Goal: Information Seeking & Learning: Learn about a topic

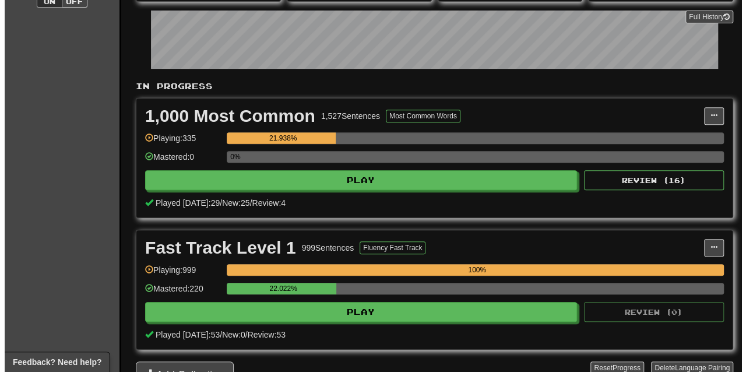
scroll to position [172, 0]
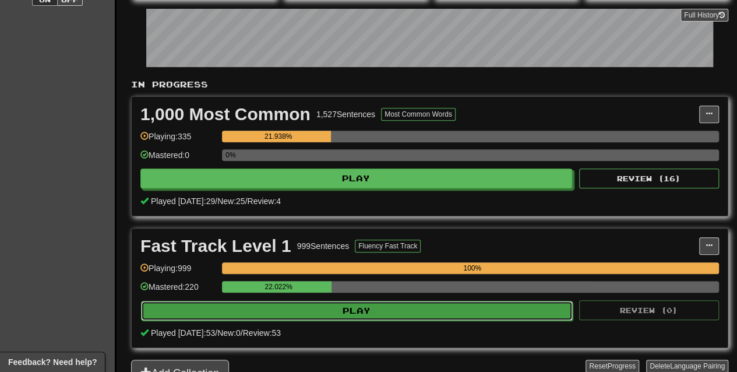
click at [403, 302] on button "Play" at bounding box center [357, 311] width 432 height 20
select select "**"
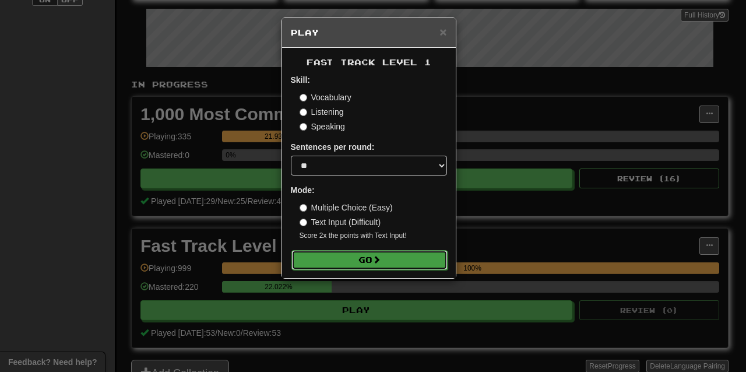
click at [384, 257] on button "Go" at bounding box center [369, 260] width 156 height 20
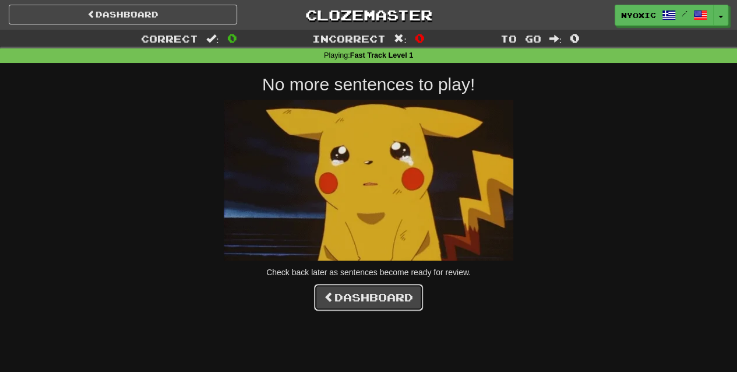
click at [383, 302] on link "Dashboard" at bounding box center [368, 297] width 109 height 27
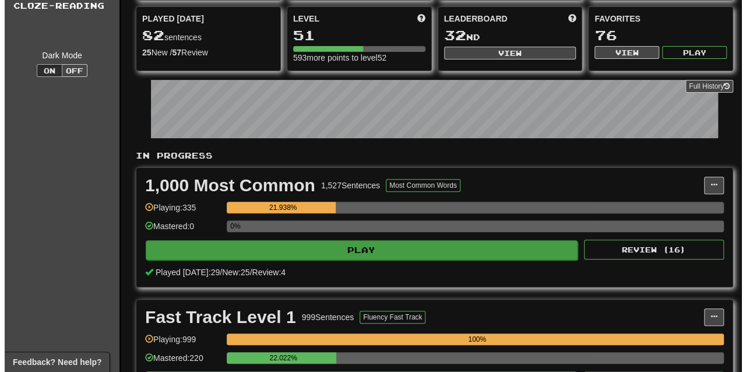
scroll to position [183, 0]
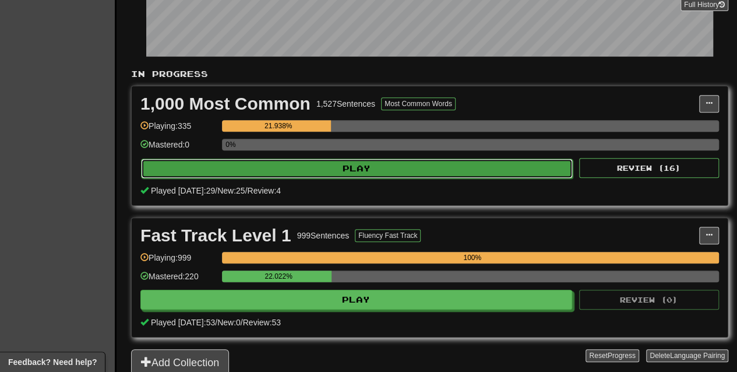
click at [357, 174] on button "Play" at bounding box center [357, 168] width 432 height 20
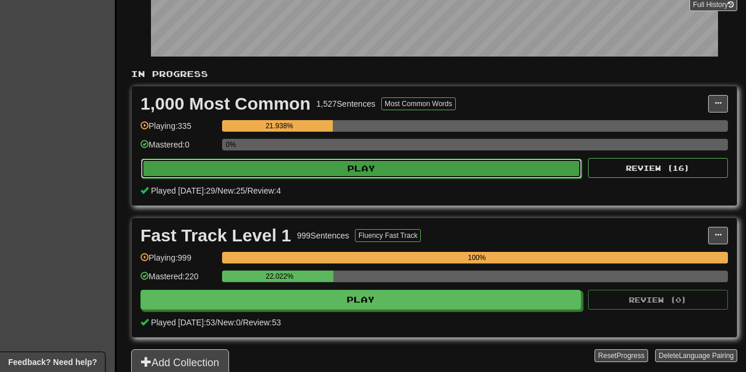
select select "**"
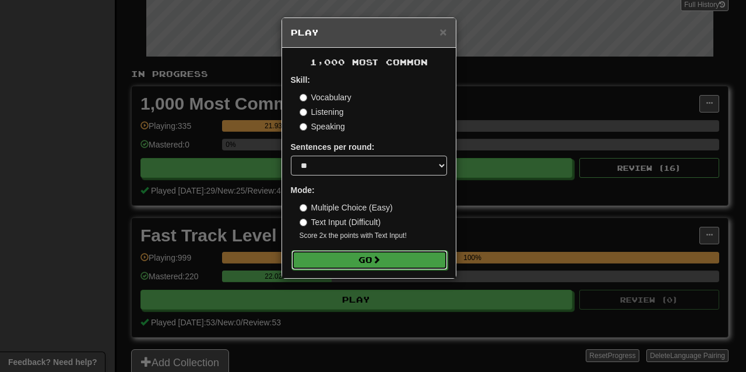
click at [374, 260] on button "Go" at bounding box center [369, 260] width 156 height 20
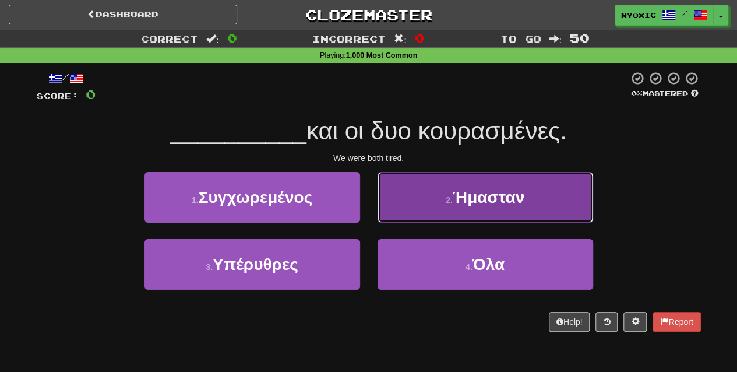
click at [472, 210] on button "2 . Ήμασταν" at bounding box center [486, 197] width 216 height 51
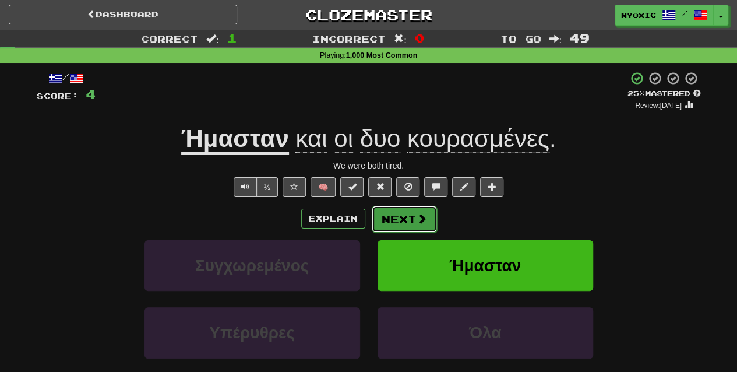
click at [415, 209] on button "Next" at bounding box center [404, 219] width 65 height 27
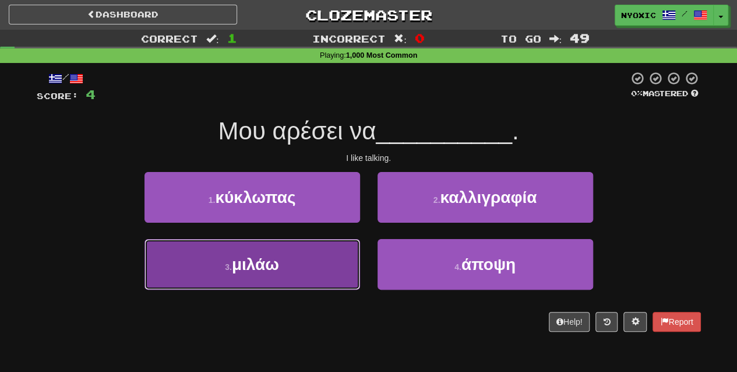
click at [324, 242] on button "3 . μιλάω" at bounding box center [252, 264] width 216 height 51
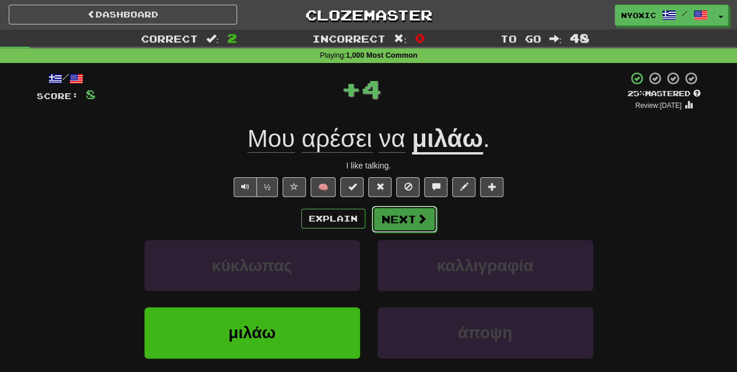
click at [428, 218] on button "Next" at bounding box center [404, 219] width 65 height 27
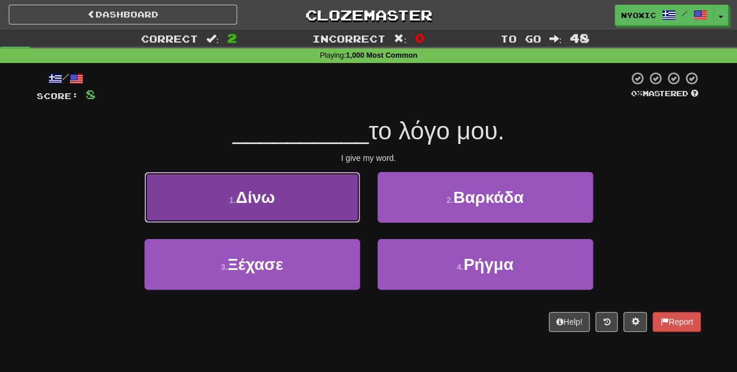
click at [332, 213] on button "1 . Δίνω" at bounding box center [252, 197] width 216 height 51
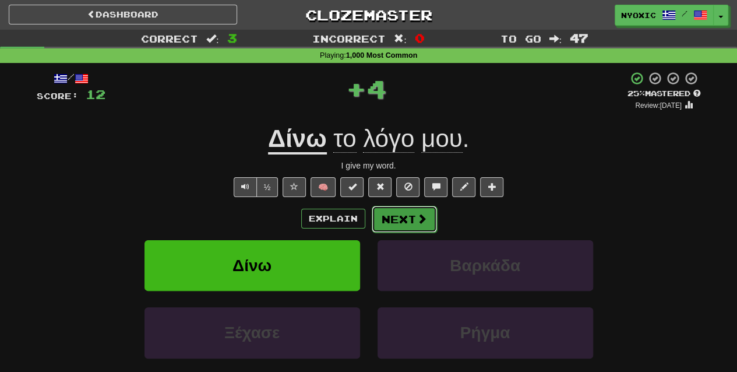
click at [396, 221] on button "Next" at bounding box center [404, 219] width 65 height 27
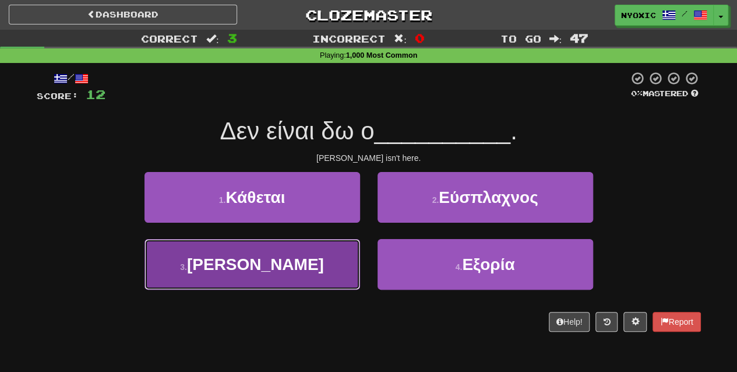
click at [340, 263] on button "3 . Τζον" at bounding box center [252, 264] width 216 height 51
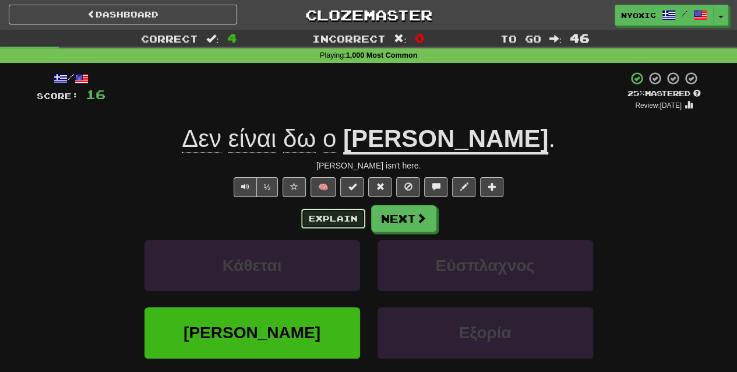
click at [346, 222] on button "Explain" at bounding box center [333, 219] width 64 height 20
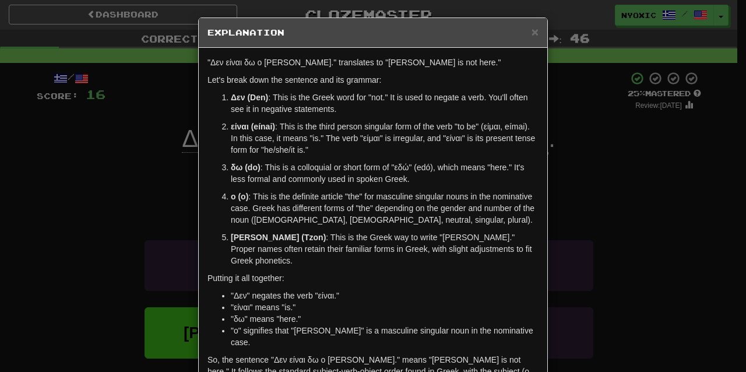
click at [594, 237] on div "× Explanation "Δεν είναι δω ο Τζον." translates to "John is not here." Let's br…" at bounding box center [373, 186] width 746 height 372
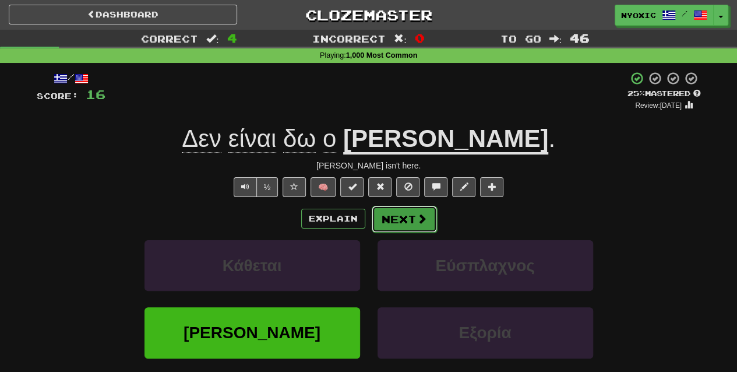
click at [407, 223] on button "Next" at bounding box center [404, 219] width 65 height 27
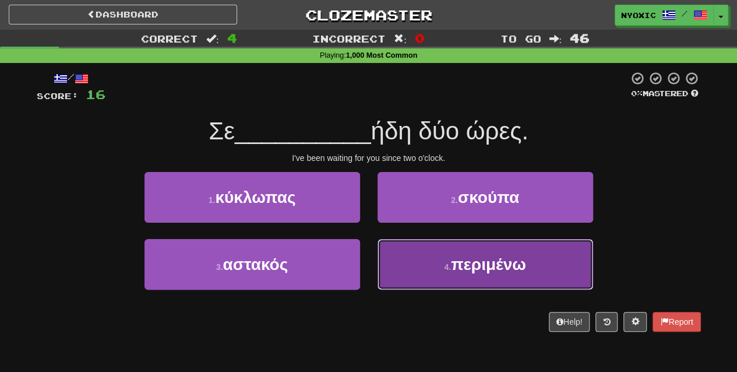
click at [418, 282] on button "4 . περιμένω" at bounding box center [486, 264] width 216 height 51
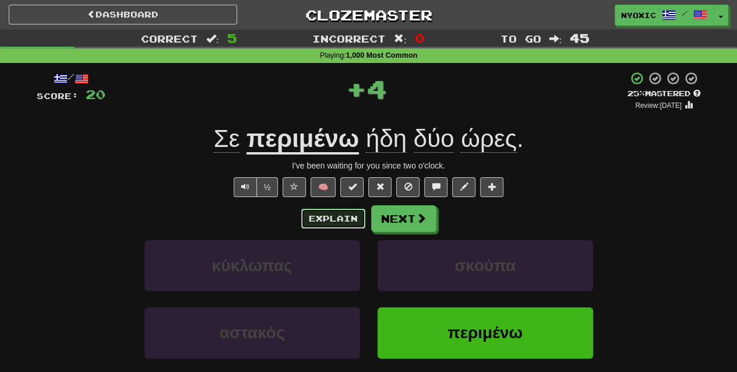
click at [337, 220] on button "Explain" at bounding box center [333, 219] width 64 height 20
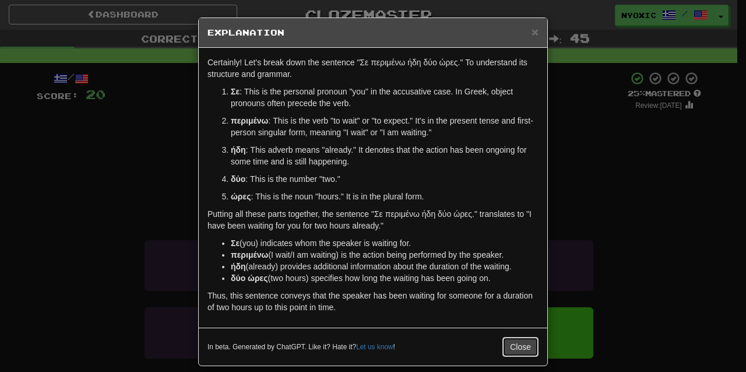
click at [519, 340] on button "Close" at bounding box center [520, 347] width 36 height 20
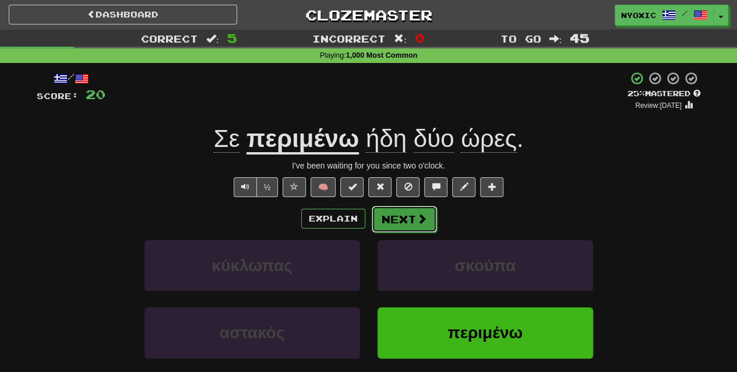
click at [421, 228] on button "Next" at bounding box center [404, 219] width 65 height 27
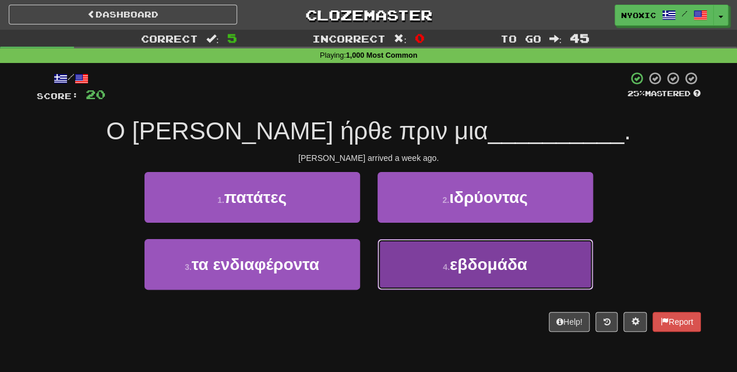
click at [459, 262] on span "εβδομάδα" at bounding box center [488, 264] width 77 height 18
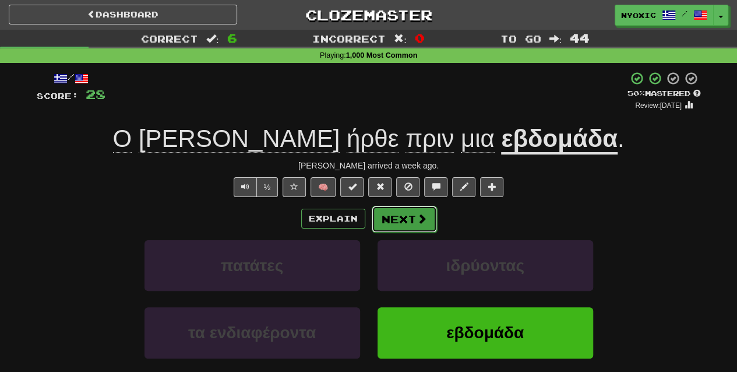
click at [407, 224] on button "Next" at bounding box center [404, 219] width 65 height 27
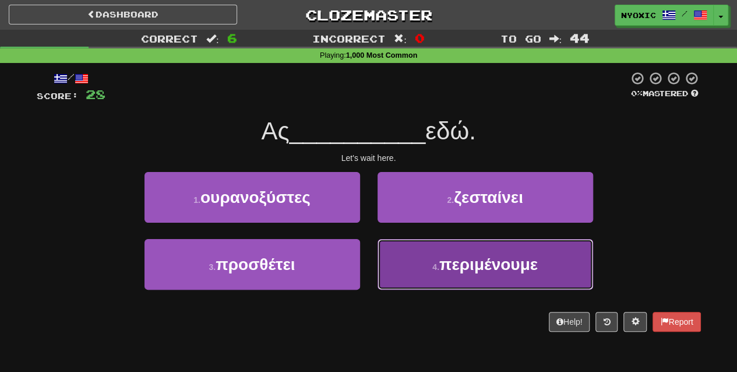
click at [422, 259] on button "4 . περιμένουμε" at bounding box center [486, 264] width 216 height 51
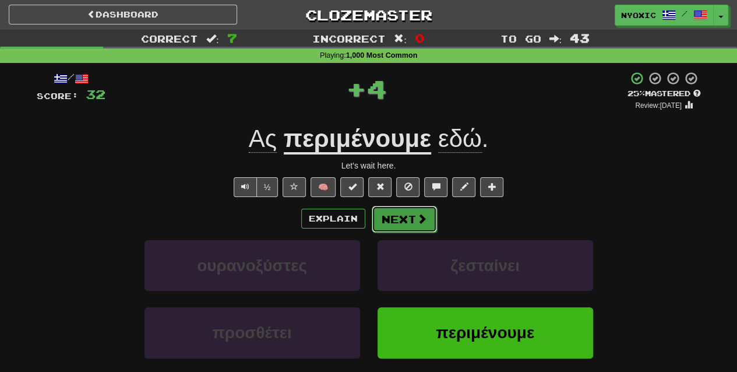
click at [404, 220] on button "Next" at bounding box center [404, 219] width 65 height 27
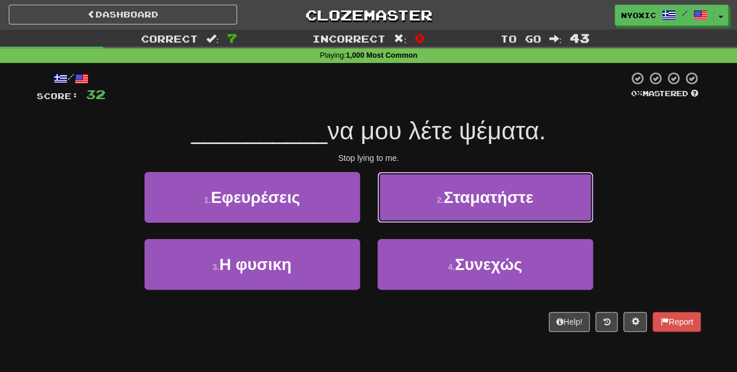
click at [404, 220] on button "2 . Σταματήστε" at bounding box center [486, 197] width 216 height 51
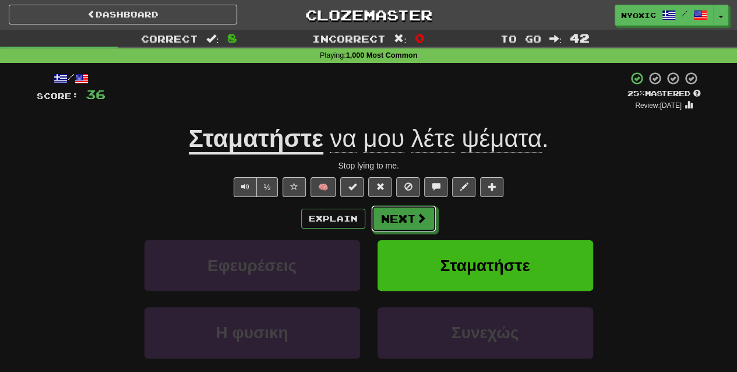
click at [404, 220] on button "Next" at bounding box center [403, 218] width 65 height 27
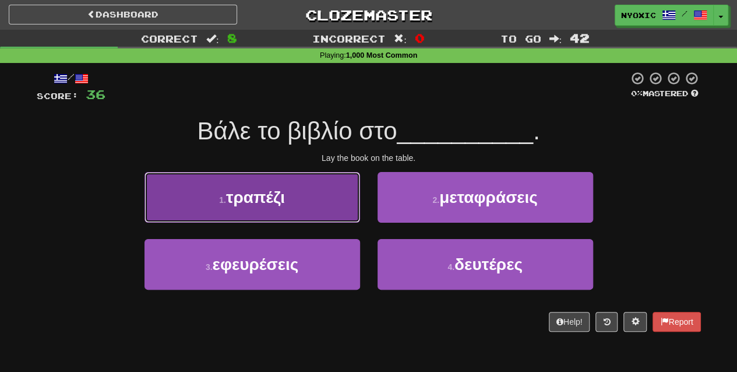
click at [292, 193] on button "1 . τραπέζι" at bounding box center [252, 197] width 216 height 51
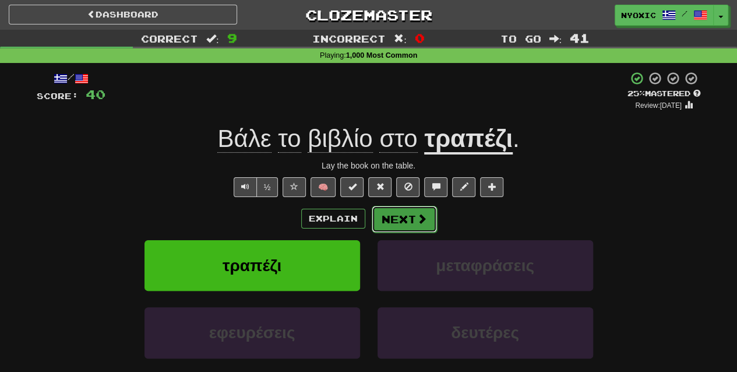
click at [422, 225] on button "Next" at bounding box center [404, 219] width 65 height 27
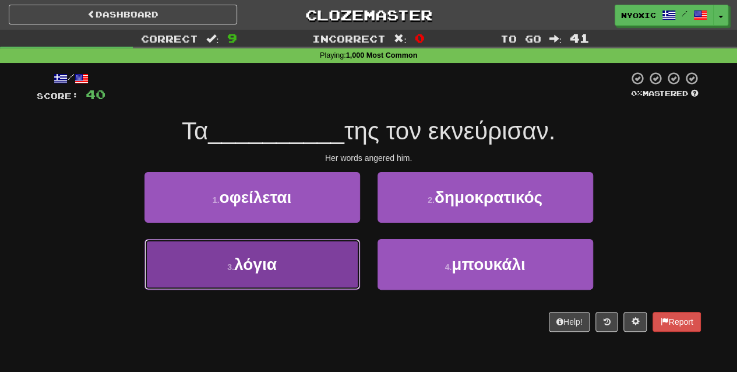
click at [357, 253] on button "3 . λόγια" at bounding box center [252, 264] width 216 height 51
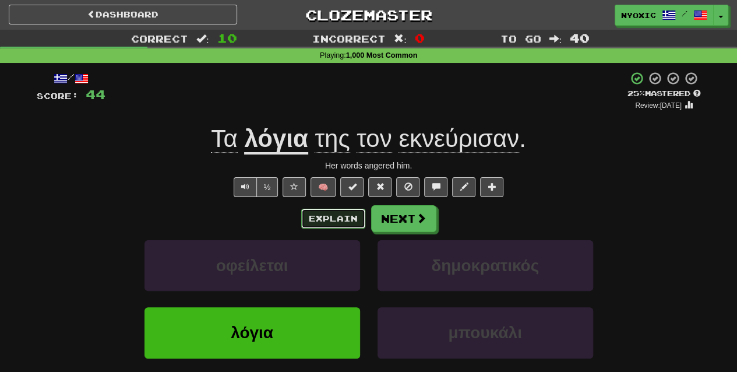
click at [351, 212] on button "Explain" at bounding box center [333, 219] width 64 height 20
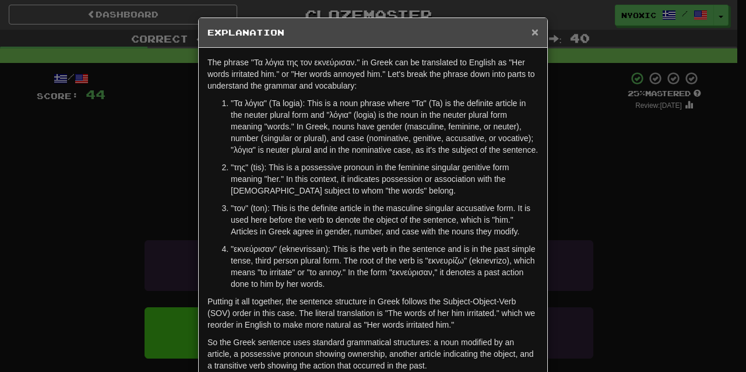
click at [531, 33] on span "×" at bounding box center [534, 31] width 7 height 13
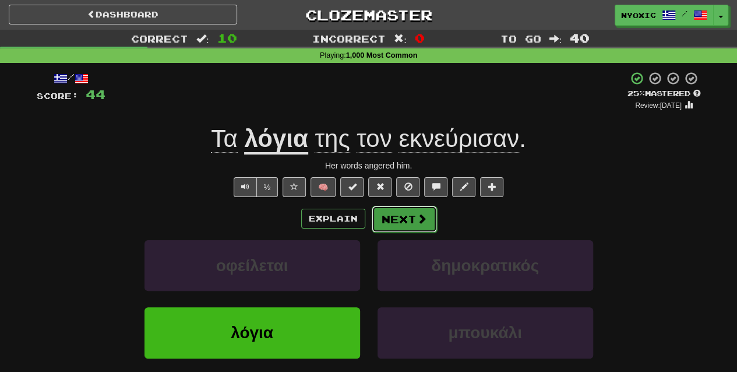
click at [422, 218] on span at bounding box center [422, 218] width 10 height 10
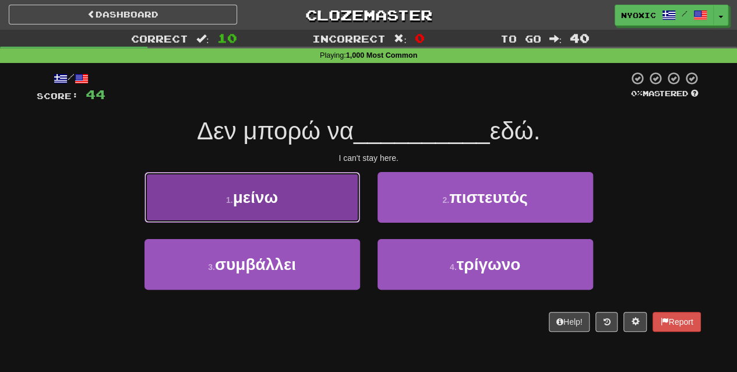
click at [322, 211] on button "1 . μείνω" at bounding box center [252, 197] width 216 height 51
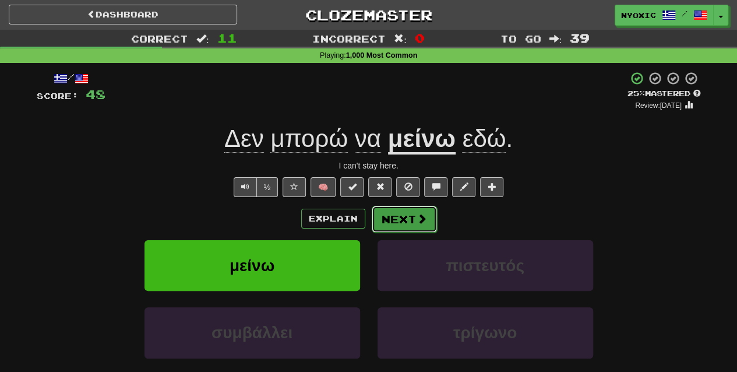
click at [393, 218] on button "Next" at bounding box center [404, 219] width 65 height 27
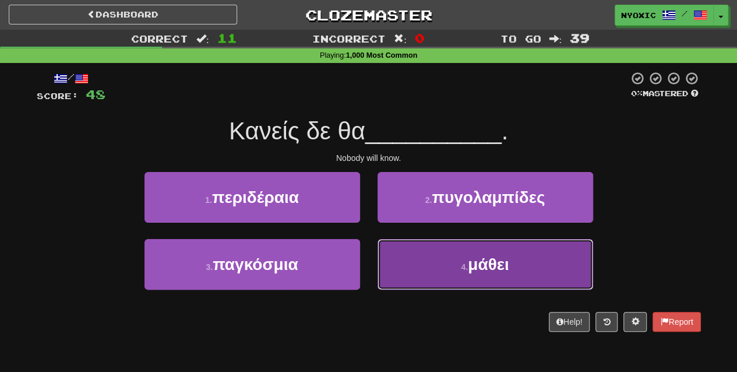
click at [454, 263] on button "4 . μάθει" at bounding box center [486, 264] width 216 height 51
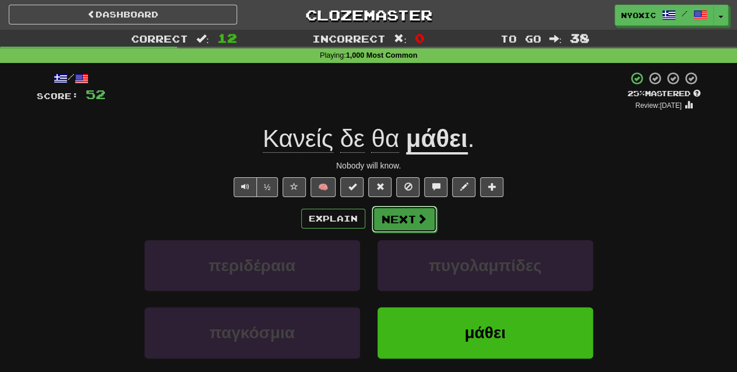
click at [404, 228] on button "Next" at bounding box center [404, 219] width 65 height 27
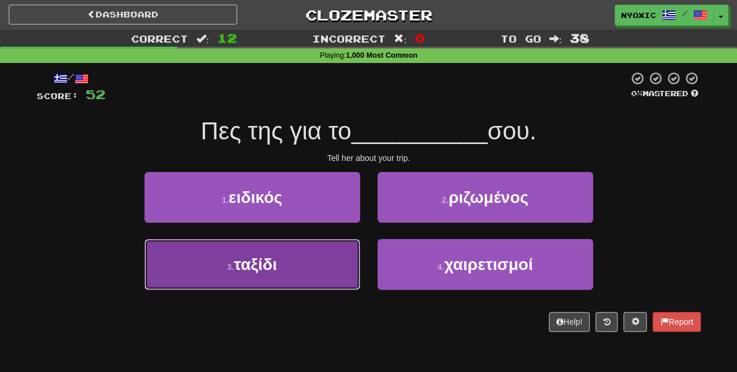
click at [324, 270] on button "3 . ταξίδι" at bounding box center [252, 264] width 216 height 51
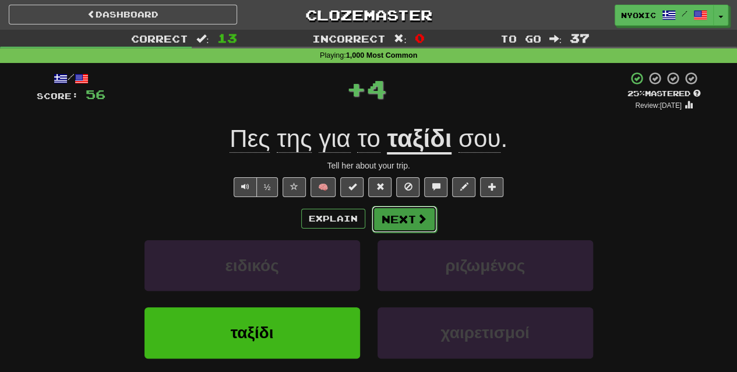
click at [426, 211] on button "Next" at bounding box center [404, 219] width 65 height 27
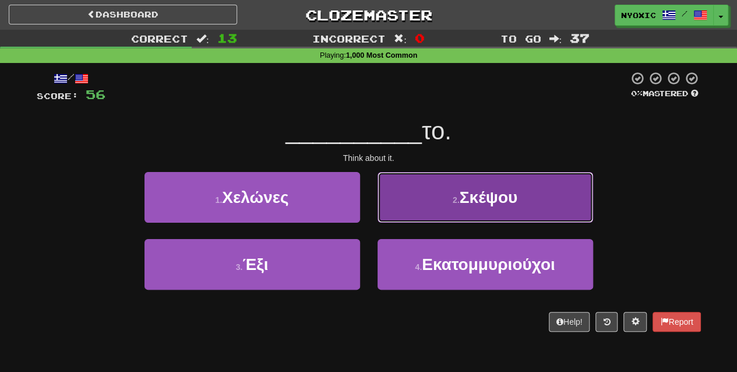
click at [537, 214] on button "2 . Σκέψου" at bounding box center [486, 197] width 216 height 51
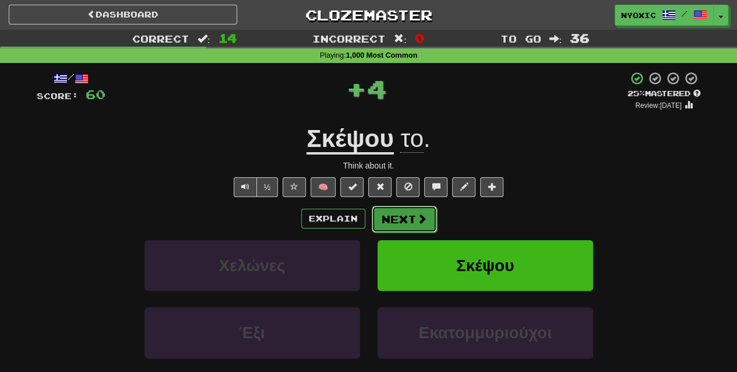
click at [418, 222] on span at bounding box center [422, 218] width 10 height 10
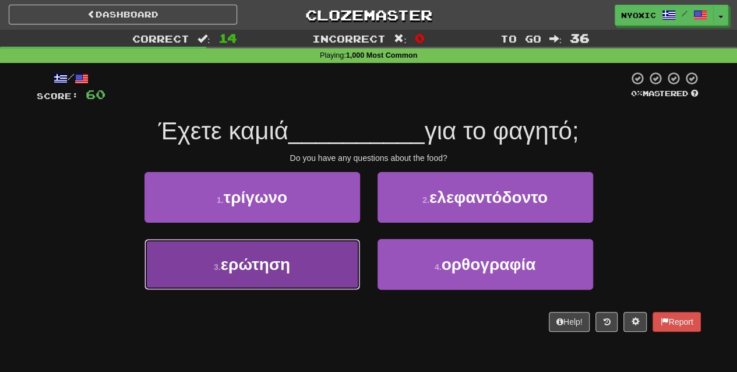
click at [340, 285] on button "3 . ερώτηση" at bounding box center [252, 264] width 216 height 51
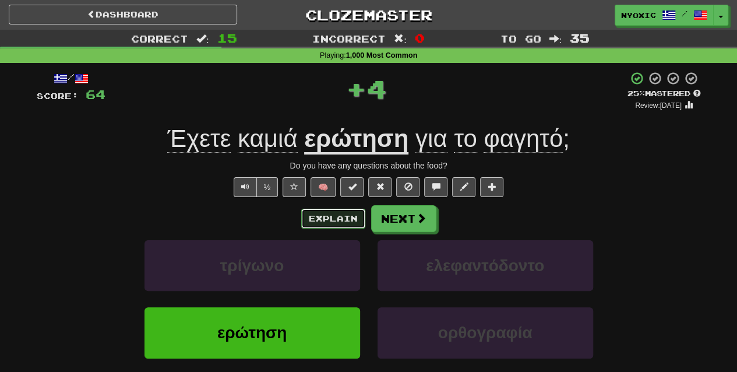
click at [333, 224] on button "Explain" at bounding box center [333, 219] width 64 height 20
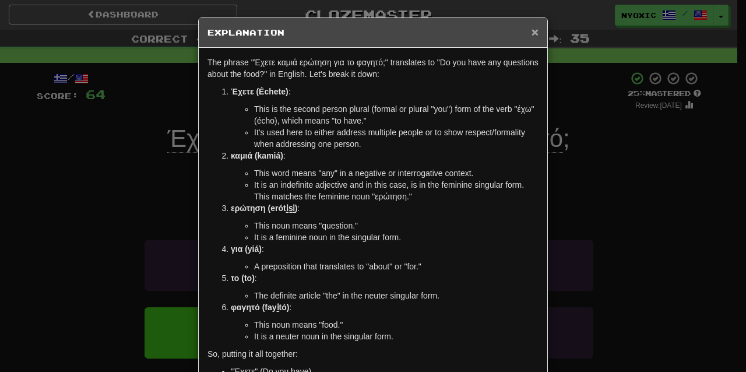
click at [531, 34] on span "×" at bounding box center [534, 31] width 7 height 13
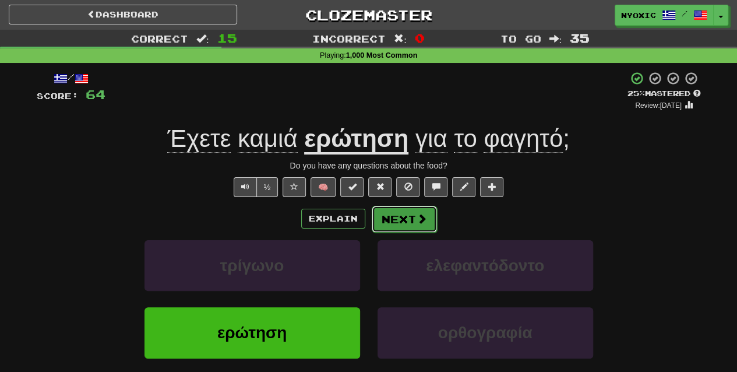
click at [404, 218] on button "Next" at bounding box center [404, 219] width 65 height 27
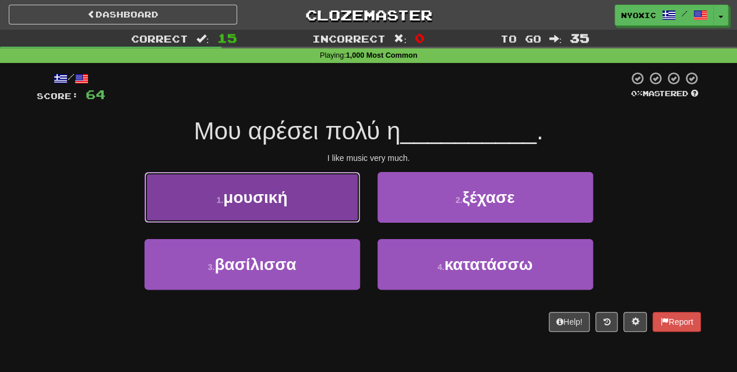
click at [332, 220] on button "1 . μουσική" at bounding box center [252, 197] width 216 height 51
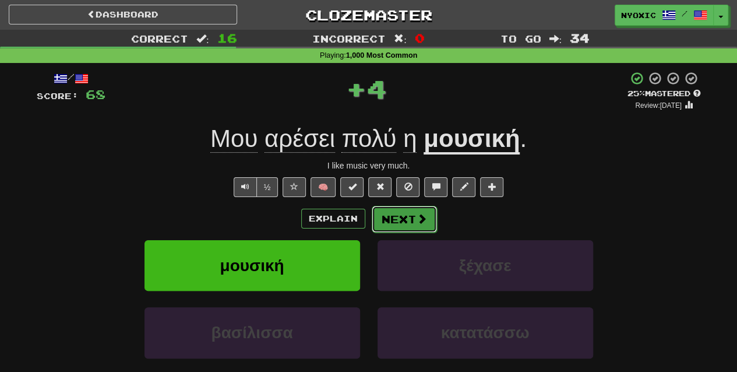
click at [395, 221] on button "Next" at bounding box center [404, 219] width 65 height 27
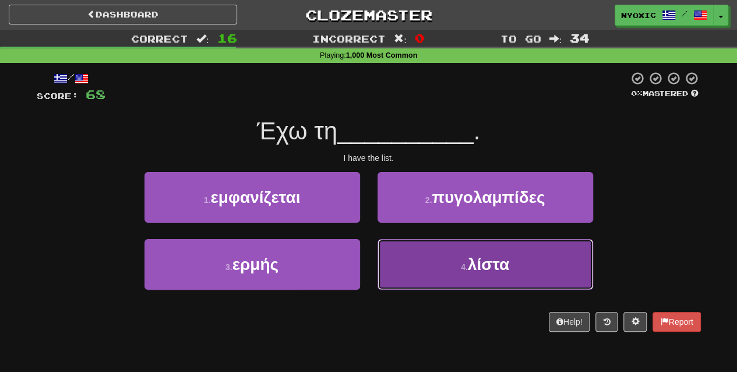
click at [466, 273] on button "4 . λίστα" at bounding box center [486, 264] width 216 height 51
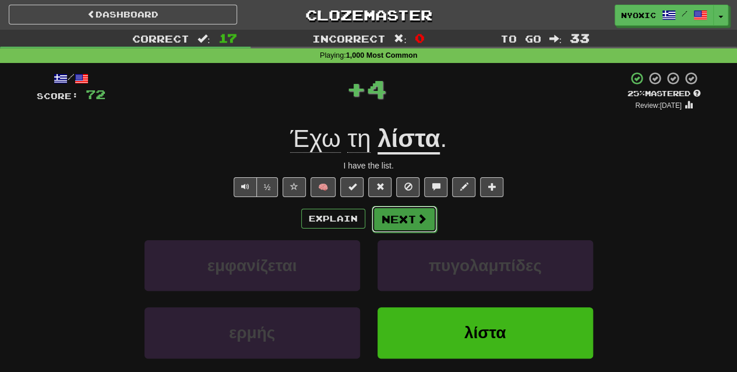
click at [417, 213] on span at bounding box center [422, 218] width 10 height 10
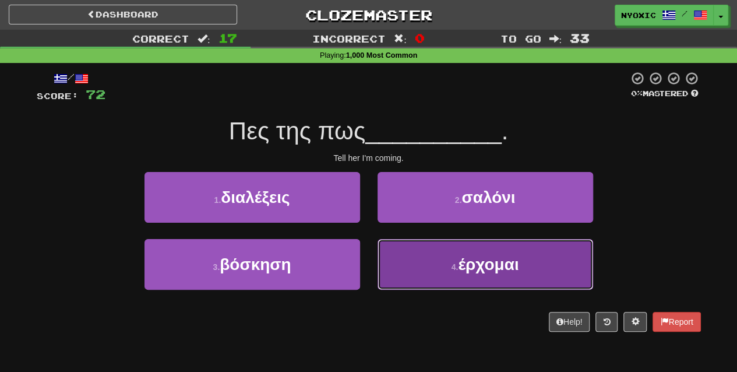
click at [432, 268] on button "4 . έρχομαι" at bounding box center [486, 264] width 216 height 51
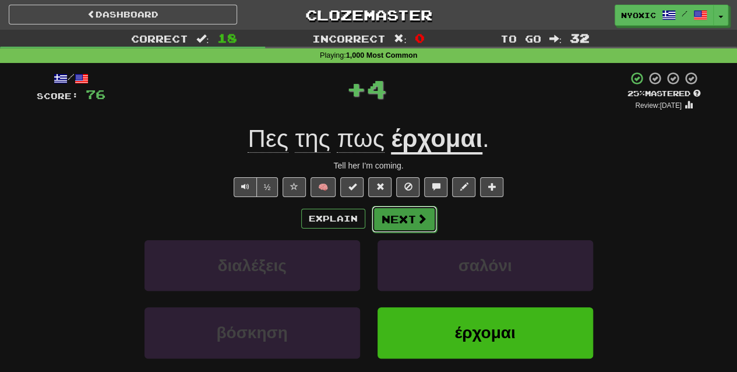
click at [419, 227] on button "Next" at bounding box center [404, 219] width 65 height 27
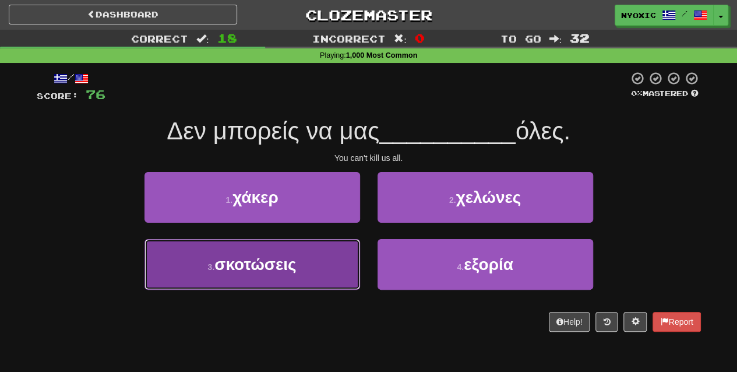
click at [345, 275] on button "3 . σκοτώσεις" at bounding box center [252, 264] width 216 height 51
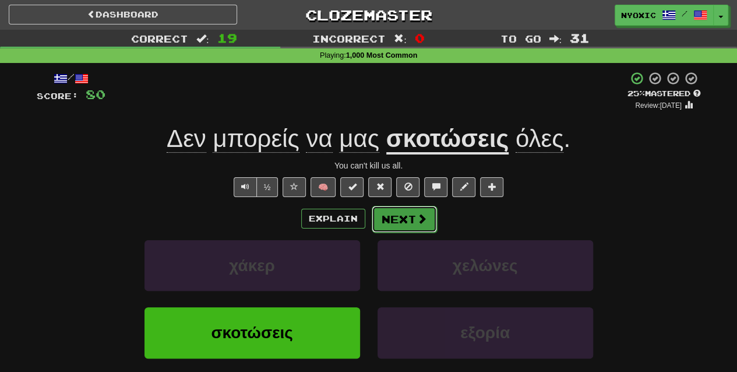
click at [404, 225] on button "Next" at bounding box center [404, 219] width 65 height 27
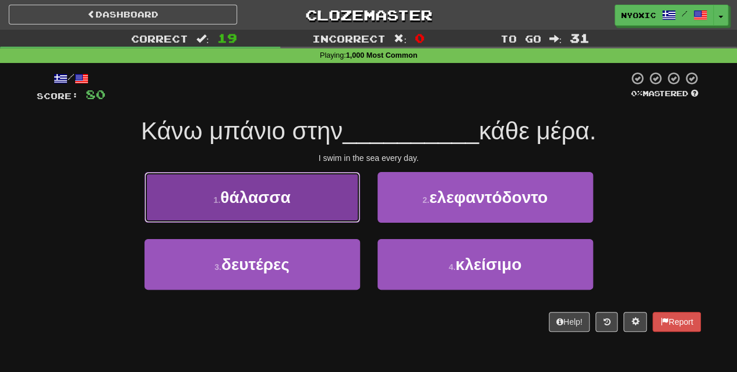
click at [328, 214] on button "1 . θάλασσα" at bounding box center [252, 197] width 216 height 51
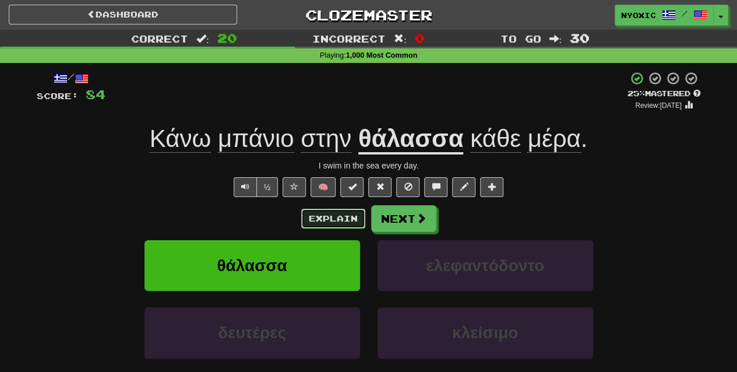
click at [343, 213] on button "Explain" at bounding box center [333, 219] width 64 height 20
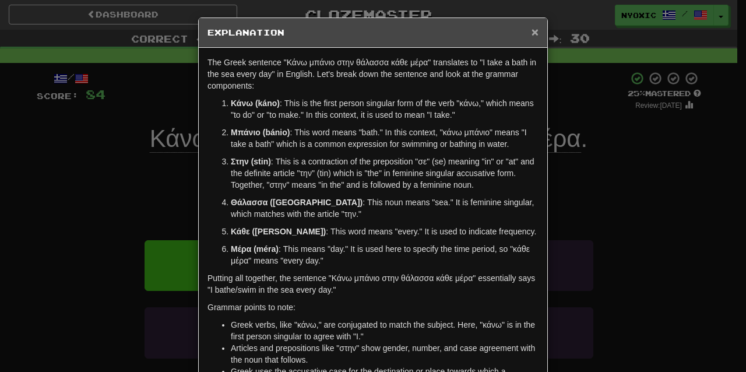
click at [531, 29] on span "×" at bounding box center [534, 31] width 7 height 13
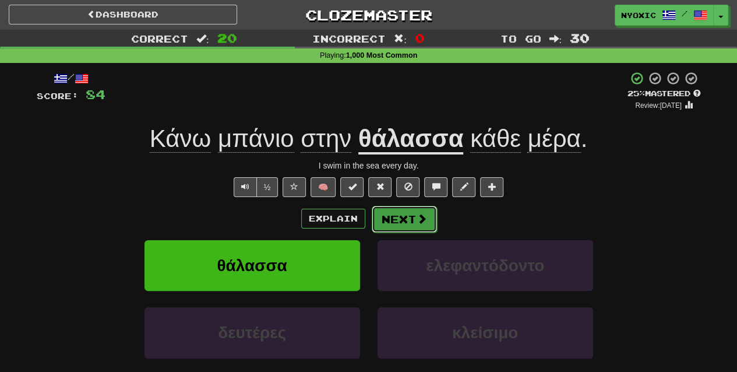
click at [389, 224] on button "Next" at bounding box center [404, 219] width 65 height 27
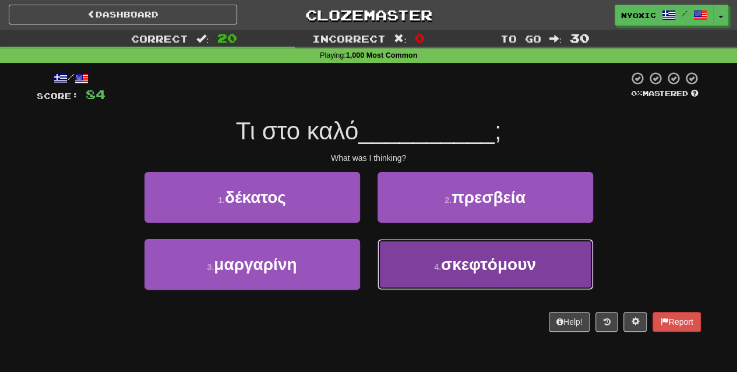
click at [470, 269] on span "σκεφτόμουν" at bounding box center [488, 264] width 95 height 18
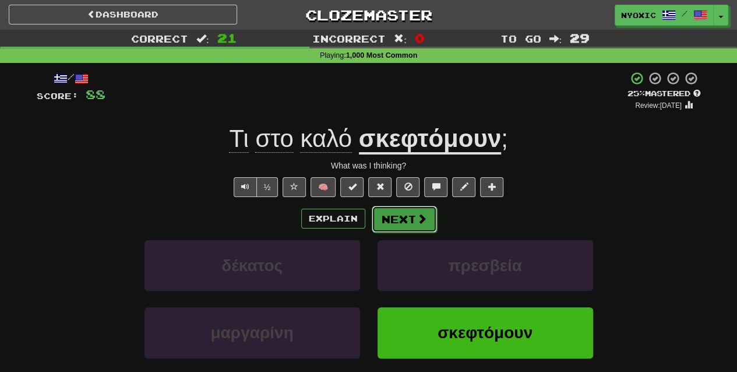
click at [401, 223] on button "Next" at bounding box center [404, 219] width 65 height 27
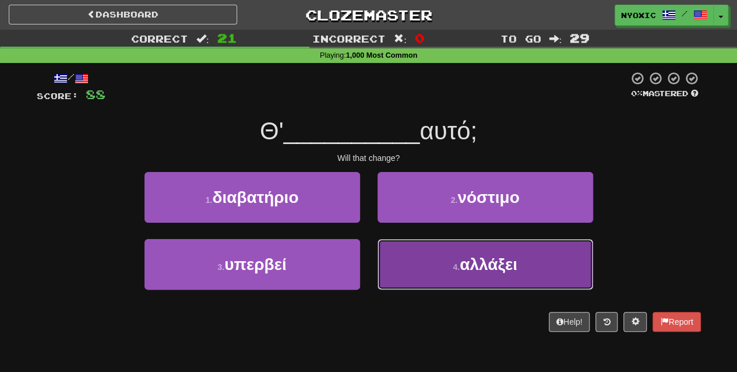
click at [444, 245] on button "4 . αλλάξει" at bounding box center [486, 264] width 216 height 51
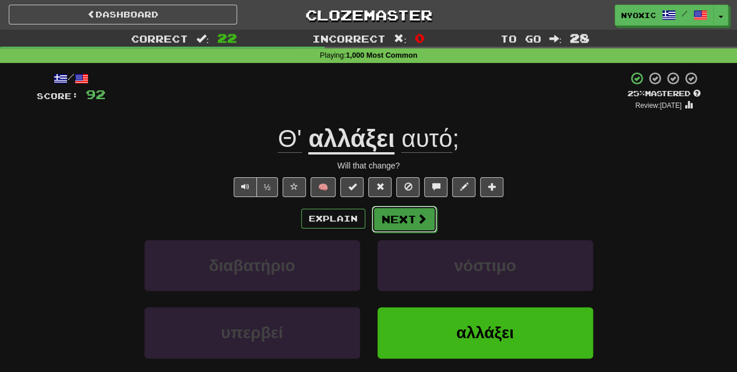
click at [433, 226] on button "Next" at bounding box center [404, 219] width 65 height 27
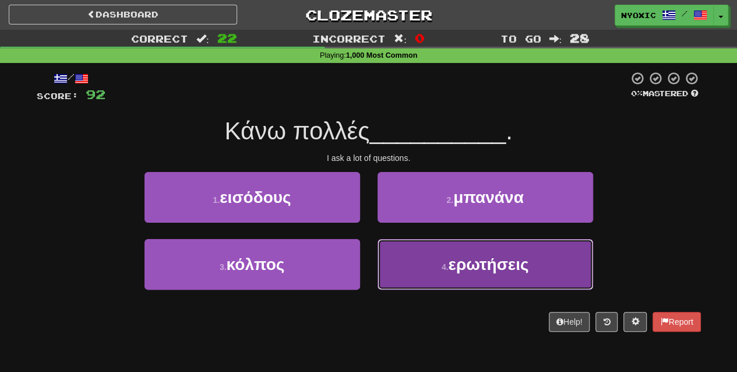
click at [474, 264] on span "ερωτήσεις" at bounding box center [488, 264] width 80 height 18
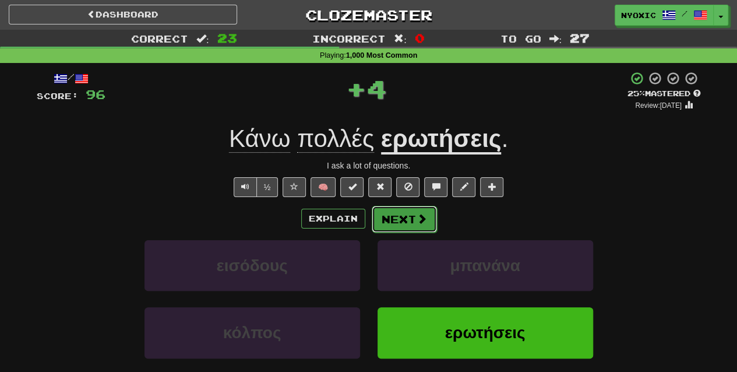
click at [414, 211] on button "Next" at bounding box center [404, 219] width 65 height 27
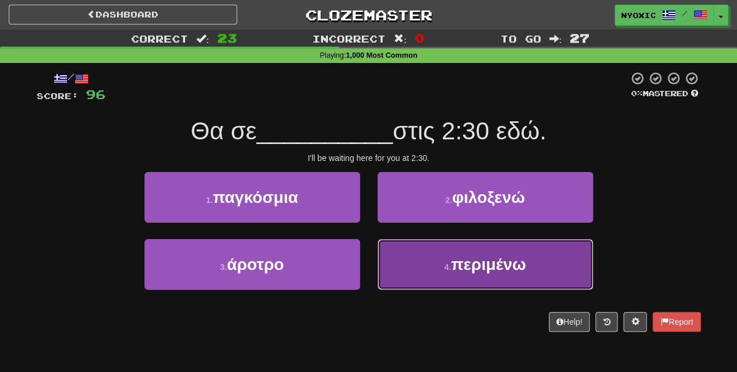
click at [425, 267] on button "4 . περιμένω" at bounding box center [486, 264] width 216 height 51
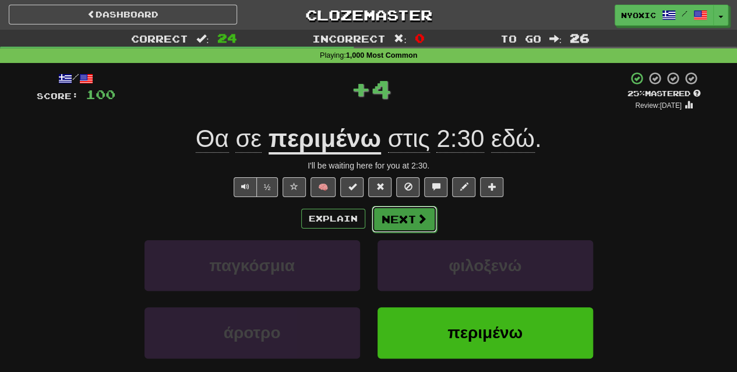
click at [424, 217] on span at bounding box center [422, 218] width 10 height 10
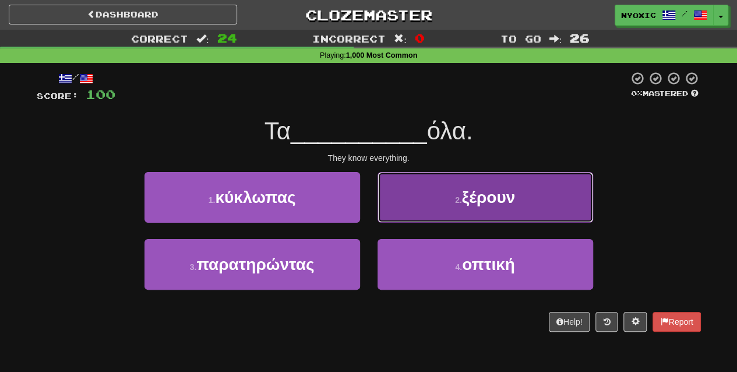
click at [440, 219] on button "2 . ξέρουν" at bounding box center [486, 197] width 216 height 51
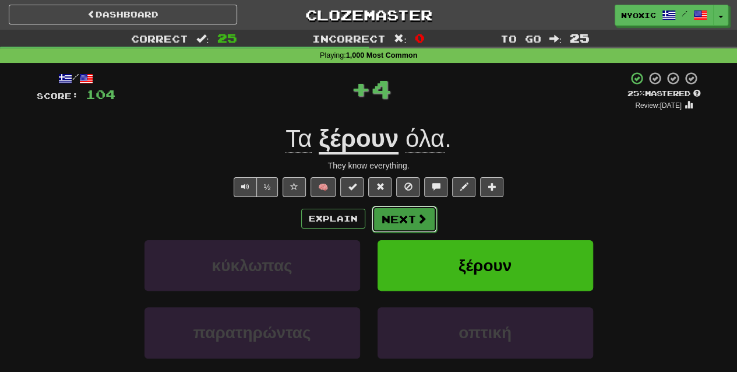
click at [422, 225] on button "Next" at bounding box center [404, 219] width 65 height 27
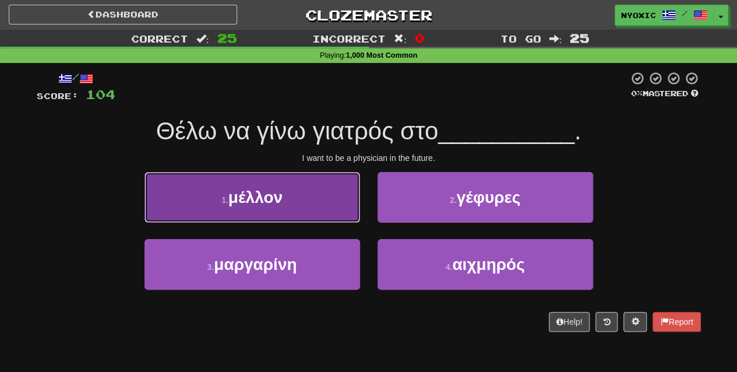
click at [303, 206] on button "1 . μέλλον" at bounding box center [252, 197] width 216 height 51
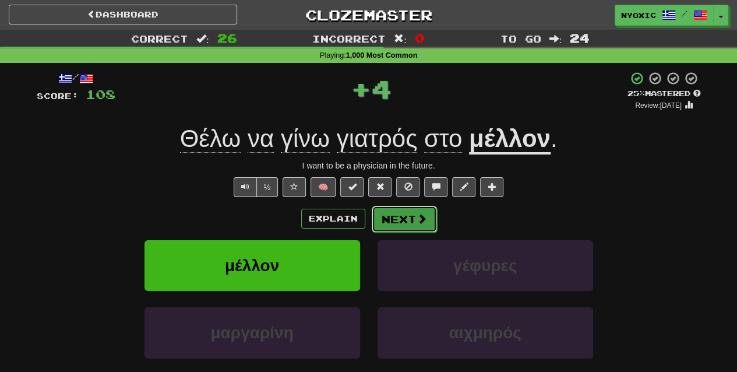
click at [428, 217] on button "Next" at bounding box center [404, 219] width 65 height 27
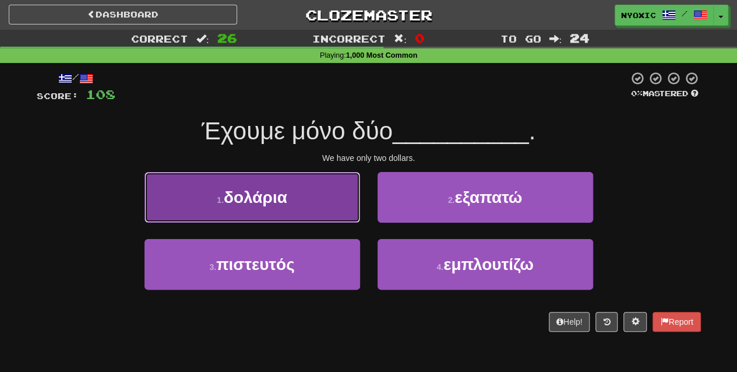
click at [316, 219] on button "1 . δολάρια" at bounding box center [252, 197] width 216 height 51
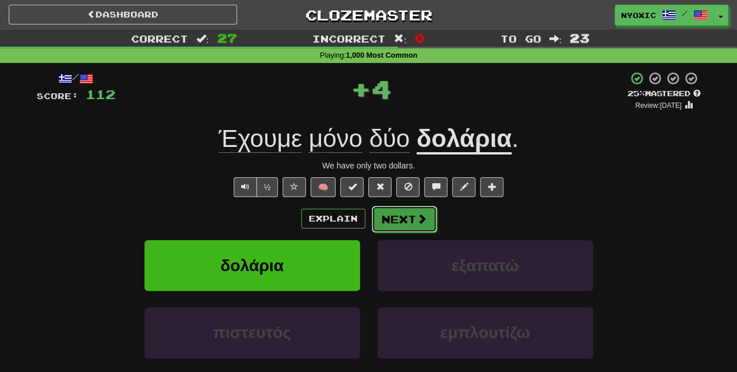
click at [407, 221] on button "Next" at bounding box center [404, 219] width 65 height 27
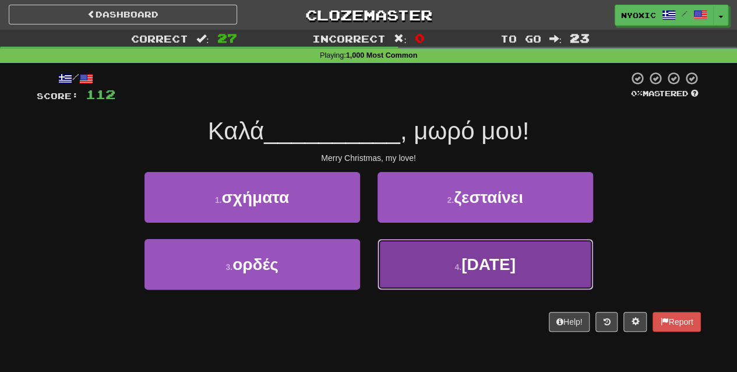
click at [454, 267] on small "4 ." at bounding box center [457, 266] width 7 height 9
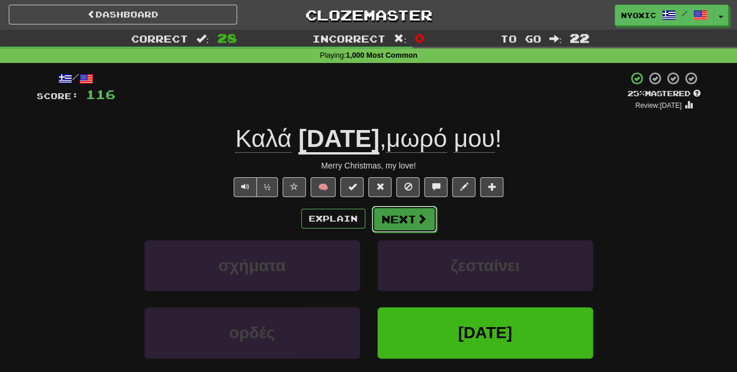
click at [408, 209] on button "Next" at bounding box center [404, 219] width 65 height 27
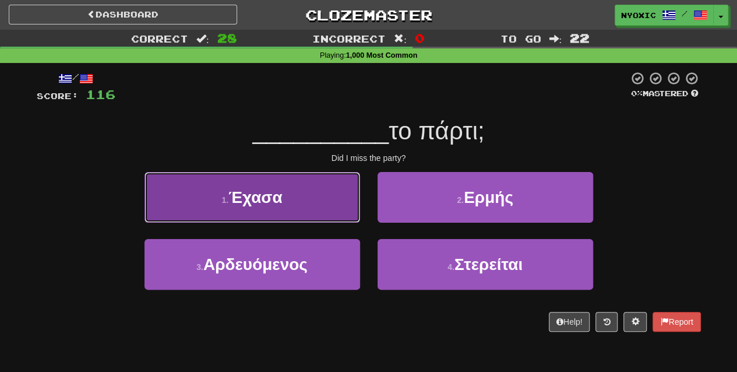
click at [336, 214] on button "1 . Έχασα" at bounding box center [252, 197] width 216 height 51
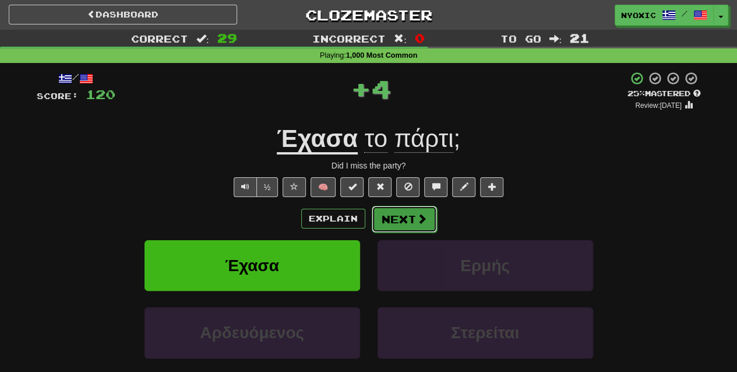
click at [417, 215] on span at bounding box center [422, 218] width 10 height 10
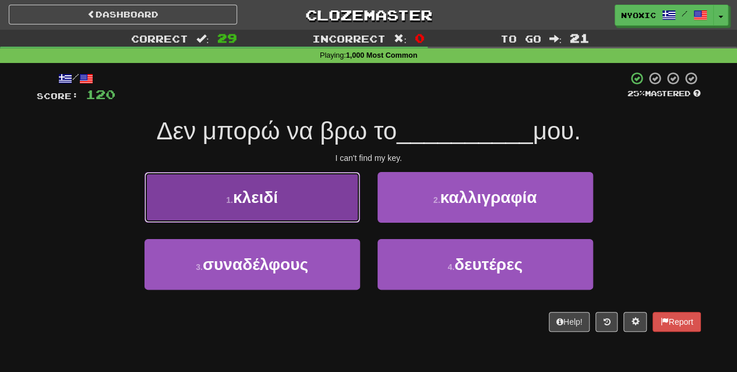
click at [305, 201] on button "1 . κλειδί" at bounding box center [252, 197] width 216 height 51
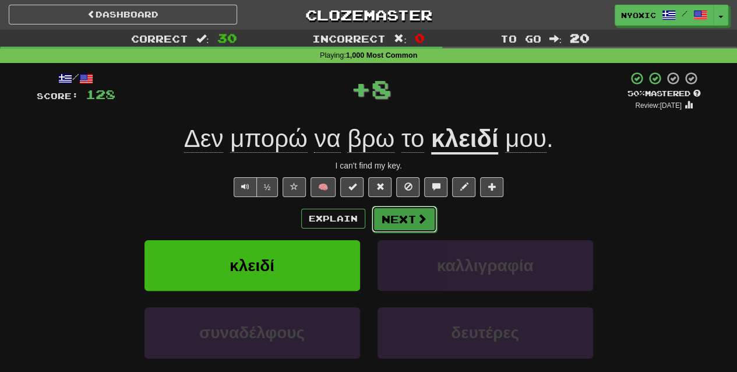
click at [388, 209] on button "Next" at bounding box center [404, 219] width 65 height 27
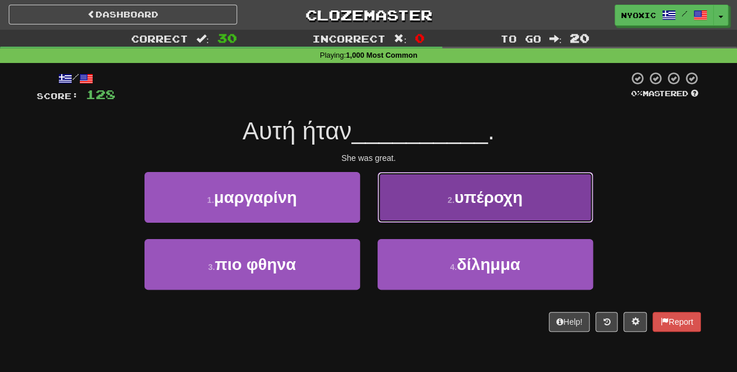
click at [486, 190] on span "υπέροχη" at bounding box center [488, 197] width 68 height 18
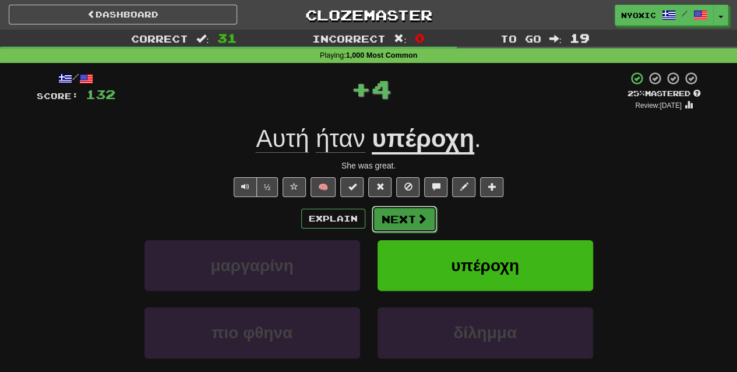
click at [422, 228] on button "Next" at bounding box center [404, 219] width 65 height 27
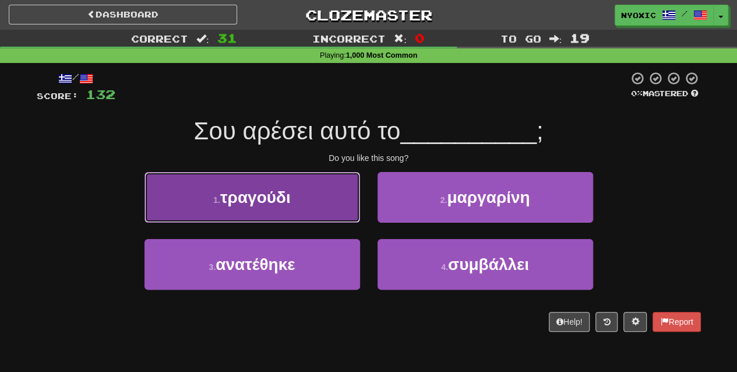
click at [304, 214] on button "1 . τραγούδι" at bounding box center [252, 197] width 216 height 51
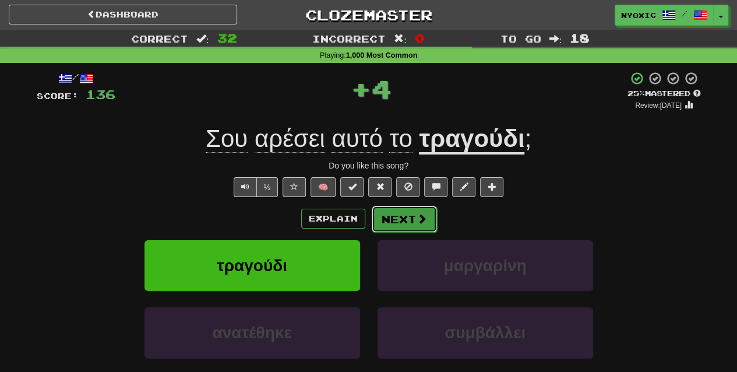
click at [403, 209] on button "Next" at bounding box center [404, 219] width 65 height 27
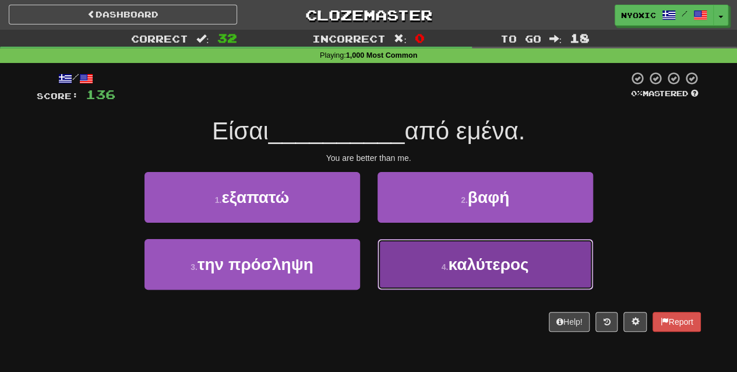
click at [422, 277] on button "4 . καλύτερος" at bounding box center [486, 264] width 216 height 51
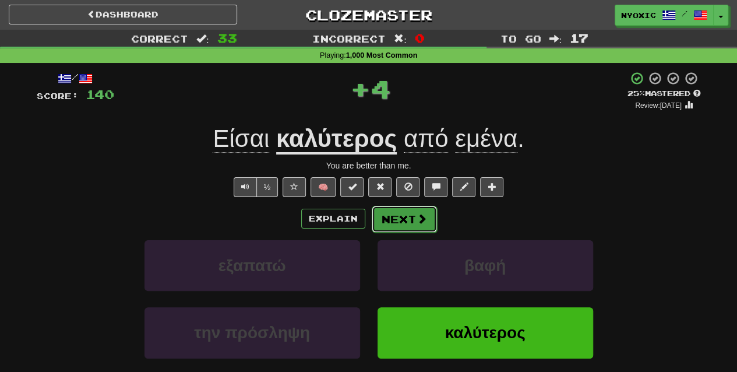
click at [417, 220] on span at bounding box center [422, 218] width 10 height 10
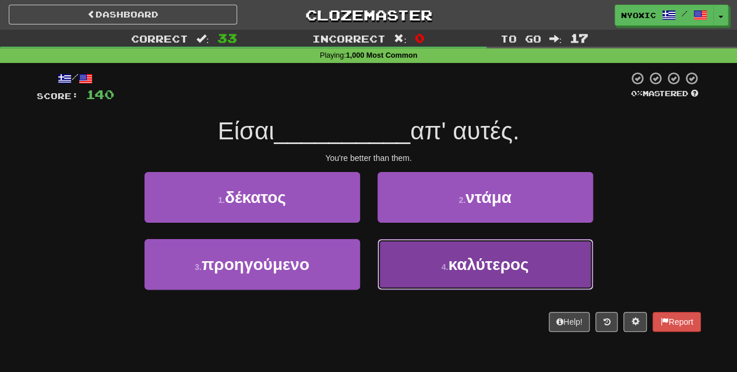
click at [424, 276] on button "4 . καλύτερος" at bounding box center [486, 264] width 216 height 51
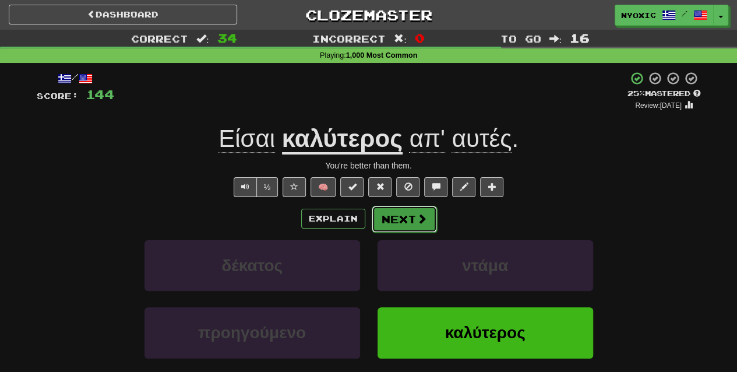
click at [429, 220] on button "Next" at bounding box center [404, 219] width 65 height 27
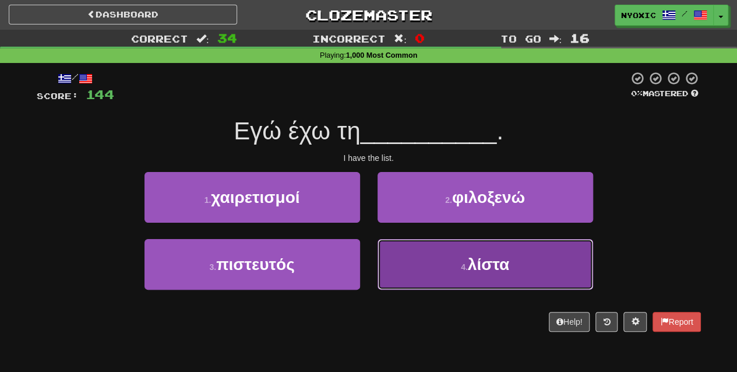
click at [429, 262] on button "4 . λίστα" at bounding box center [486, 264] width 216 height 51
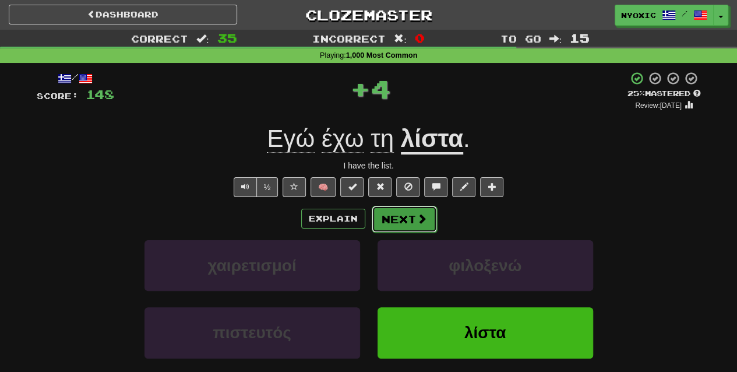
click at [416, 230] on button "Next" at bounding box center [404, 219] width 65 height 27
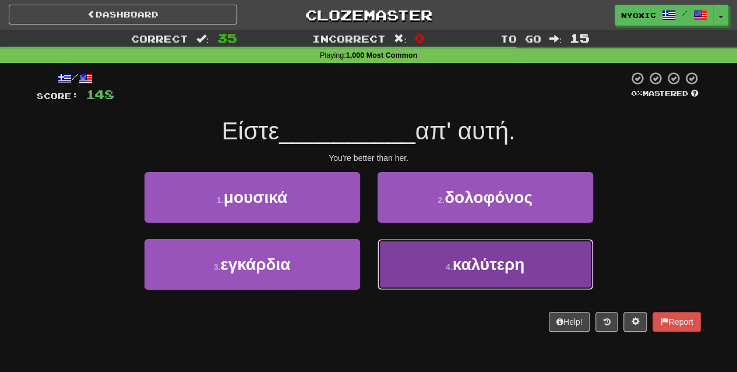
click at [443, 274] on button "4 . καλύτερη" at bounding box center [486, 264] width 216 height 51
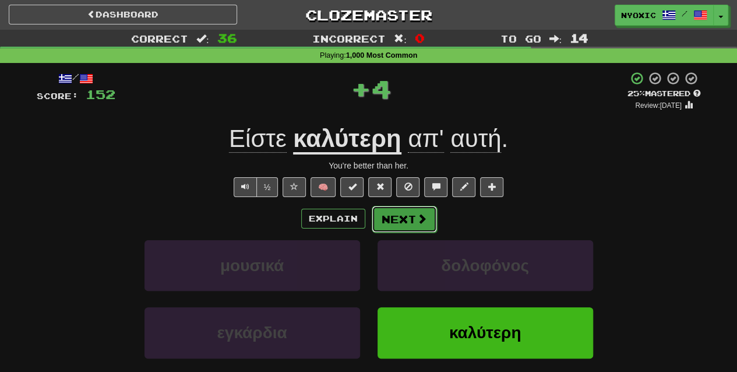
click at [423, 223] on span at bounding box center [422, 218] width 10 height 10
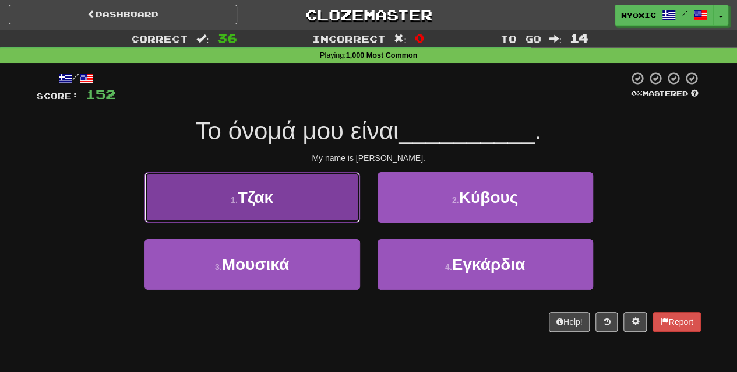
click at [315, 214] on button "1 . Τζακ" at bounding box center [252, 197] width 216 height 51
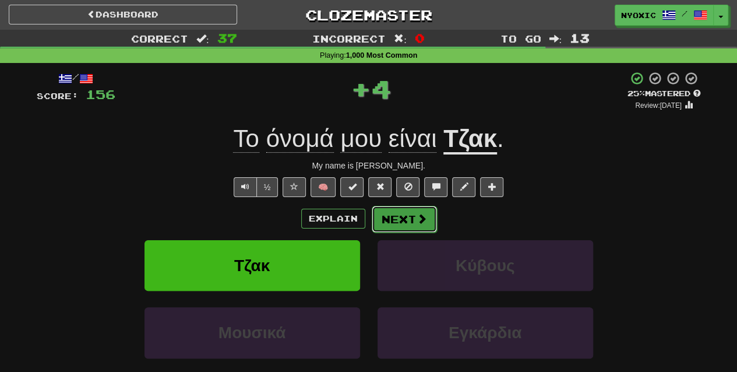
click at [409, 209] on button "Next" at bounding box center [404, 219] width 65 height 27
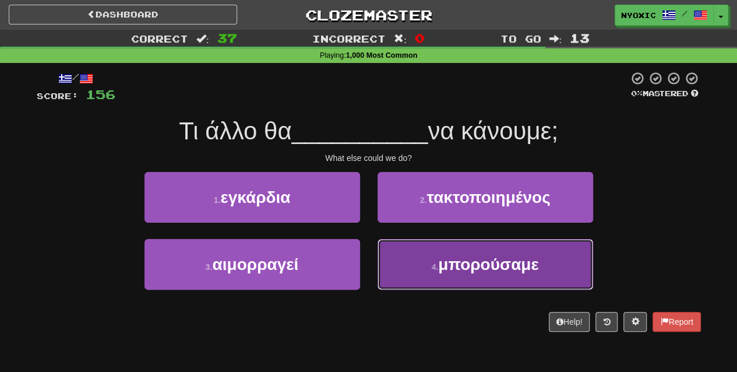
click at [425, 285] on button "4 . μπορούσαμε" at bounding box center [486, 264] width 216 height 51
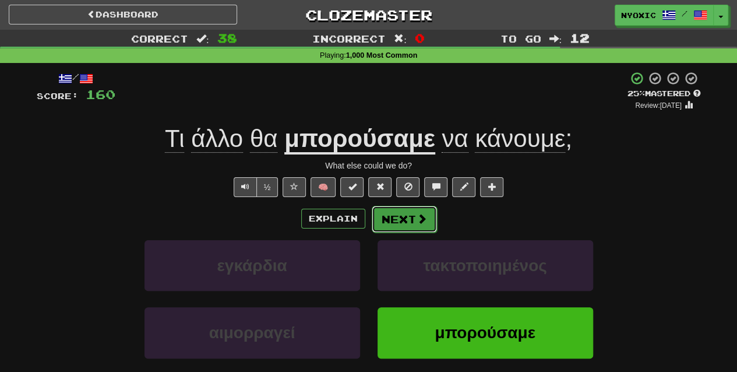
click at [424, 216] on span at bounding box center [422, 218] width 10 height 10
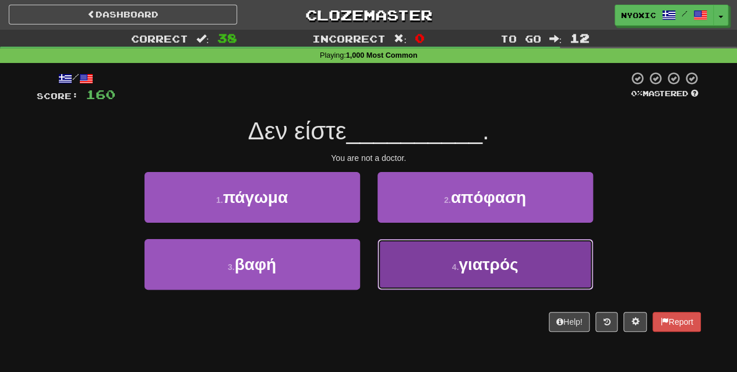
click at [453, 258] on button "4 . γιατρός" at bounding box center [486, 264] width 216 height 51
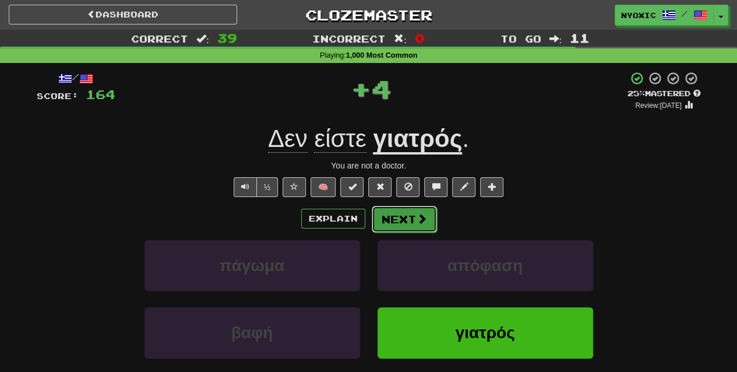
click at [392, 221] on button "Next" at bounding box center [404, 219] width 65 height 27
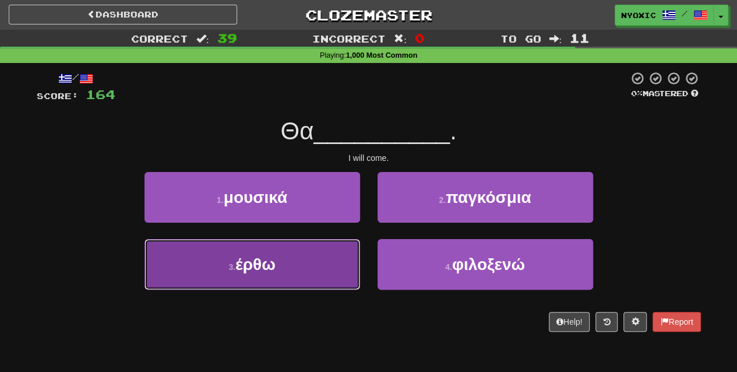
click at [319, 267] on button "3 . έρθω" at bounding box center [252, 264] width 216 height 51
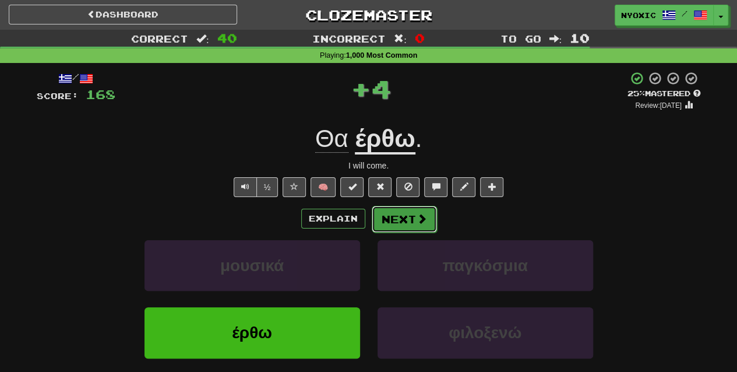
click at [394, 210] on button "Next" at bounding box center [404, 219] width 65 height 27
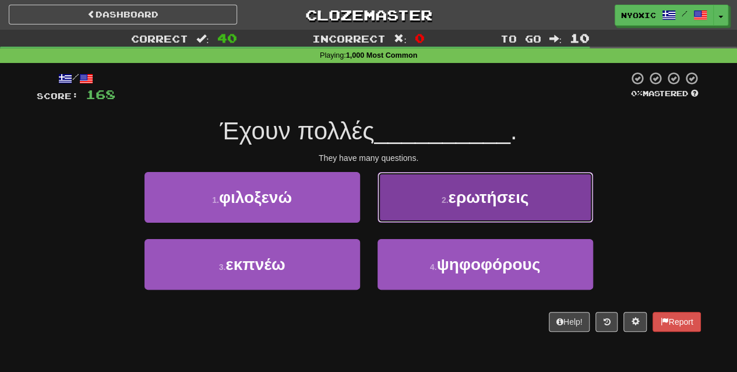
click at [475, 210] on button "2 . ερωτήσεις" at bounding box center [486, 197] width 216 height 51
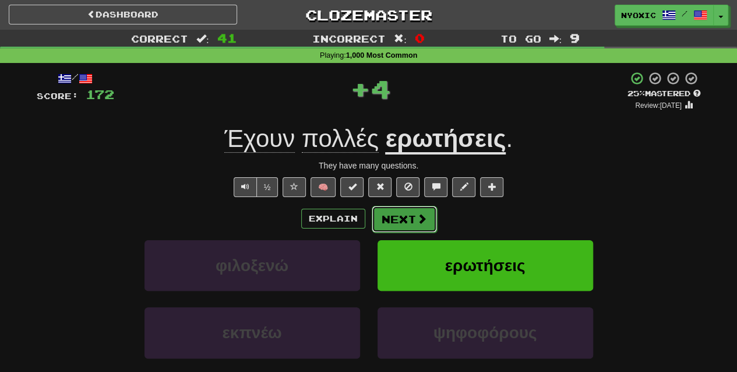
click at [419, 221] on span at bounding box center [422, 218] width 10 height 10
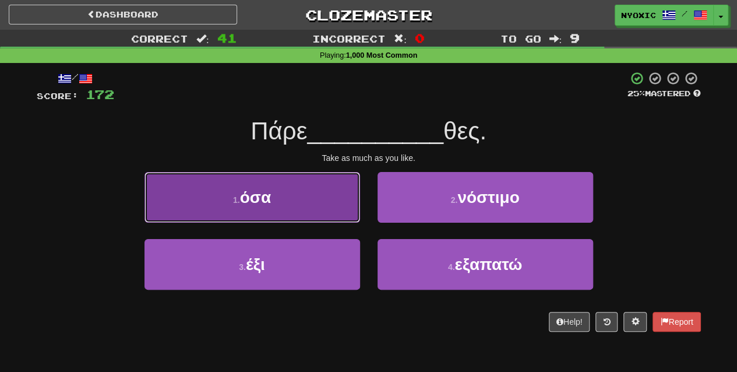
click at [325, 213] on button "1 . όσα" at bounding box center [252, 197] width 216 height 51
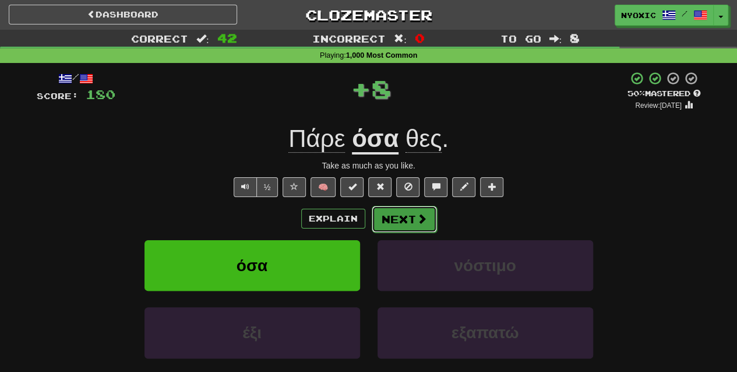
click at [407, 224] on button "Next" at bounding box center [404, 219] width 65 height 27
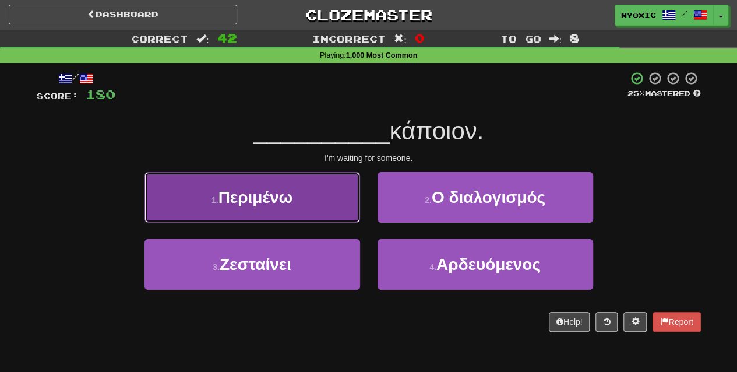
click at [343, 198] on button "1 . Περιμένω" at bounding box center [252, 197] width 216 height 51
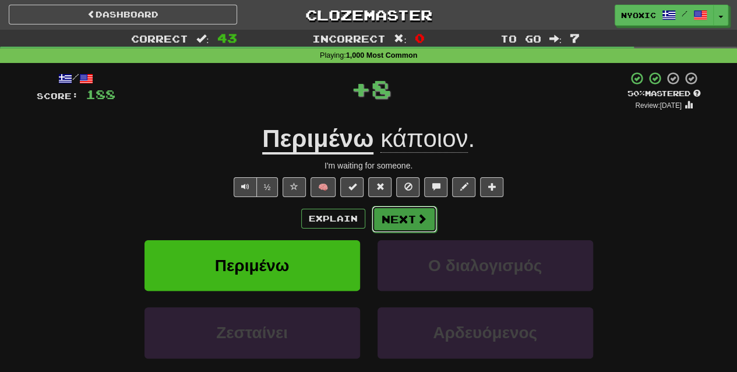
click at [407, 216] on button "Next" at bounding box center [404, 219] width 65 height 27
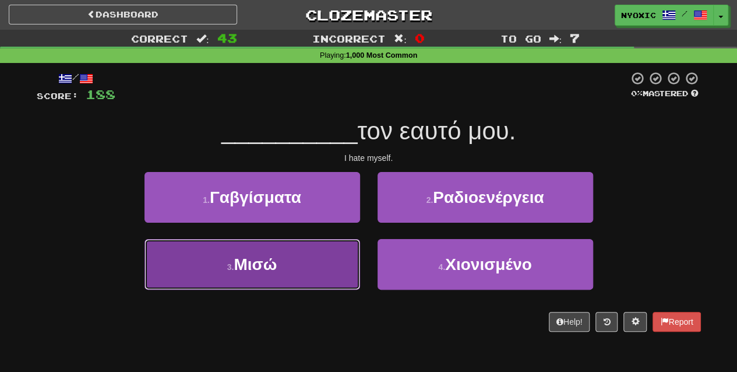
click at [324, 264] on button "3 . Μισώ" at bounding box center [252, 264] width 216 height 51
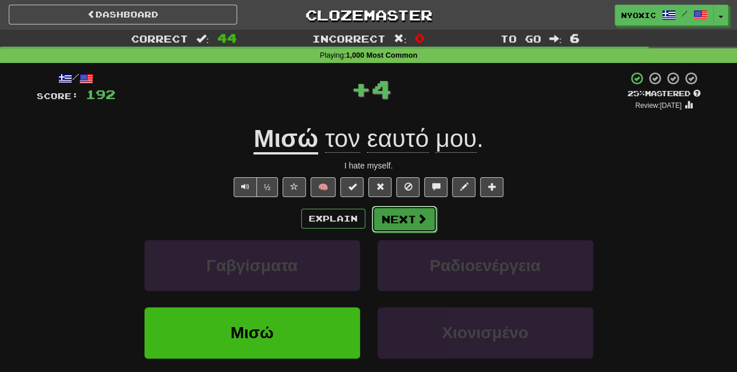
click at [412, 227] on button "Next" at bounding box center [404, 219] width 65 height 27
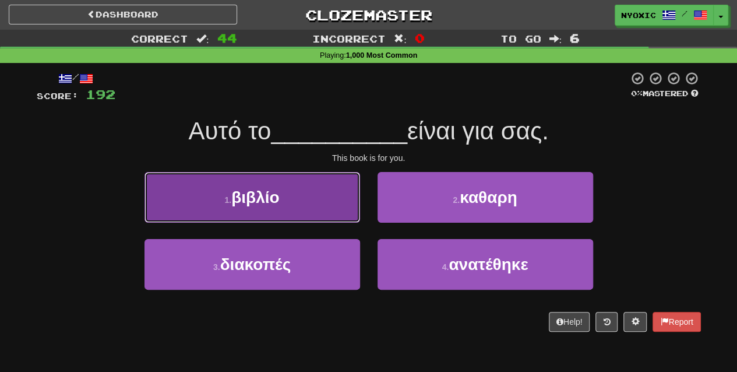
click at [342, 197] on button "1 . βιβλίο" at bounding box center [252, 197] width 216 height 51
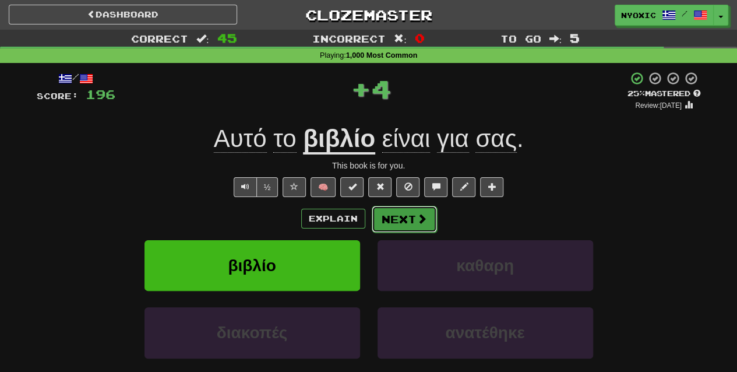
click at [393, 213] on button "Next" at bounding box center [404, 219] width 65 height 27
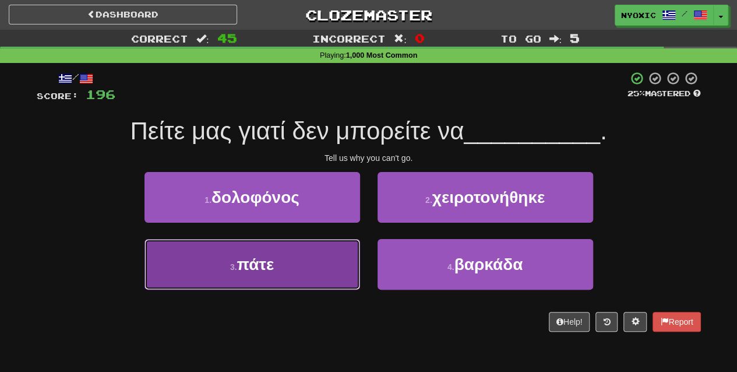
click at [332, 273] on button "3 . πάτε" at bounding box center [252, 264] width 216 height 51
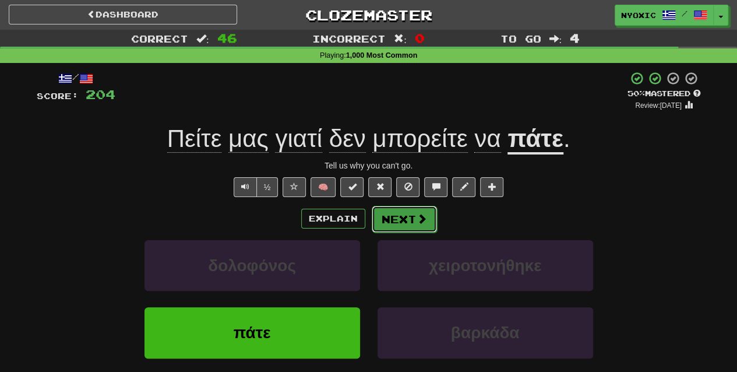
click at [422, 223] on span at bounding box center [422, 218] width 10 height 10
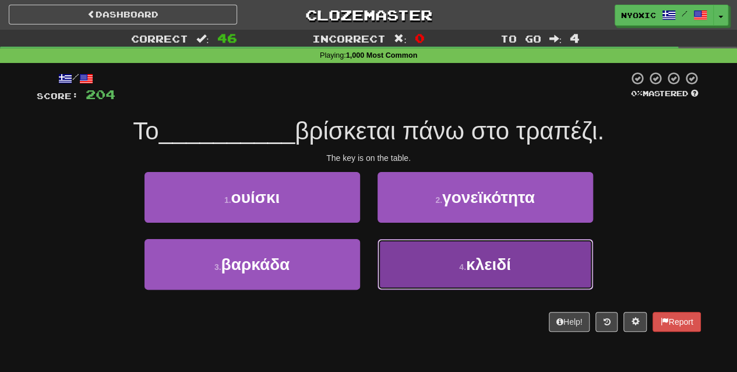
click at [438, 264] on button "4 . κλειδί" at bounding box center [486, 264] width 216 height 51
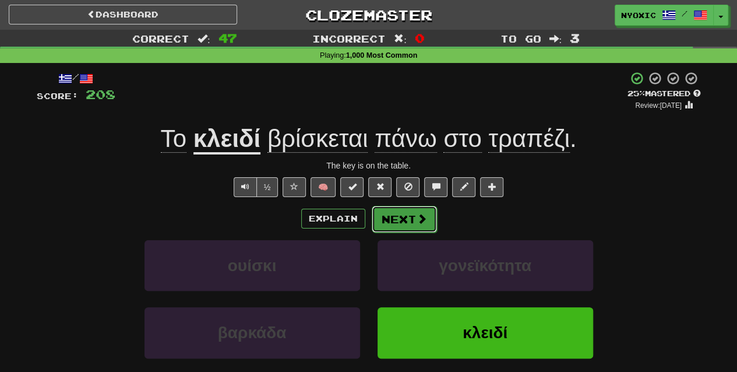
click at [417, 220] on span at bounding box center [422, 218] width 10 height 10
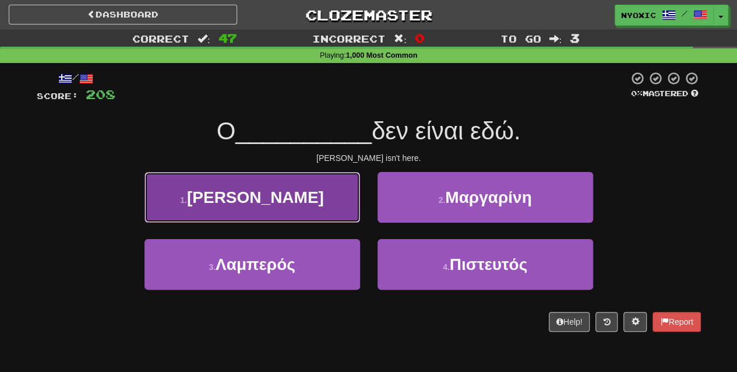
click at [333, 205] on button "1 . Τζον" at bounding box center [252, 197] width 216 height 51
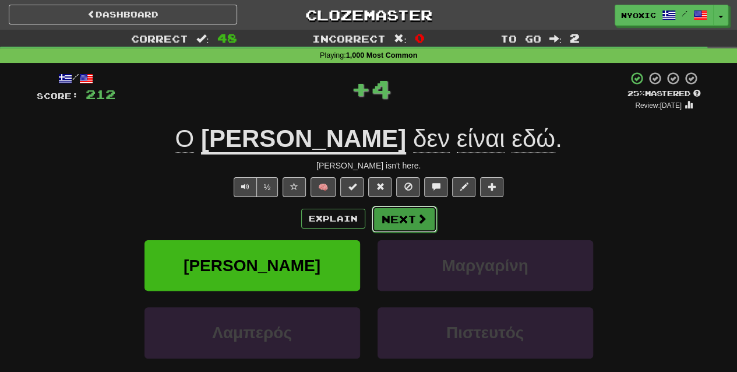
click at [392, 219] on button "Next" at bounding box center [404, 219] width 65 height 27
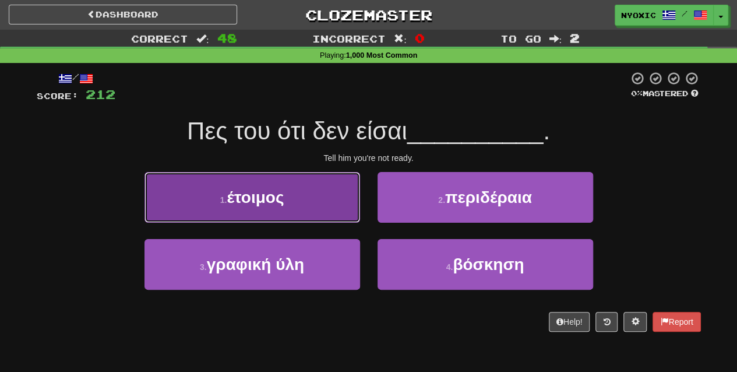
click at [350, 199] on button "1 . έτοιμος" at bounding box center [252, 197] width 216 height 51
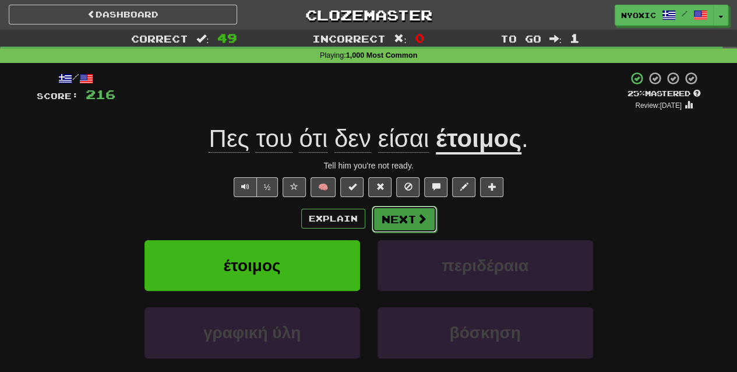
click at [419, 215] on span at bounding box center [422, 218] width 10 height 10
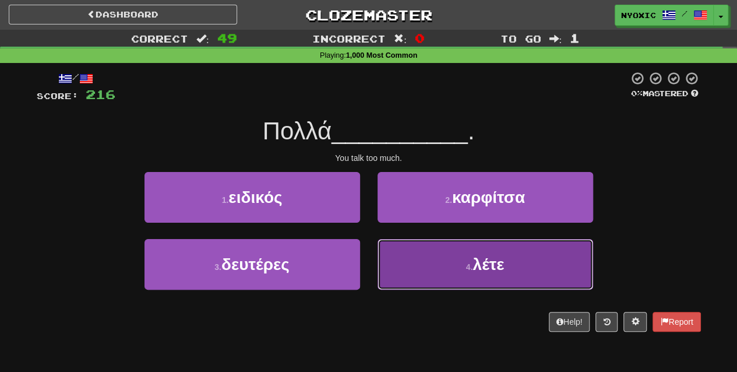
click at [454, 263] on button "4 . λέτε" at bounding box center [486, 264] width 216 height 51
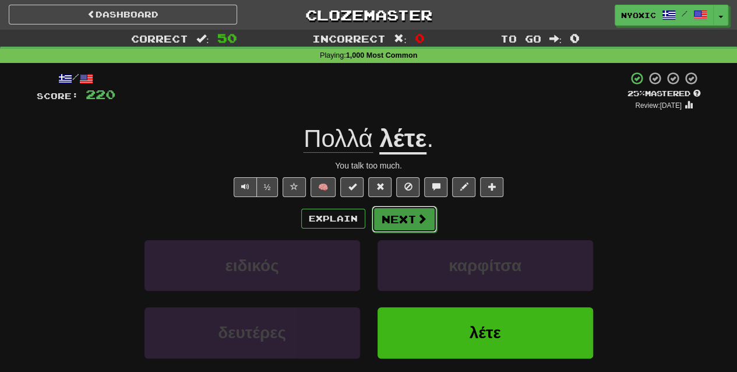
click at [425, 220] on span at bounding box center [422, 218] width 10 height 10
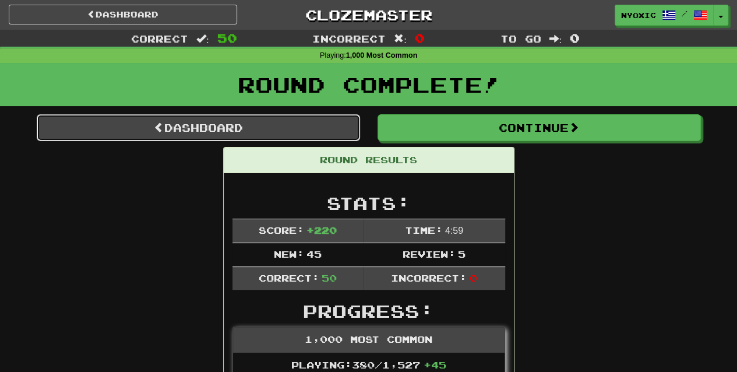
click at [266, 121] on link "Dashboard" at bounding box center [198, 127] width 323 height 27
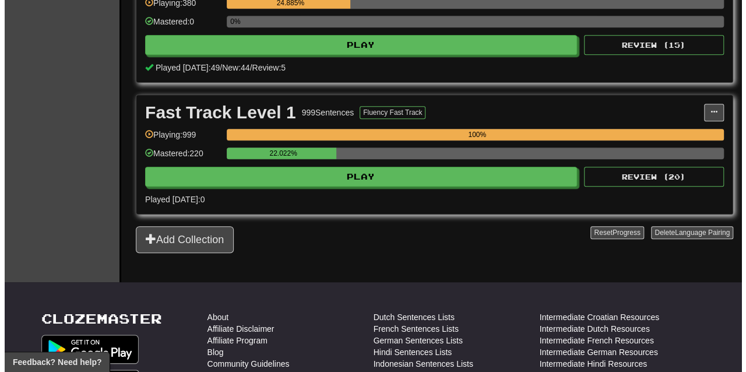
scroll to position [298, 0]
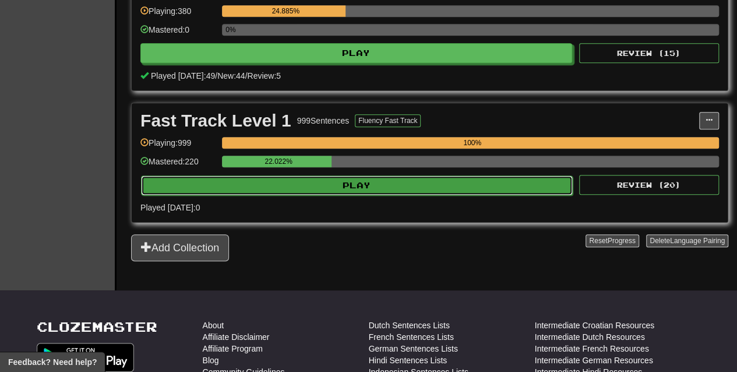
click at [262, 176] on button "Play" at bounding box center [357, 185] width 432 height 20
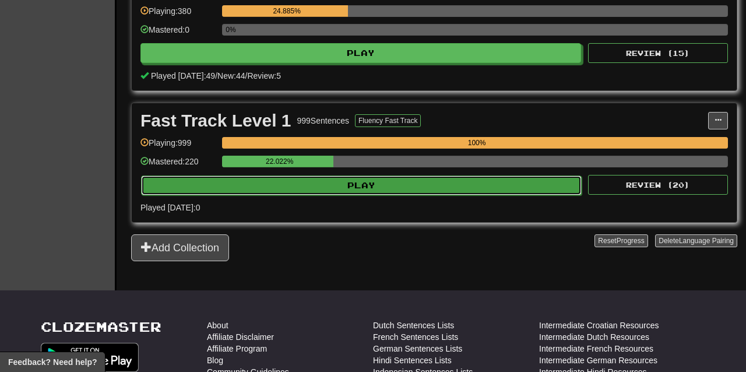
select select "**"
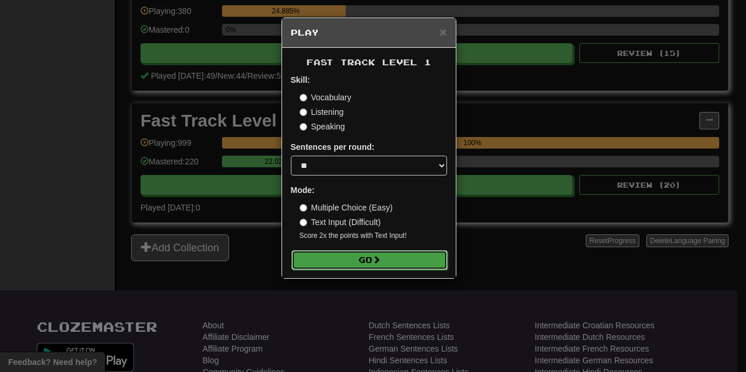
click at [341, 259] on button "Go" at bounding box center [369, 260] width 156 height 20
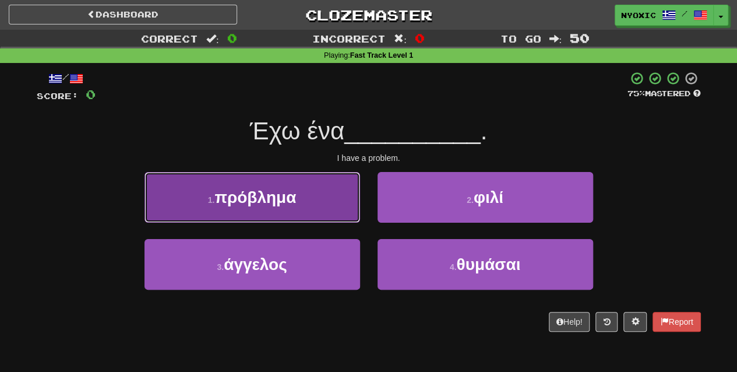
click at [327, 202] on button "1 . πρόβλημα" at bounding box center [252, 197] width 216 height 51
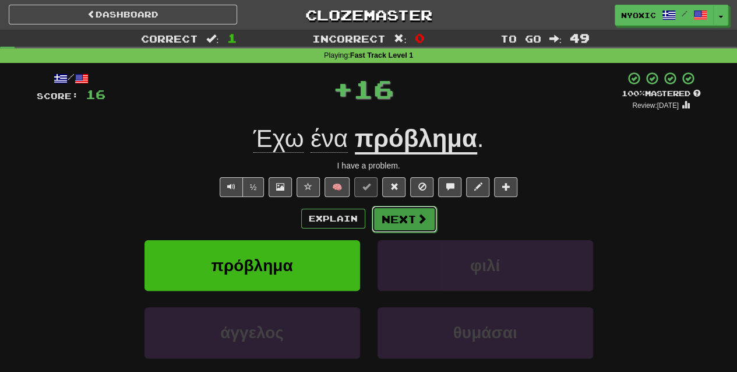
click at [390, 217] on button "Next" at bounding box center [404, 219] width 65 height 27
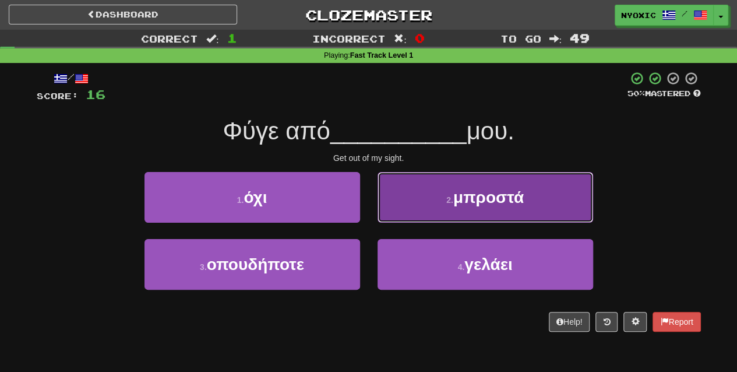
click at [558, 205] on button "2 . μπροστά" at bounding box center [486, 197] width 216 height 51
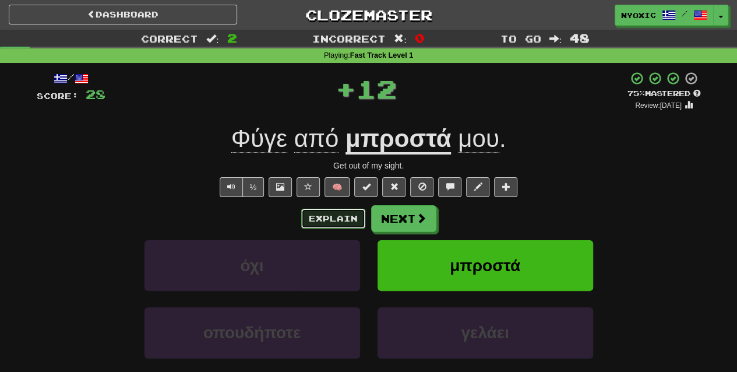
click at [341, 225] on button "Explain" at bounding box center [333, 219] width 64 height 20
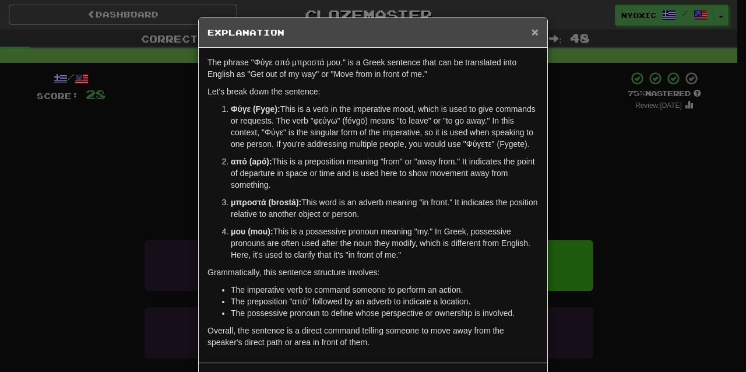
click at [532, 32] on span "×" at bounding box center [534, 31] width 7 height 13
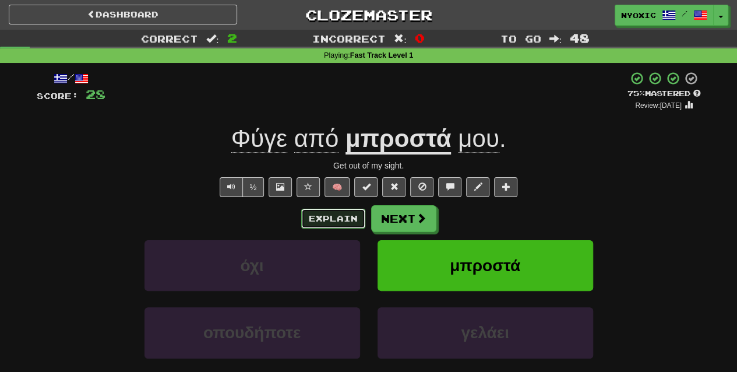
click at [336, 216] on button "Explain" at bounding box center [333, 219] width 64 height 20
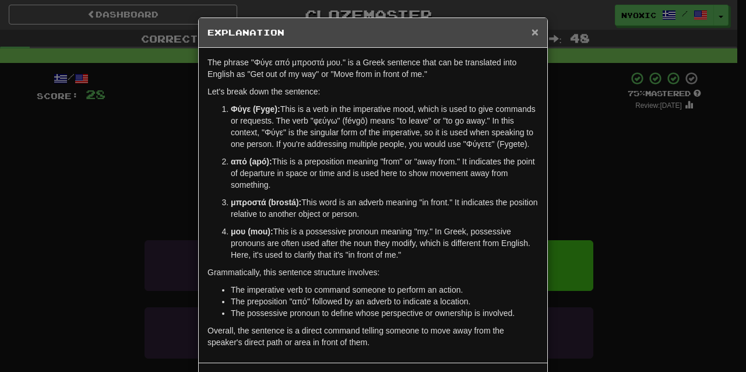
click at [533, 34] on span "×" at bounding box center [534, 31] width 7 height 13
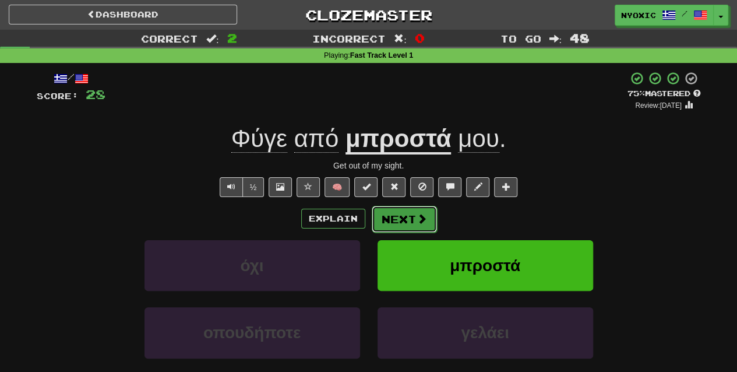
click at [403, 222] on button "Next" at bounding box center [404, 219] width 65 height 27
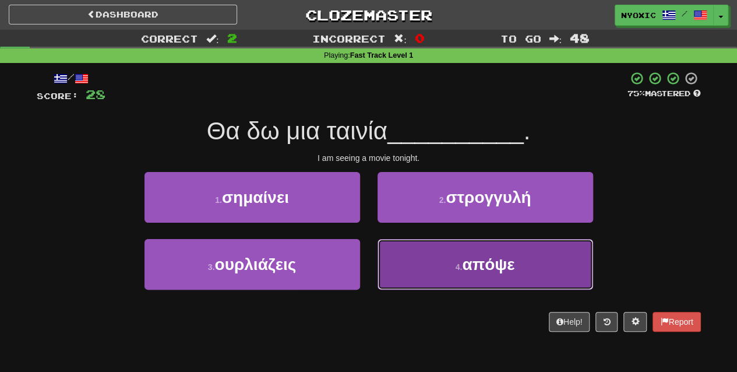
click at [451, 257] on button "4 . απόψε" at bounding box center [486, 264] width 216 height 51
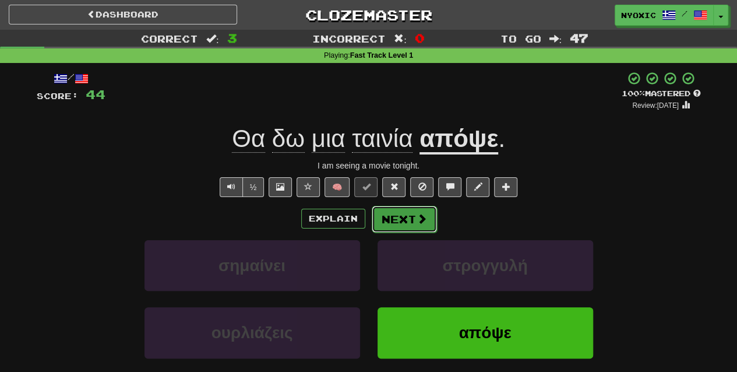
click at [397, 217] on button "Next" at bounding box center [404, 219] width 65 height 27
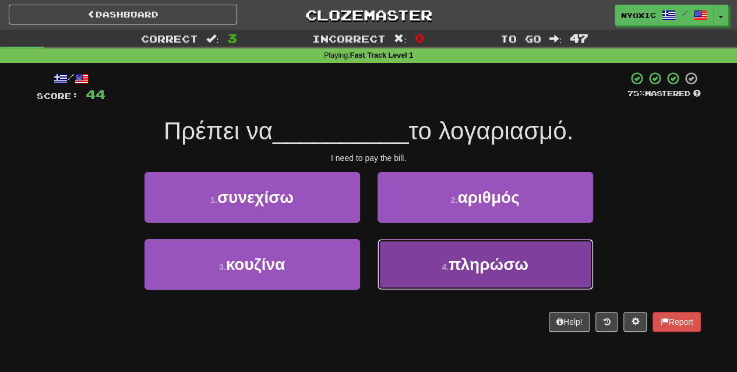
click at [445, 274] on button "4 . πληρώσω" at bounding box center [486, 264] width 216 height 51
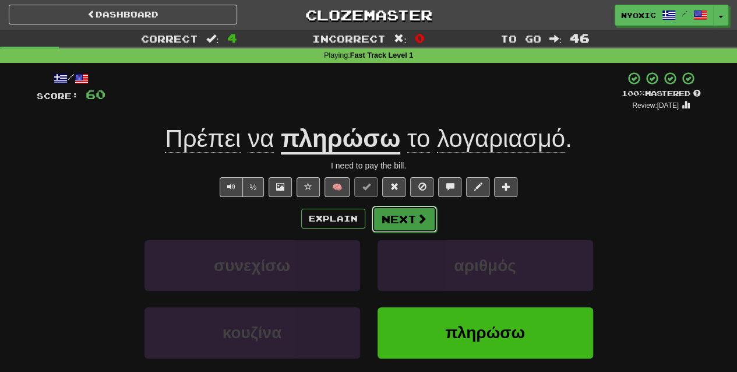
click at [414, 221] on button "Next" at bounding box center [404, 219] width 65 height 27
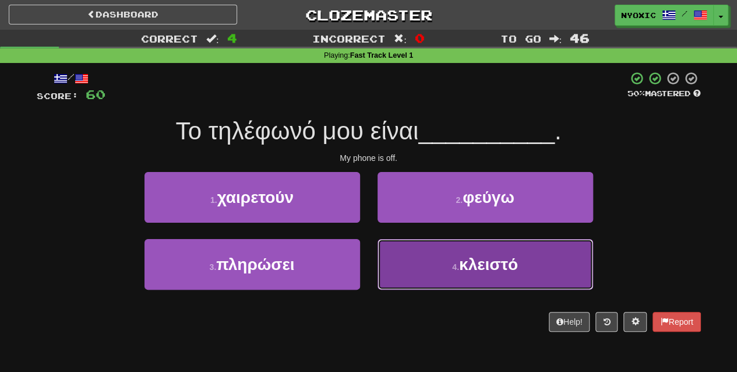
click at [427, 268] on button "4 . κλειστό" at bounding box center [486, 264] width 216 height 51
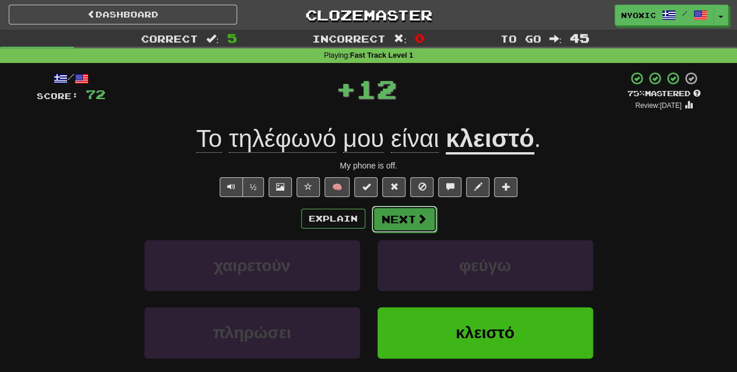
click at [422, 221] on span at bounding box center [422, 218] width 10 height 10
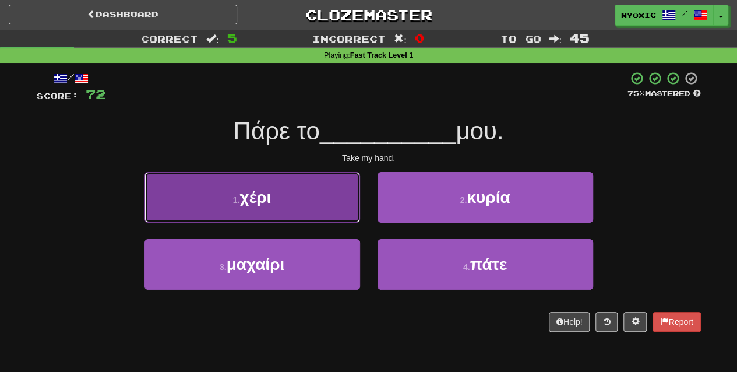
click at [287, 211] on button "1 . χέρι" at bounding box center [252, 197] width 216 height 51
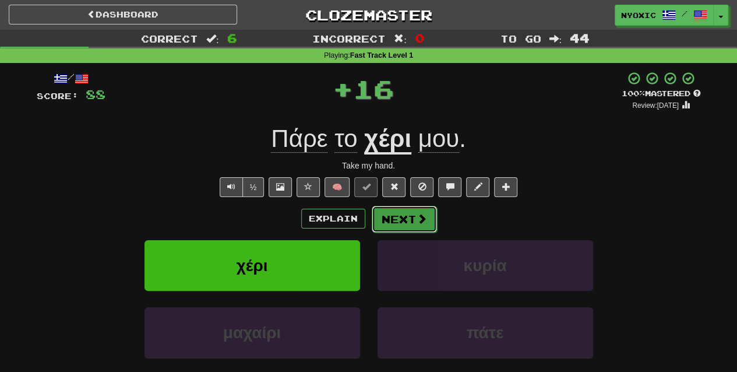
click at [397, 222] on button "Next" at bounding box center [404, 219] width 65 height 27
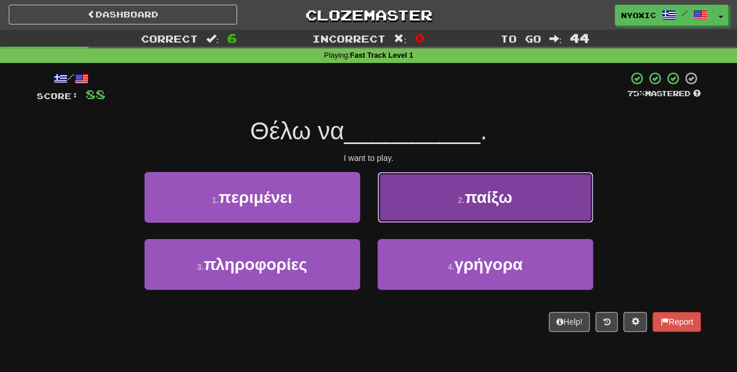
click at [467, 214] on button "2 . παίξω" at bounding box center [486, 197] width 216 height 51
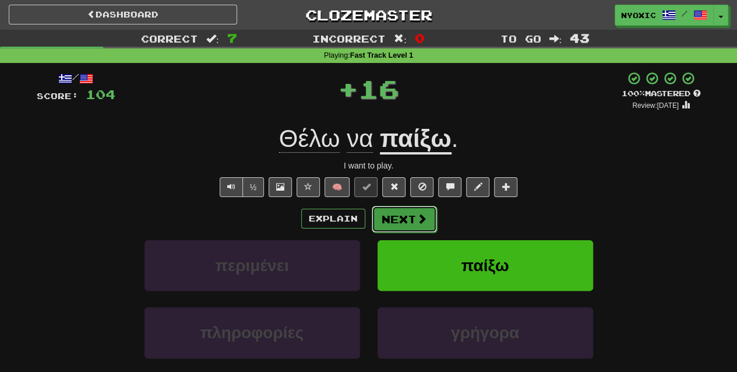
click at [402, 222] on button "Next" at bounding box center [404, 219] width 65 height 27
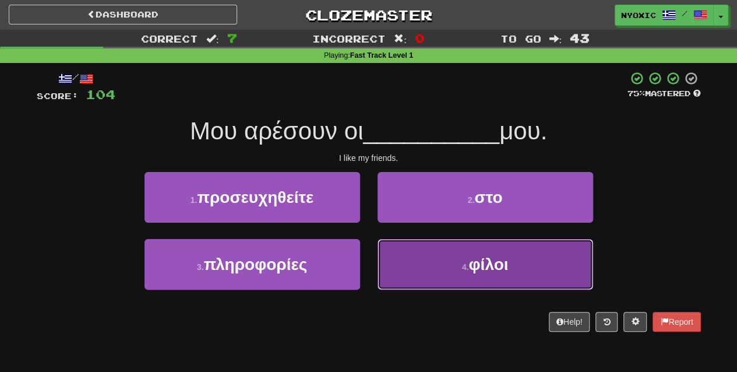
click at [444, 271] on button "4 . φίλοι" at bounding box center [486, 264] width 216 height 51
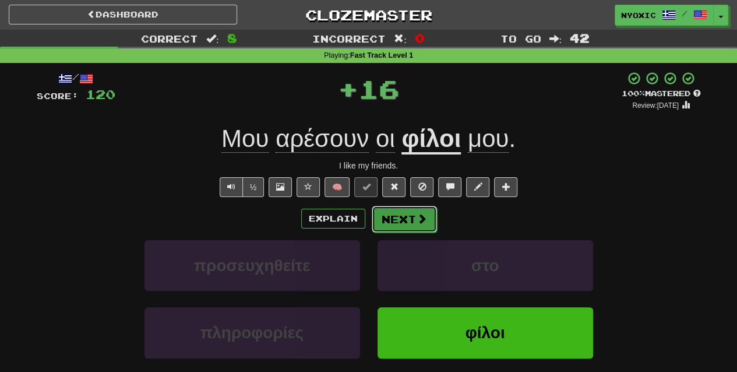
click at [411, 223] on button "Next" at bounding box center [404, 219] width 65 height 27
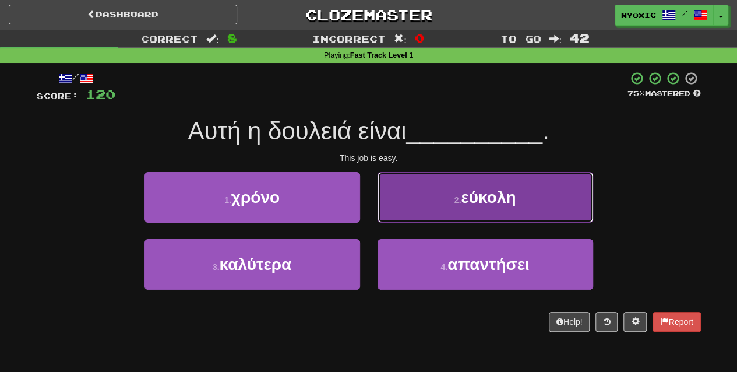
click at [466, 198] on span "εύκολη" at bounding box center [488, 197] width 55 height 18
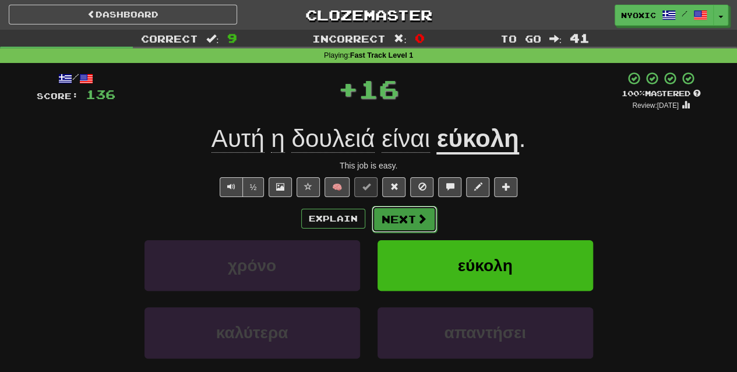
click at [418, 224] on button "Next" at bounding box center [404, 219] width 65 height 27
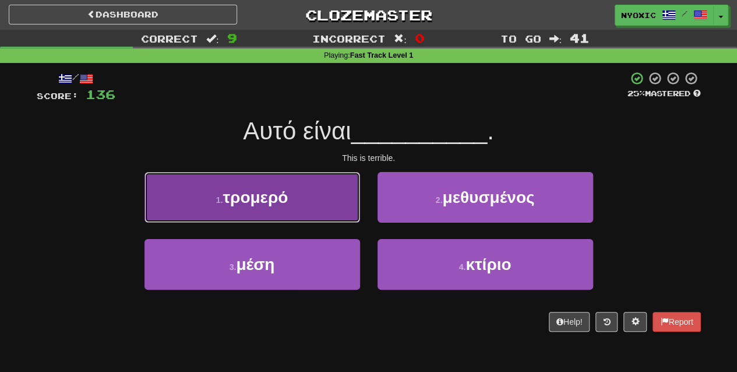
click at [337, 211] on button "1 . τρομερό" at bounding box center [252, 197] width 216 height 51
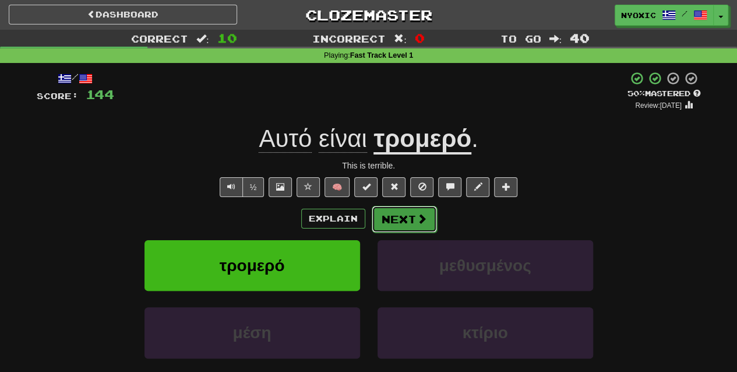
click at [403, 219] on button "Next" at bounding box center [404, 219] width 65 height 27
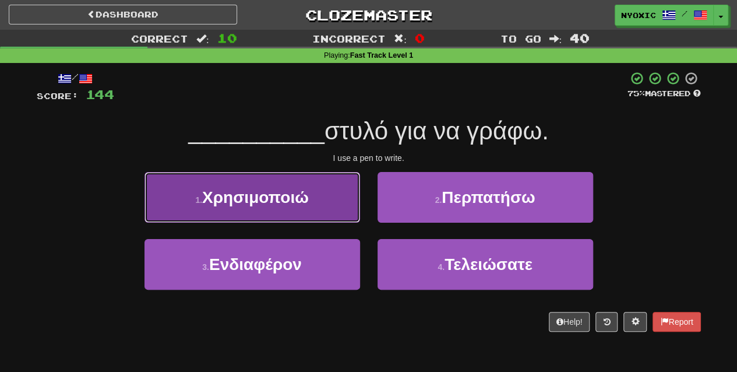
click at [311, 204] on button "1 . Χρησιμοποιώ" at bounding box center [252, 197] width 216 height 51
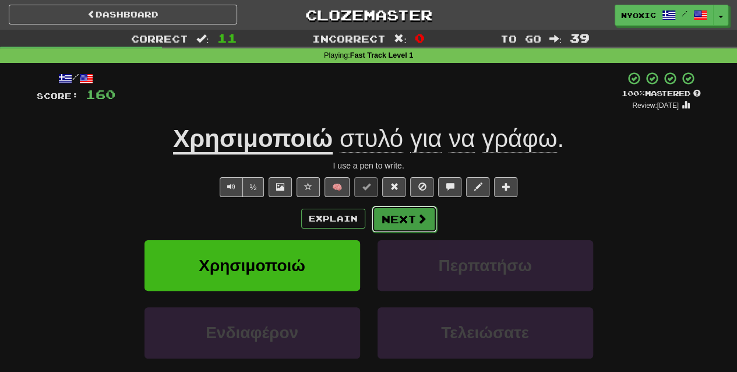
click at [395, 221] on button "Next" at bounding box center [404, 219] width 65 height 27
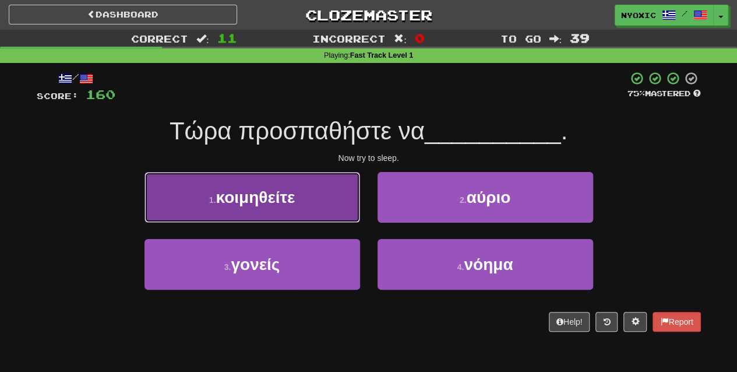
click at [338, 213] on button "1 . κοιμηθείτε" at bounding box center [252, 197] width 216 height 51
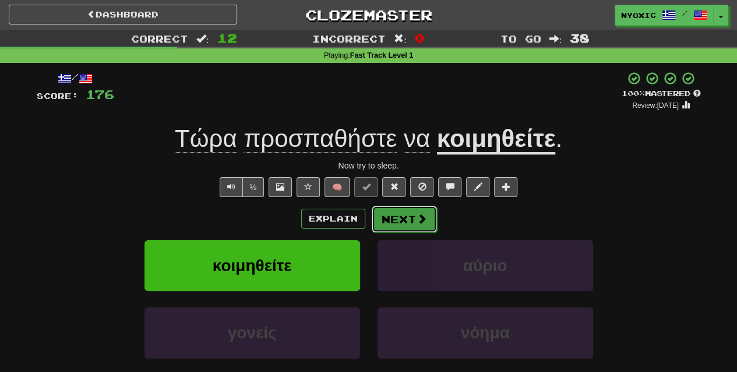
click at [425, 215] on span at bounding box center [422, 218] width 10 height 10
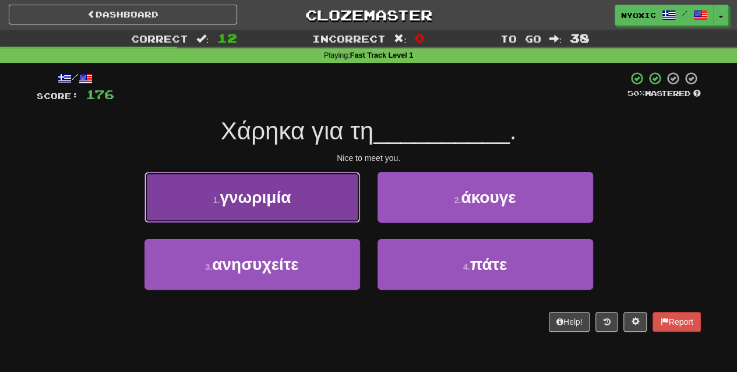
click at [304, 184] on button "1 . γνωριμία" at bounding box center [252, 197] width 216 height 51
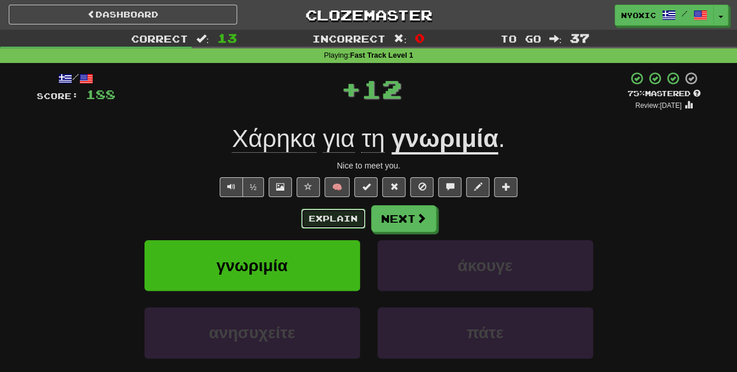
click at [350, 217] on button "Explain" at bounding box center [333, 219] width 64 height 20
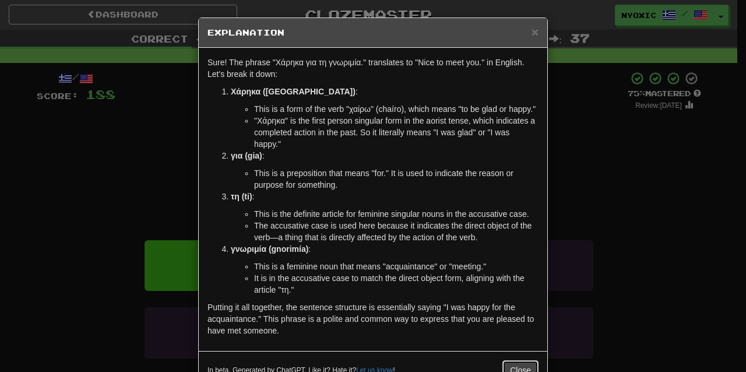
click at [509, 360] on button "Close" at bounding box center [520, 370] width 36 height 20
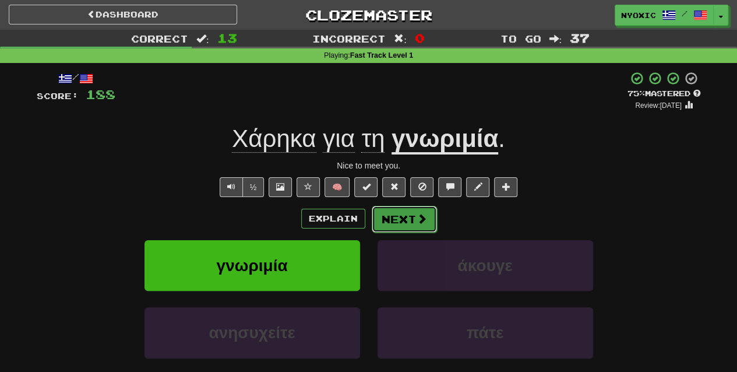
click at [420, 223] on span at bounding box center [422, 218] width 10 height 10
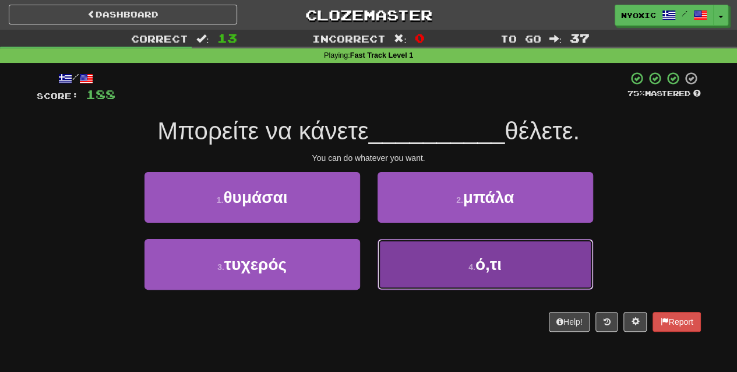
click at [429, 269] on button "4 . ό,τι" at bounding box center [486, 264] width 216 height 51
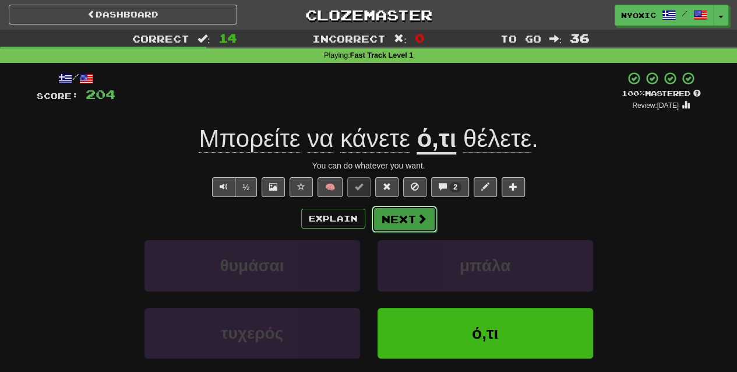
click at [411, 226] on button "Next" at bounding box center [404, 219] width 65 height 27
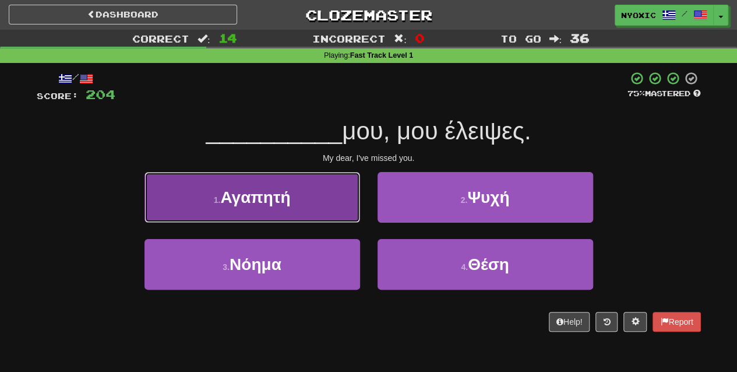
click at [353, 215] on button "1 . Αγαπητή" at bounding box center [252, 197] width 216 height 51
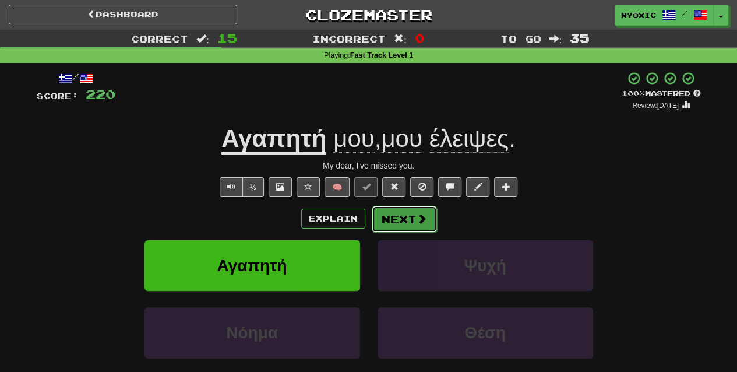
click at [396, 220] on button "Next" at bounding box center [404, 219] width 65 height 27
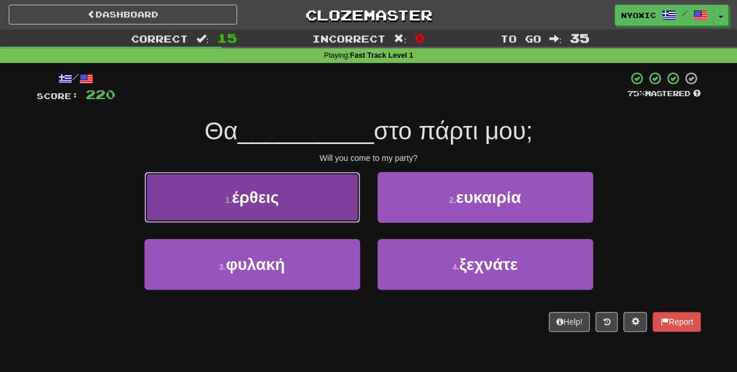
click at [340, 204] on button "1 . έρθεις" at bounding box center [252, 197] width 216 height 51
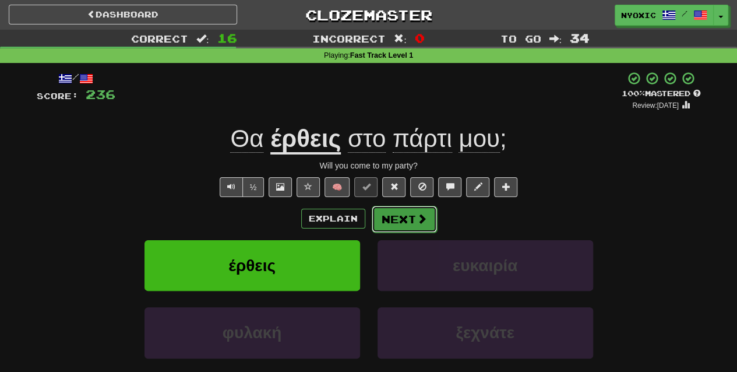
click at [430, 217] on button "Next" at bounding box center [404, 219] width 65 height 27
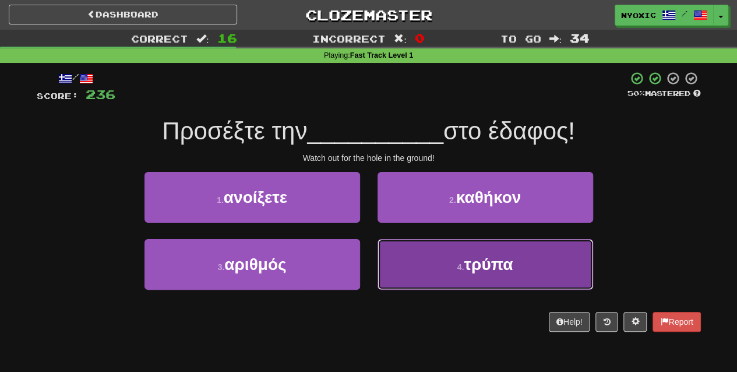
click at [440, 261] on button "4 . τρύπα" at bounding box center [486, 264] width 216 height 51
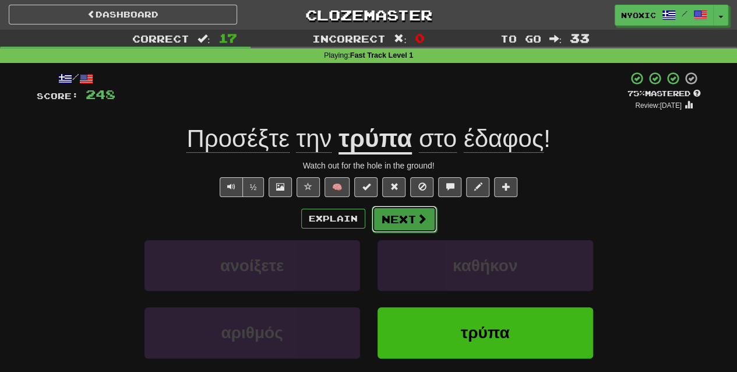
click at [417, 217] on span at bounding box center [422, 218] width 10 height 10
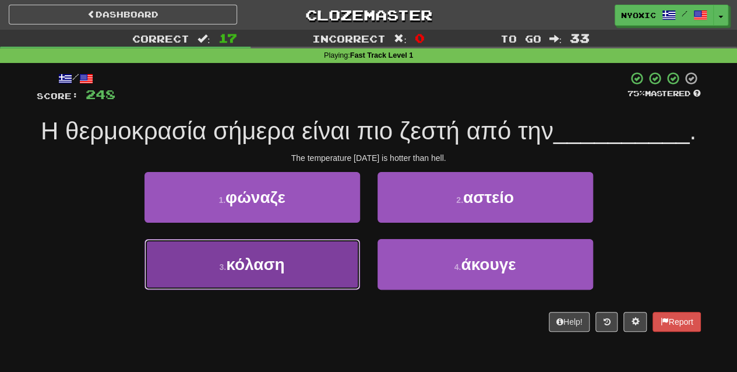
click at [345, 282] on button "3 . κόλαση" at bounding box center [252, 264] width 216 height 51
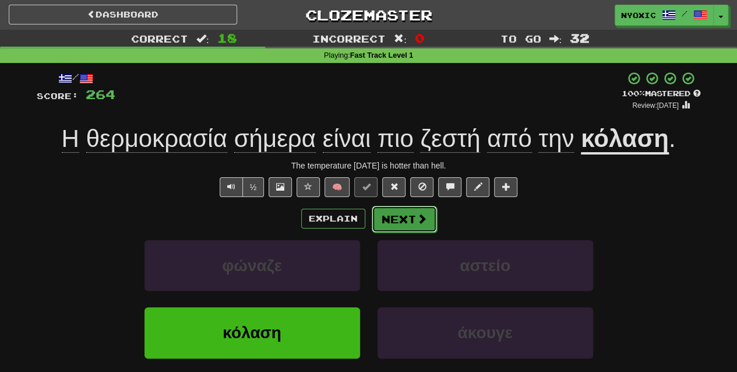
click at [413, 207] on button "Next" at bounding box center [404, 219] width 65 height 27
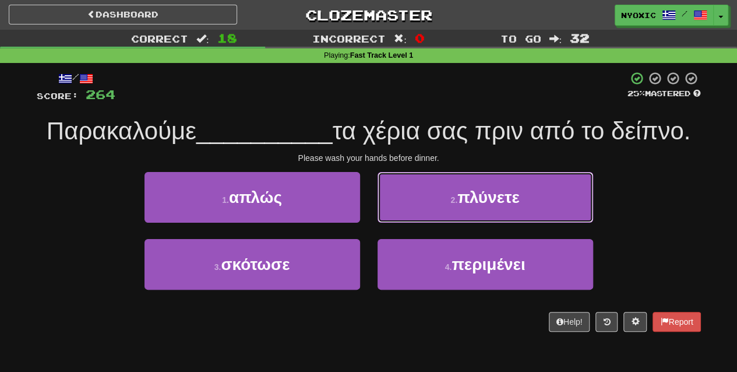
click at [413, 207] on button "2 . πλύνετε" at bounding box center [486, 197] width 216 height 51
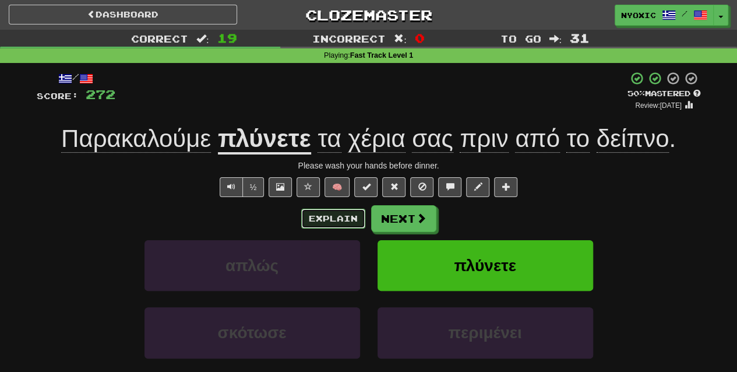
click at [350, 221] on button "Explain" at bounding box center [333, 219] width 64 height 20
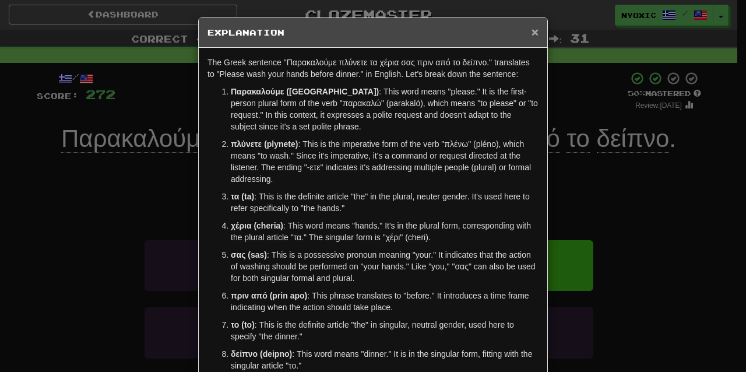
click at [531, 33] on span "×" at bounding box center [534, 31] width 7 height 13
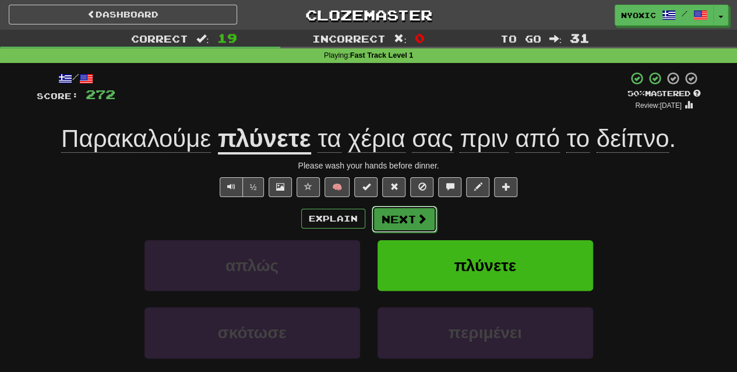
click at [421, 206] on button "Next" at bounding box center [404, 219] width 65 height 27
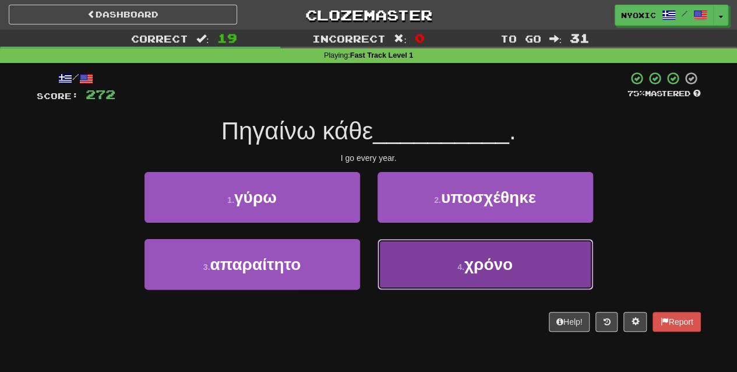
click at [422, 279] on button "4 . χρόνο" at bounding box center [486, 264] width 216 height 51
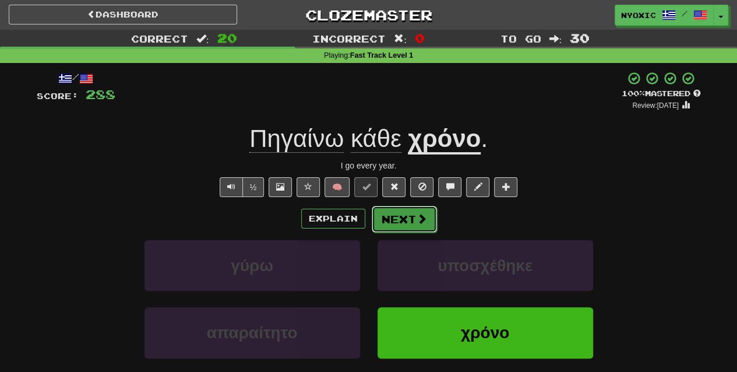
click at [418, 224] on span at bounding box center [422, 218] width 10 height 10
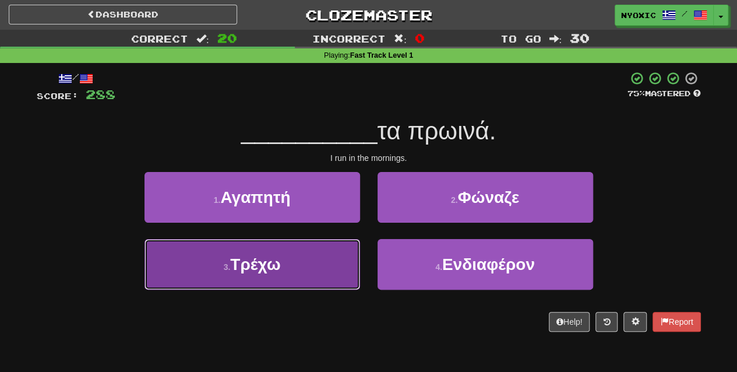
click at [298, 281] on button "3 . Τρέχω" at bounding box center [252, 264] width 216 height 51
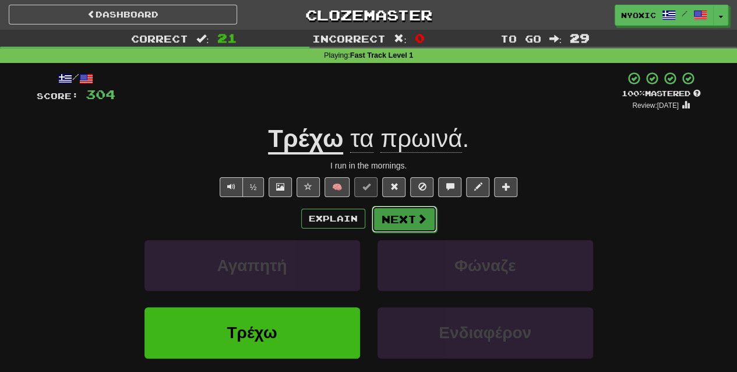
click at [402, 224] on button "Next" at bounding box center [404, 219] width 65 height 27
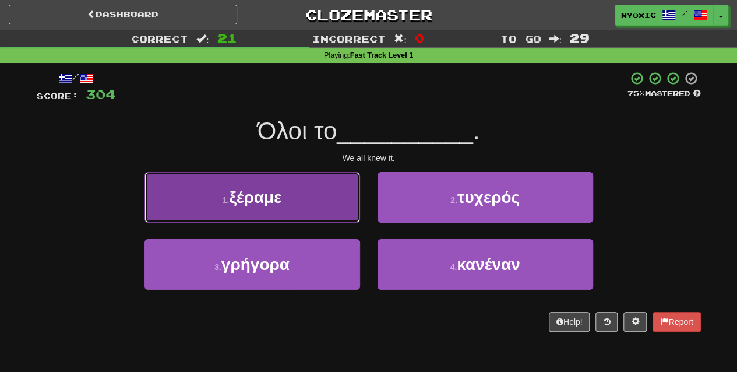
click at [330, 210] on button "1 . ξέραμε" at bounding box center [252, 197] width 216 height 51
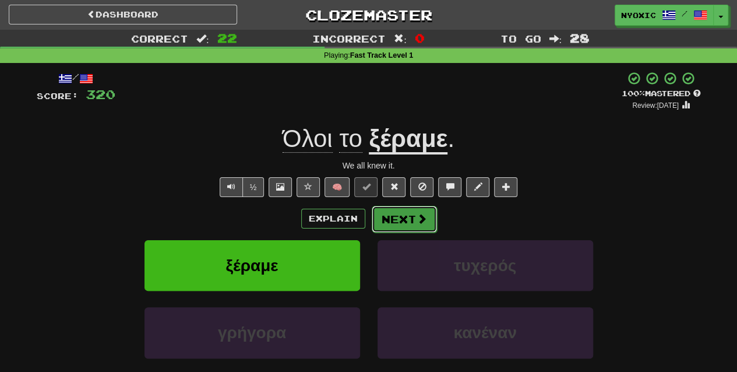
click at [391, 218] on button "Next" at bounding box center [404, 219] width 65 height 27
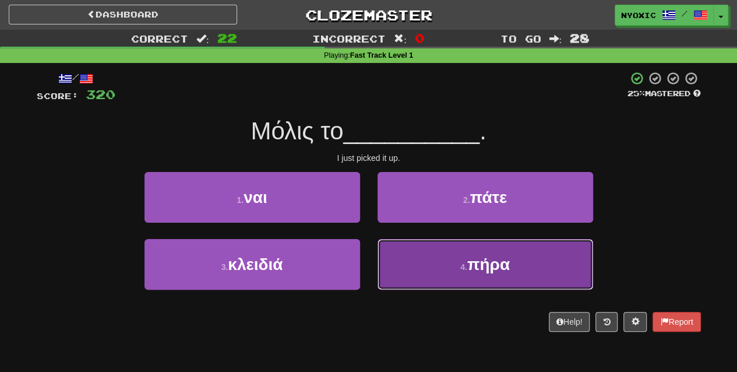
click at [434, 267] on button "4 . πήρα" at bounding box center [486, 264] width 216 height 51
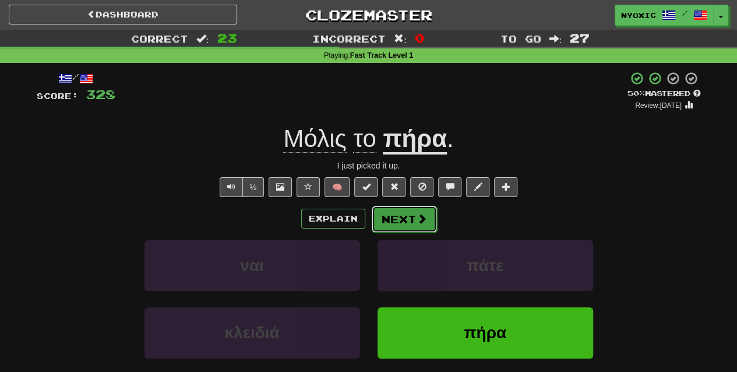
click at [414, 224] on button "Next" at bounding box center [404, 219] width 65 height 27
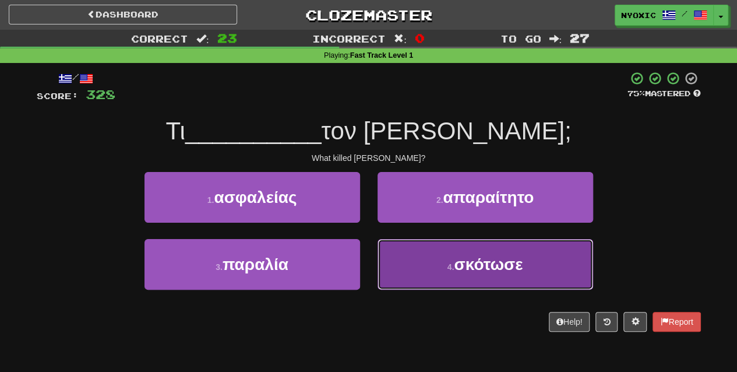
click at [419, 270] on button "4 . σκότωσε" at bounding box center [486, 264] width 216 height 51
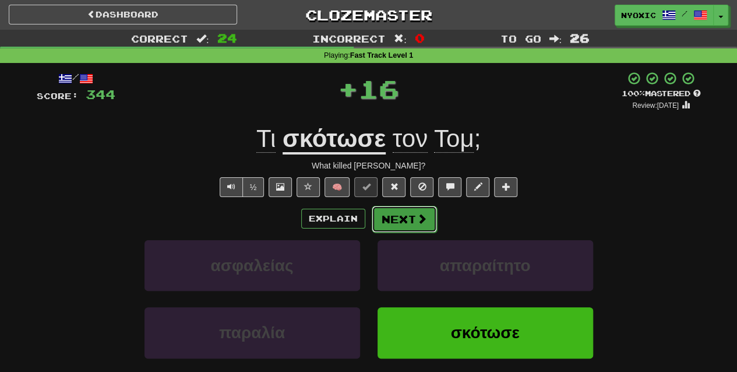
click at [417, 222] on span at bounding box center [422, 218] width 10 height 10
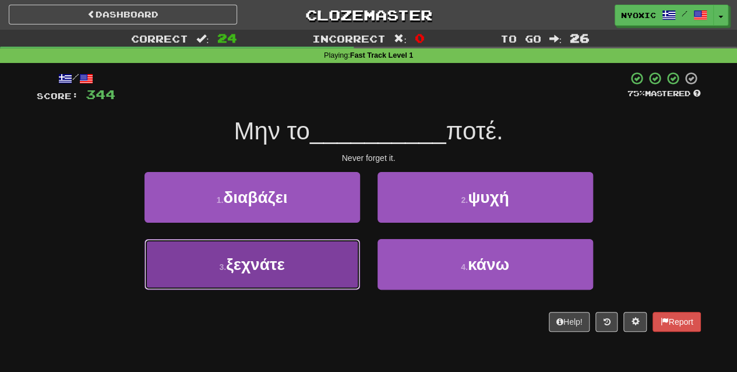
click at [304, 256] on button "3 . ξεχνάτε" at bounding box center [252, 264] width 216 height 51
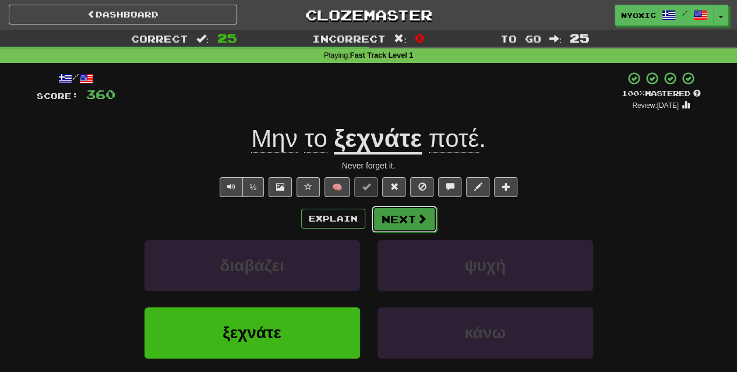
click at [412, 223] on button "Next" at bounding box center [404, 219] width 65 height 27
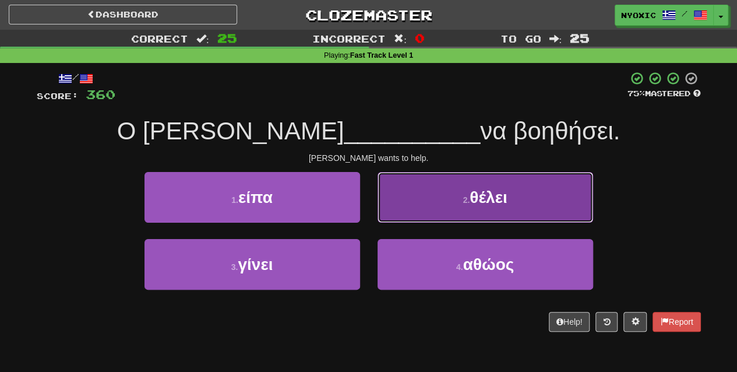
click at [471, 205] on span "θέλει" at bounding box center [488, 197] width 37 height 18
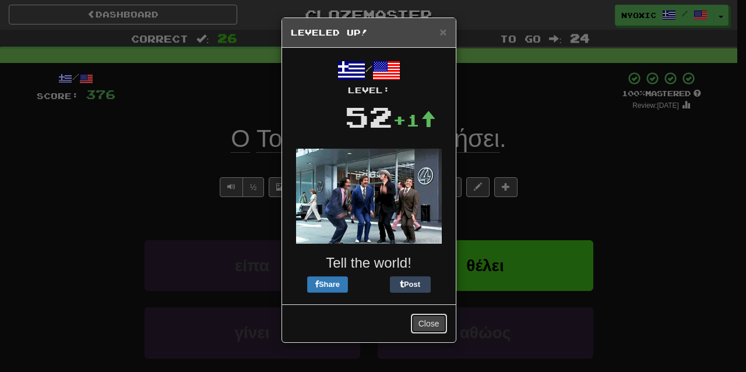
click at [428, 326] on button "Close" at bounding box center [429, 323] width 36 height 20
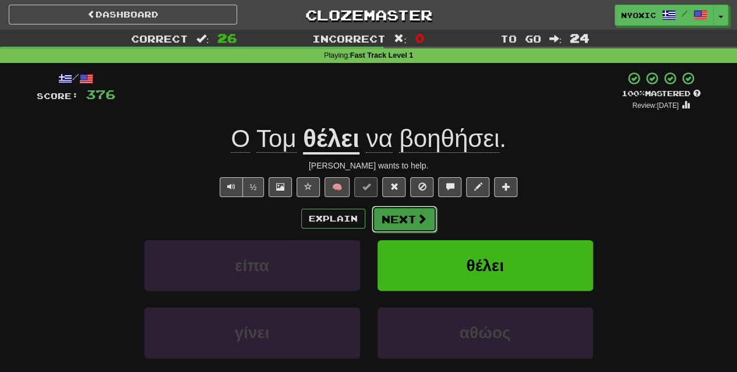
click at [421, 218] on span at bounding box center [422, 218] width 10 height 10
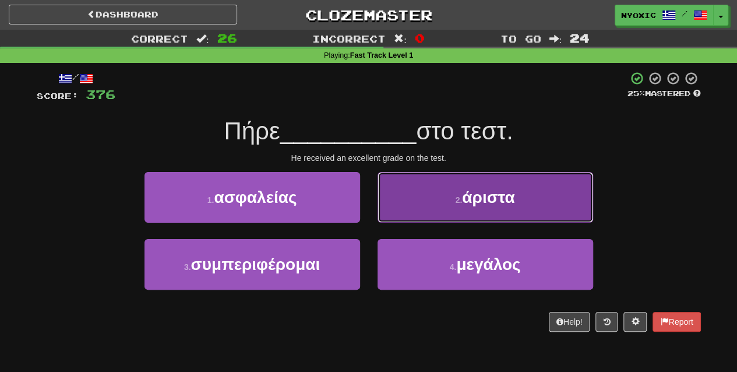
click at [449, 191] on button "2 . άριστα" at bounding box center [486, 197] width 216 height 51
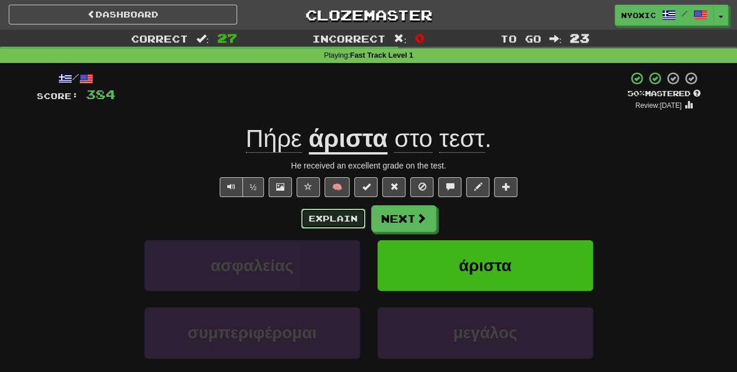
click at [359, 215] on button "Explain" at bounding box center [333, 219] width 64 height 20
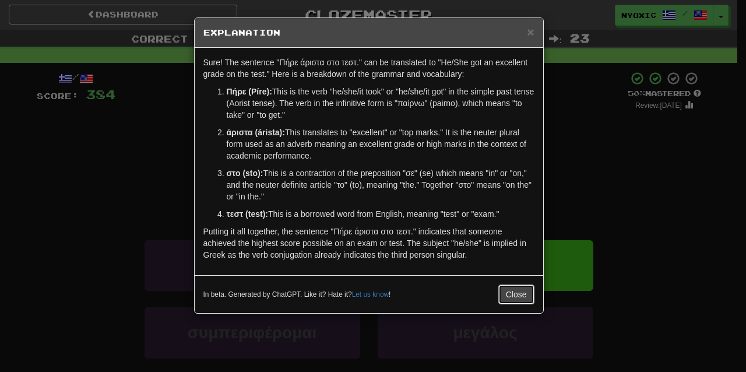
click at [507, 294] on button "Close" at bounding box center [516, 294] width 36 height 20
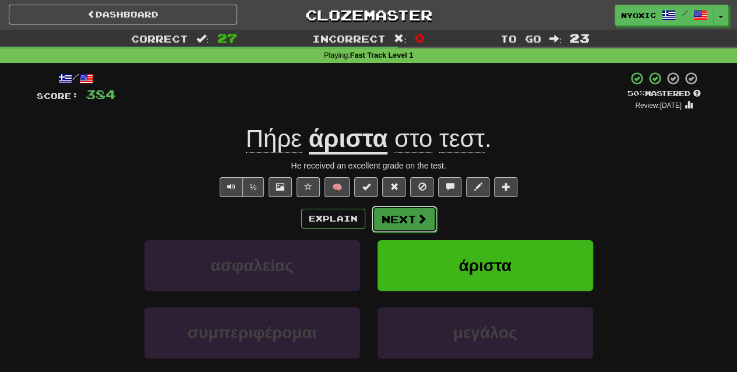
click at [425, 216] on span at bounding box center [422, 218] width 10 height 10
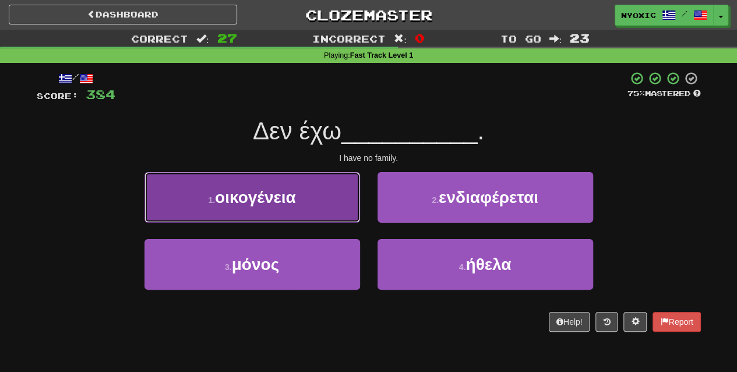
click at [302, 220] on button "1 . οικογένεια" at bounding box center [252, 197] width 216 height 51
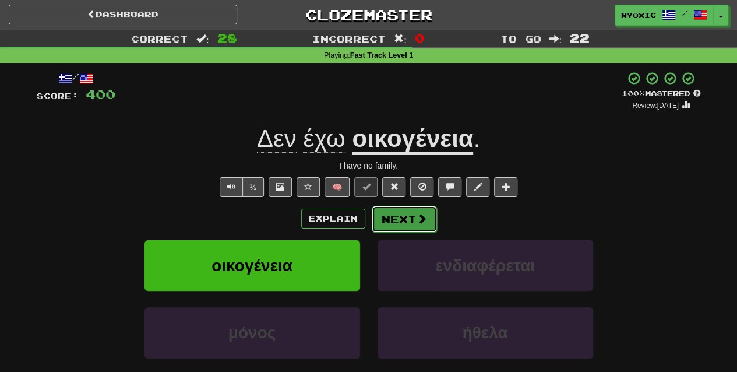
click at [393, 214] on button "Next" at bounding box center [404, 219] width 65 height 27
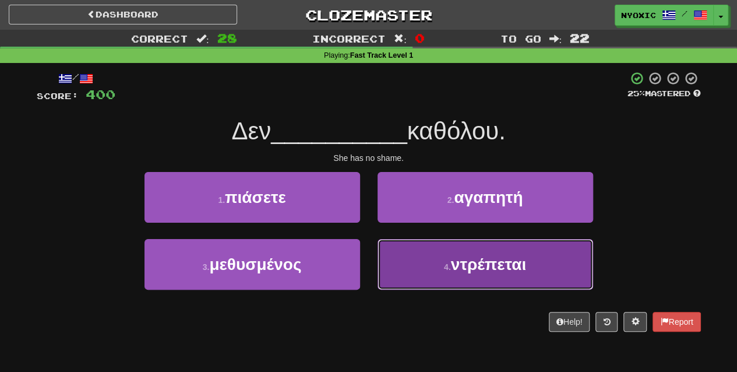
click at [470, 273] on span "ντρέπεται" at bounding box center [488, 264] width 75 height 18
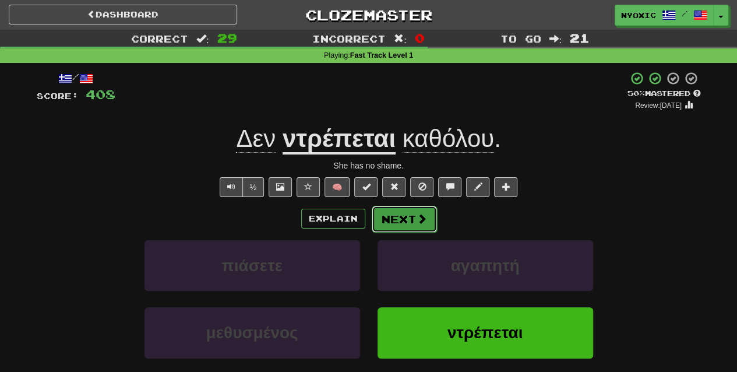
click at [411, 214] on button "Next" at bounding box center [404, 219] width 65 height 27
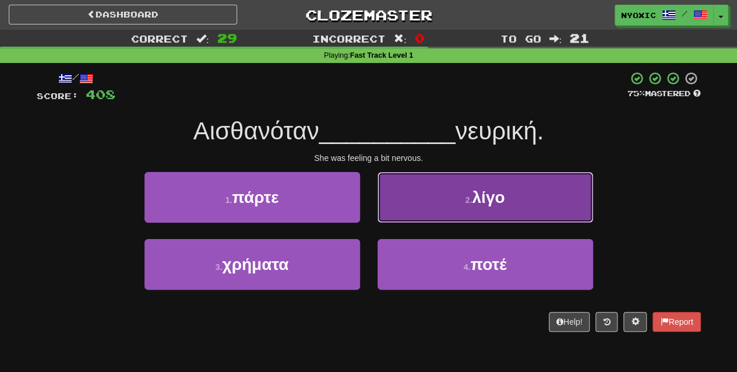
click at [443, 210] on button "2 . λίγο" at bounding box center [486, 197] width 216 height 51
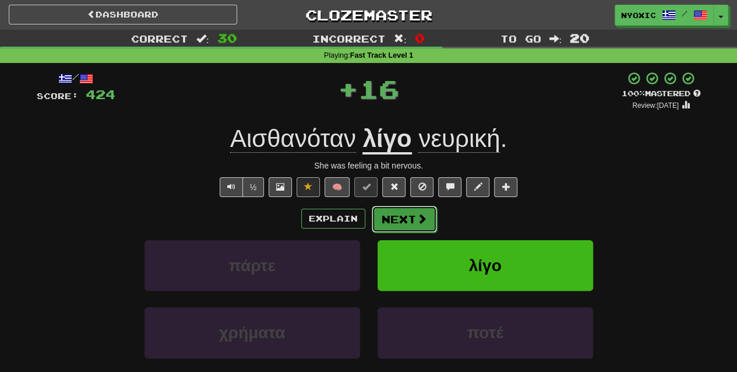
click at [418, 213] on span at bounding box center [422, 218] width 10 height 10
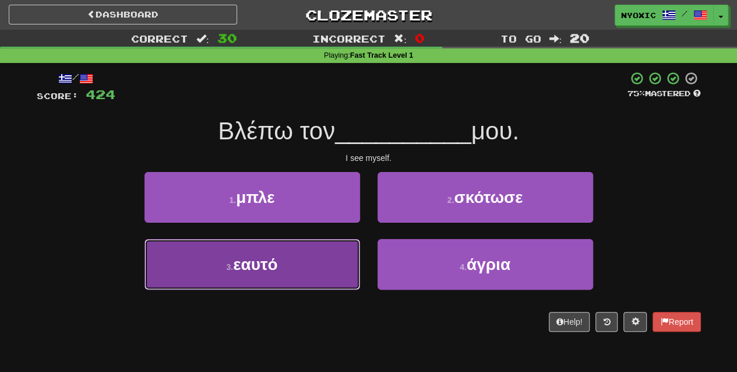
click at [301, 271] on button "3 . εαυτό" at bounding box center [252, 264] width 216 height 51
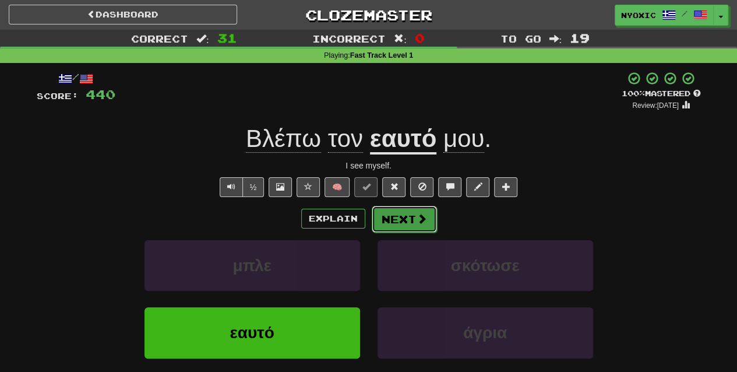
click at [393, 226] on button "Next" at bounding box center [404, 219] width 65 height 27
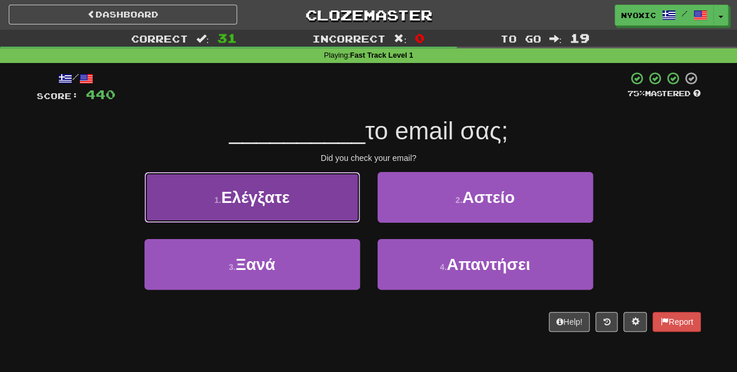
click at [297, 199] on button "1 . Ελέγξατε" at bounding box center [252, 197] width 216 height 51
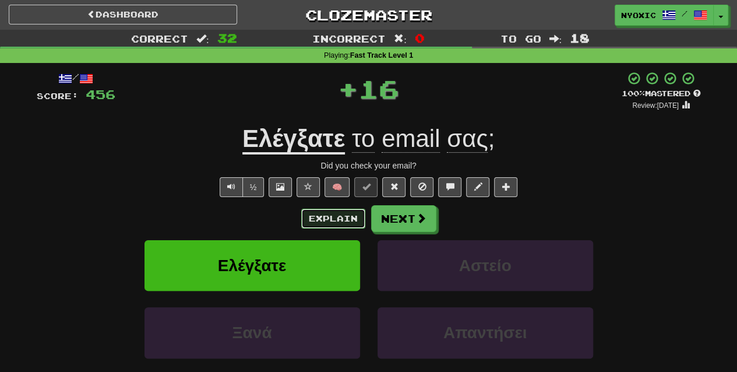
click at [313, 218] on button "Explain" at bounding box center [333, 219] width 64 height 20
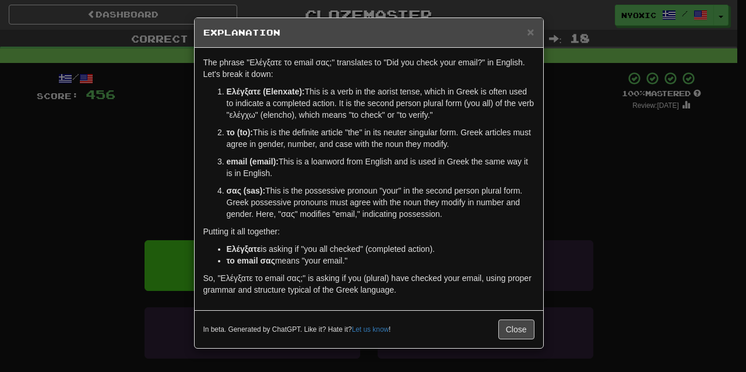
click at [496, 327] on div "In beta. Generated by ChatGPT. Like it? Hate it? Let us know ! Close" at bounding box center [368, 329] width 331 height 20
click at [508, 327] on button "Close" at bounding box center [516, 329] width 36 height 20
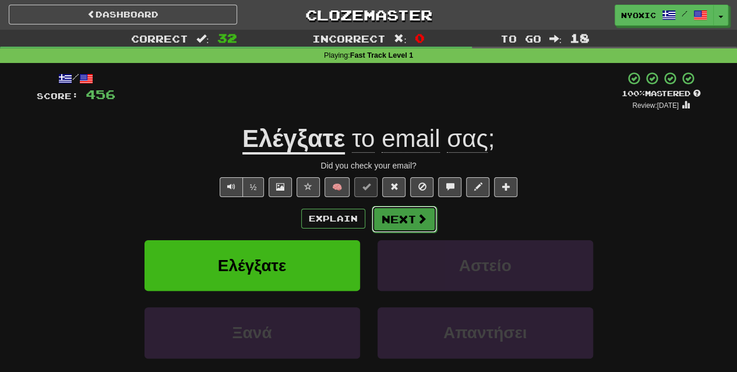
click at [412, 209] on button "Next" at bounding box center [404, 219] width 65 height 27
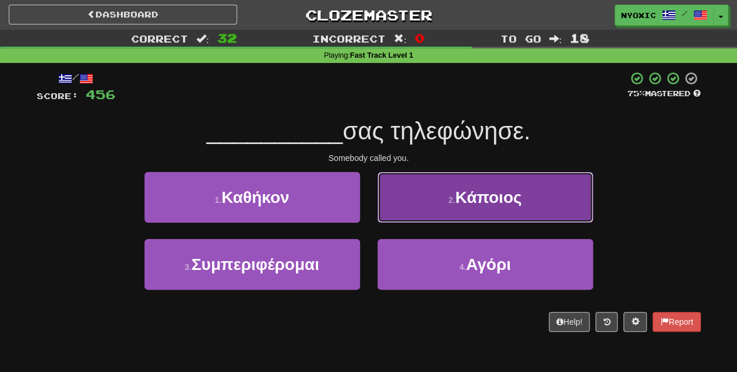
click at [412, 214] on button "2 . Κάποιος" at bounding box center [486, 197] width 216 height 51
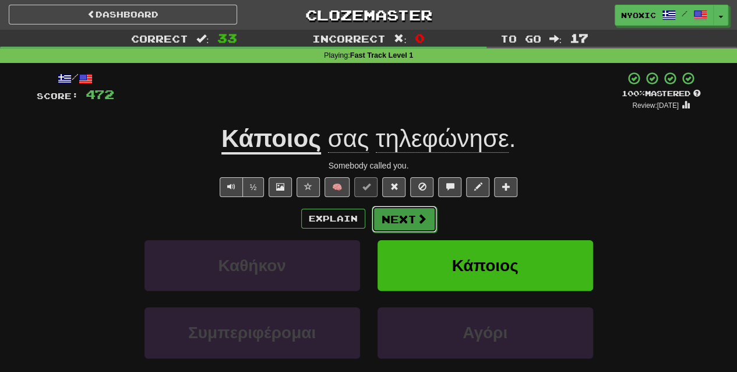
click at [422, 221] on span at bounding box center [422, 218] width 10 height 10
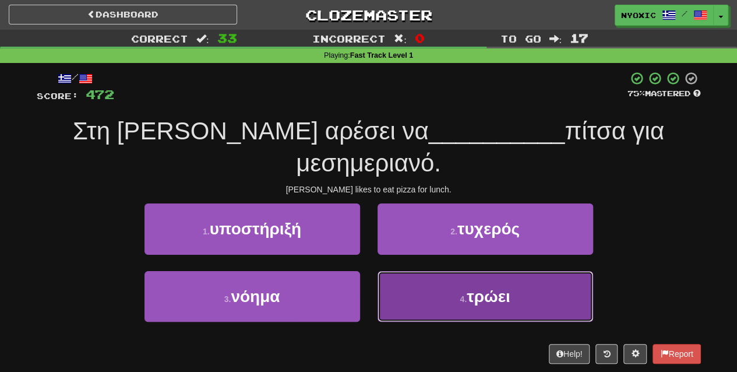
click at [435, 276] on button "4 . τρώει" at bounding box center [486, 296] width 216 height 51
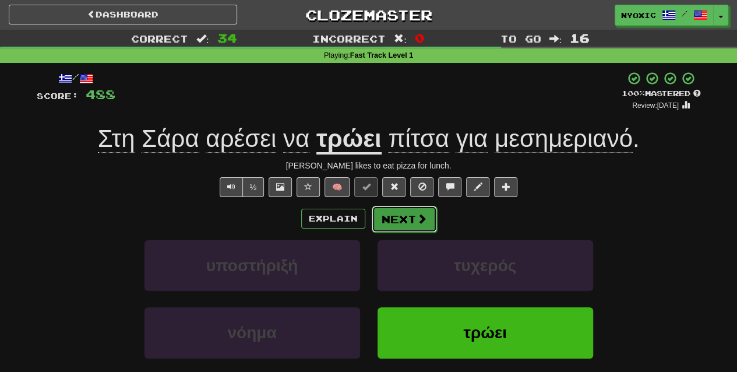
click at [415, 226] on button "Next" at bounding box center [404, 219] width 65 height 27
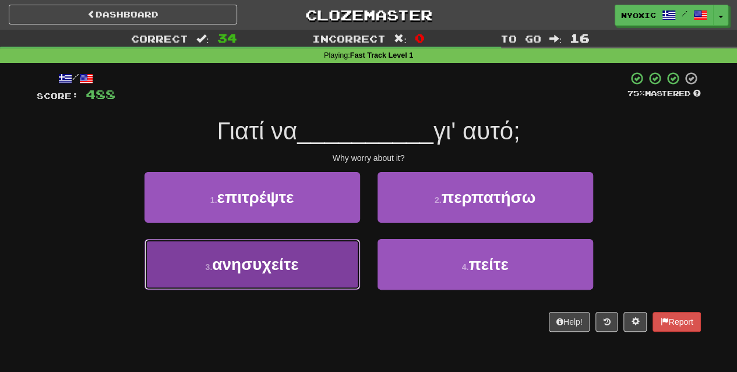
click at [297, 270] on span "ανησυχείτε" at bounding box center [255, 264] width 86 height 18
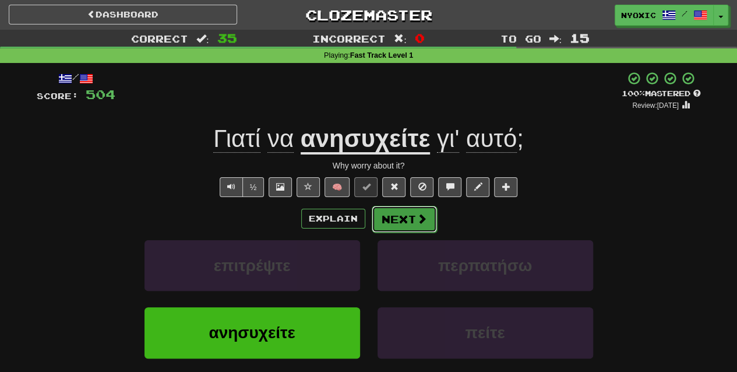
click at [390, 219] on button "Next" at bounding box center [404, 219] width 65 height 27
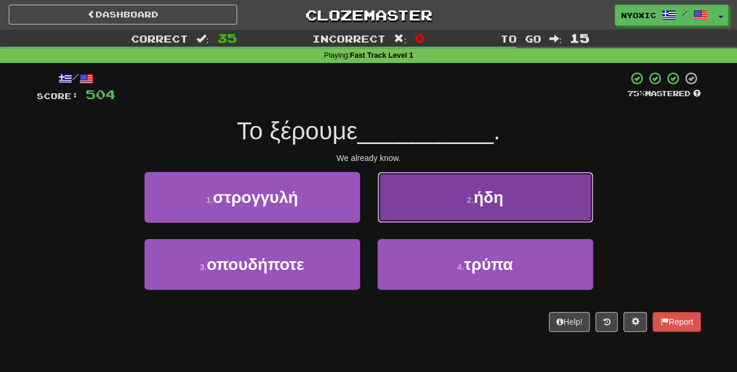
click at [411, 203] on button "2 . ήδη" at bounding box center [486, 197] width 216 height 51
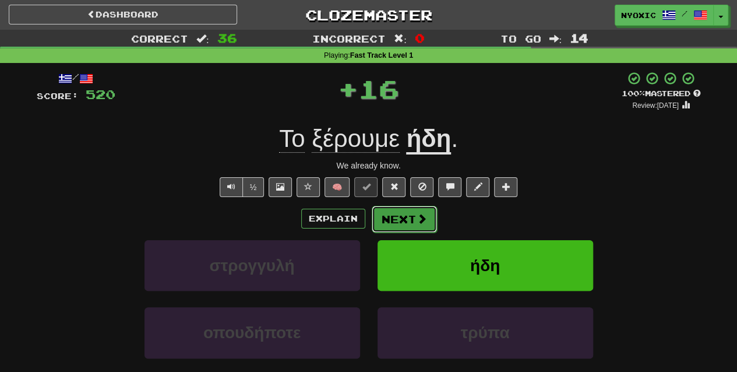
click at [410, 217] on button "Next" at bounding box center [404, 219] width 65 height 27
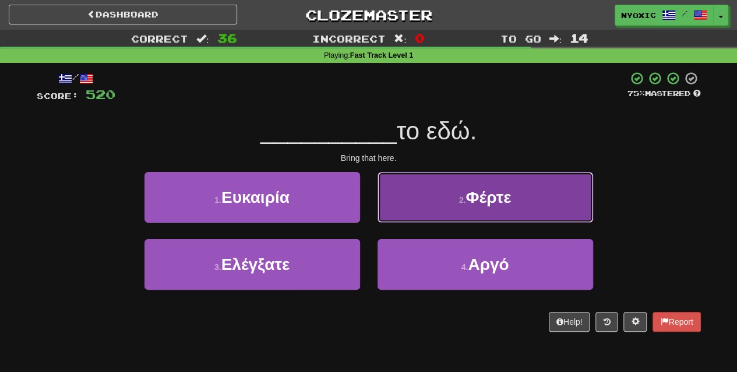
click at [432, 214] on button "2 . Φέρτε" at bounding box center [486, 197] width 216 height 51
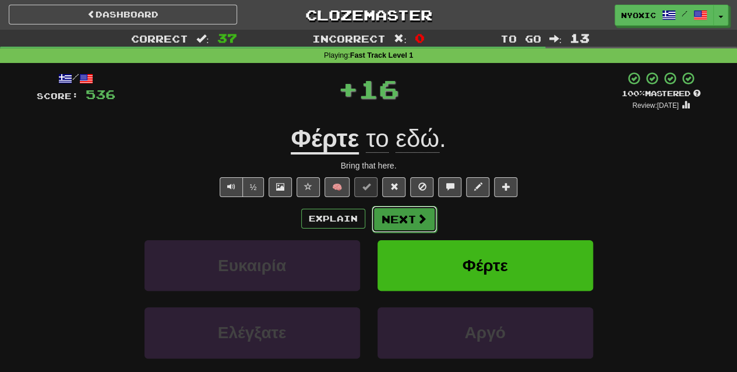
click at [418, 218] on span at bounding box center [422, 218] width 10 height 10
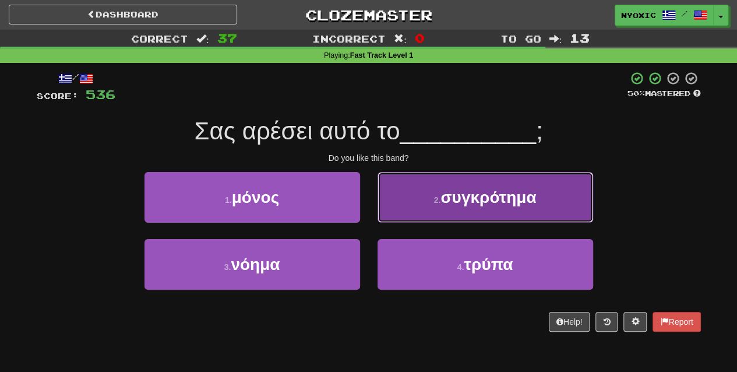
click at [469, 218] on button "2 . συγκρότημα" at bounding box center [486, 197] width 216 height 51
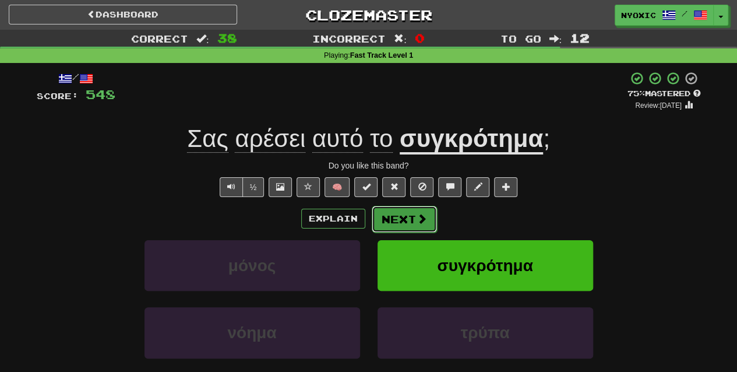
click at [419, 218] on span at bounding box center [422, 218] width 10 height 10
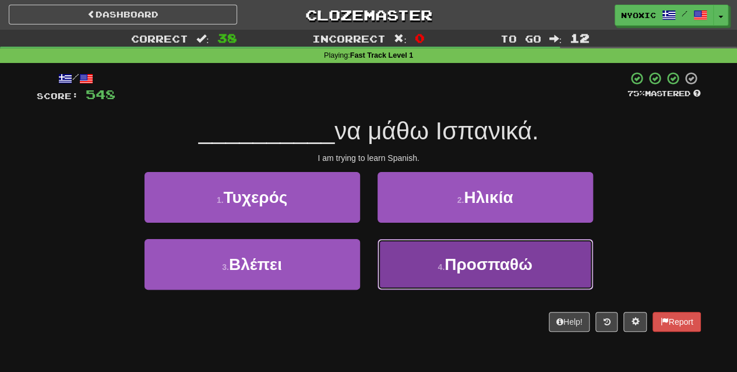
click at [439, 277] on button "4 . Προσπαθώ" at bounding box center [486, 264] width 216 height 51
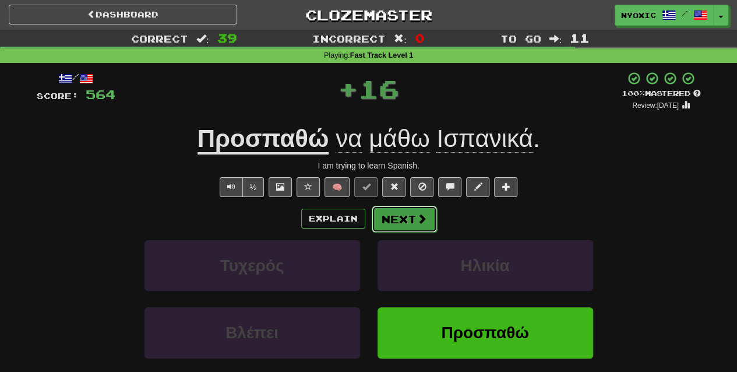
click at [414, 214] on button "Next" at bounding box center [404, 219] width 65 height 27
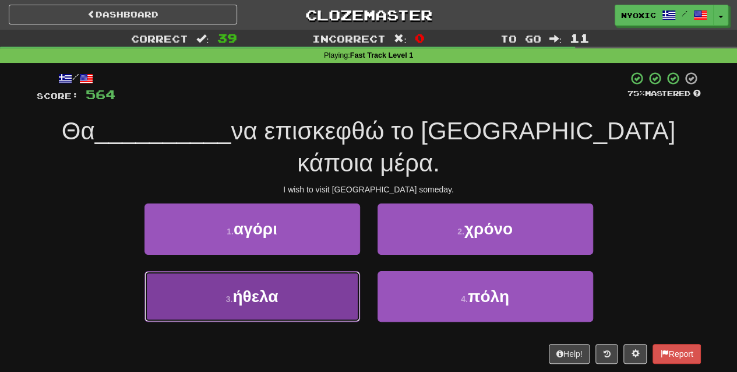
click at [310, 271] on button "3 . ήθελα" at bounding box center [252, 296] width 216 height 51
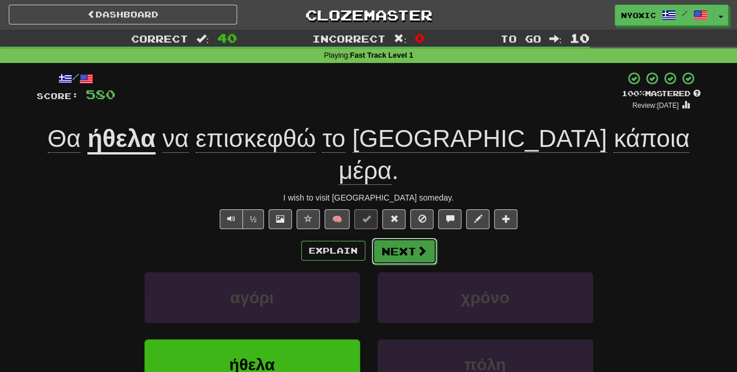
click at [401, 238] on button "Next" at bounding box center [404, 251] width 65 height 27
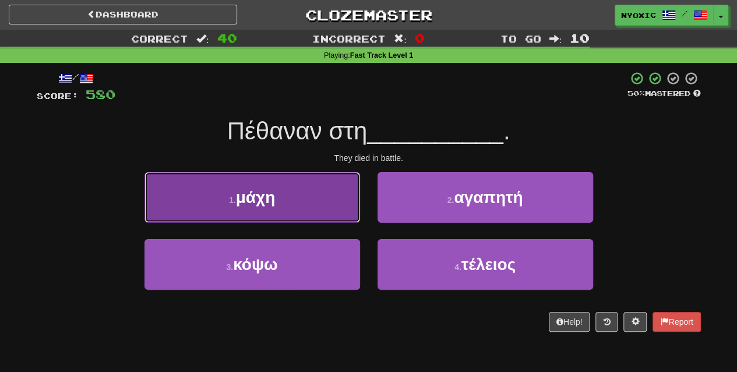
click at [288, 212] on button "1 . μάχη" at bounding box center [252, 197] width 216 height 51
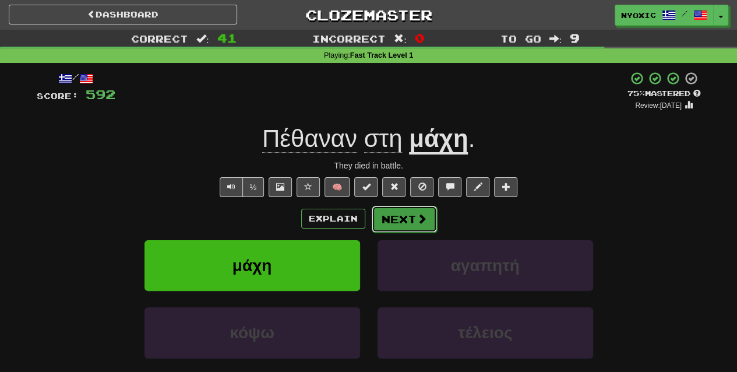
click at [404, 223] on button "Next" at bounding box center [404, 219] width 65 height 27
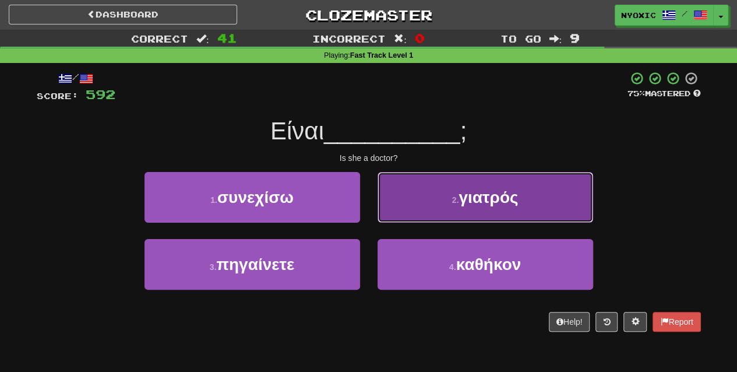
click at [423, 204] on button "2 . γιατρός" at bounding box center [486, 197] width 216 height 51
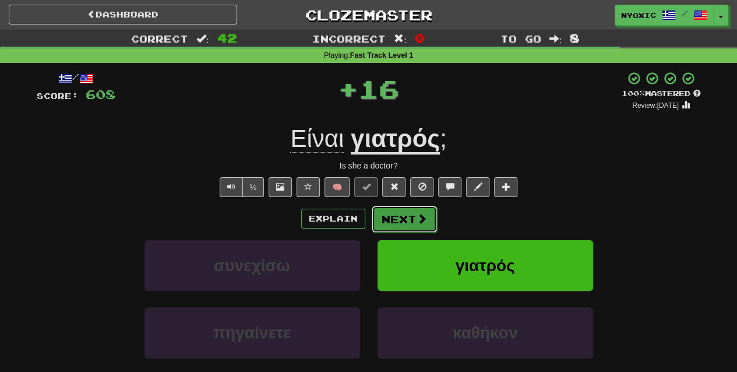
click at [413, 211] on button "Next" at bounding box center [404, 219] width 65 height 27
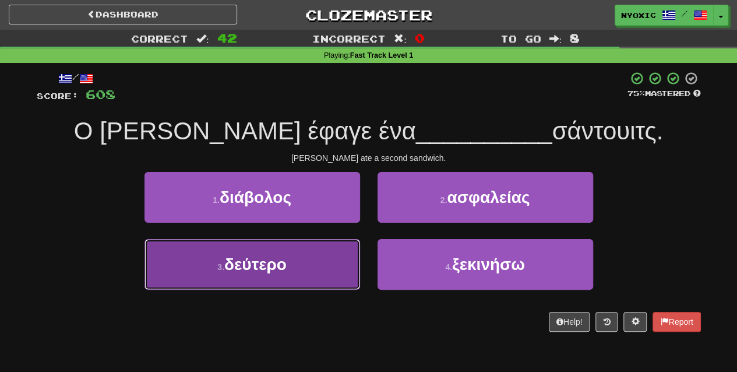
click at [315, 273] on button "3 . δεύτερο" at bounding box center [252, 264] width 216 height 51
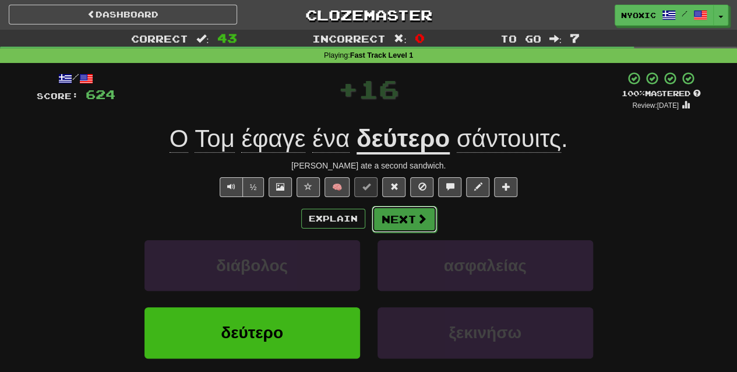
click at [403, 225] on button "Next" at bounding box center [404, 219] width 65 height 27
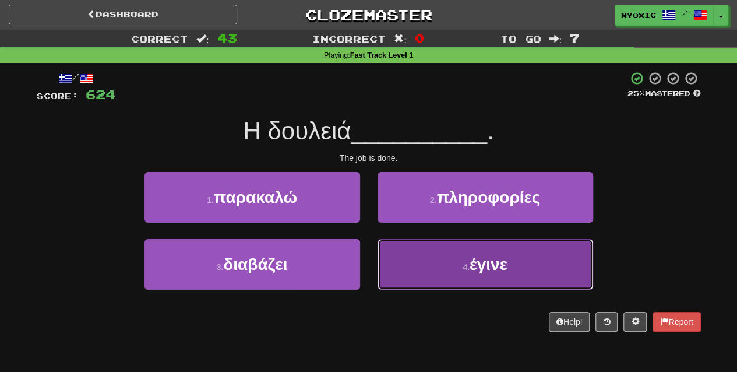
click at [424, 279] on button "4 . έγινε" at bounding box center [486, 264] width 216 height 51
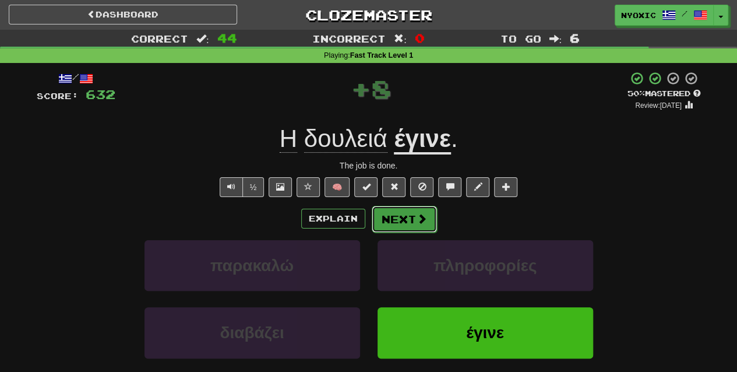
click at [404, 209] on button "Next" at bounding box center [404, 219] width 65 height 27
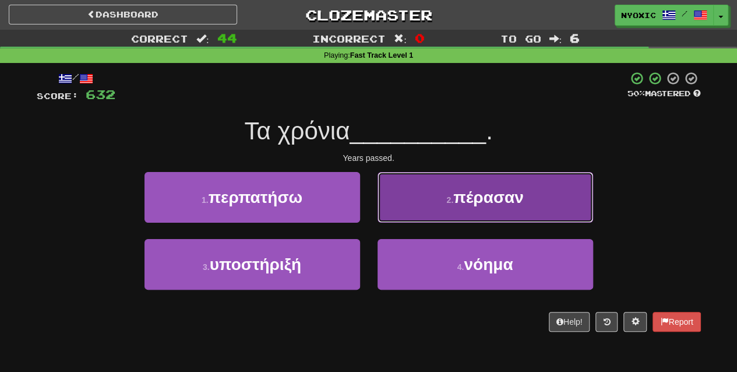
click at [411, 206] on button "2 . πέρασαν" at bounding box center [486, 197] width 216 height 51
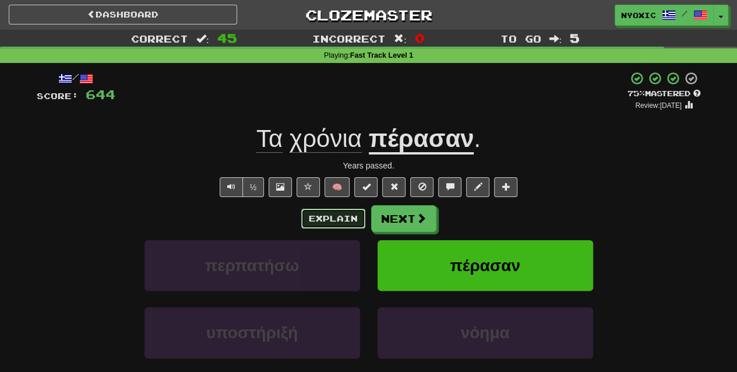
click at [354, 220] on button "Explain" at bounding box center [333, 219] width 64 height 20
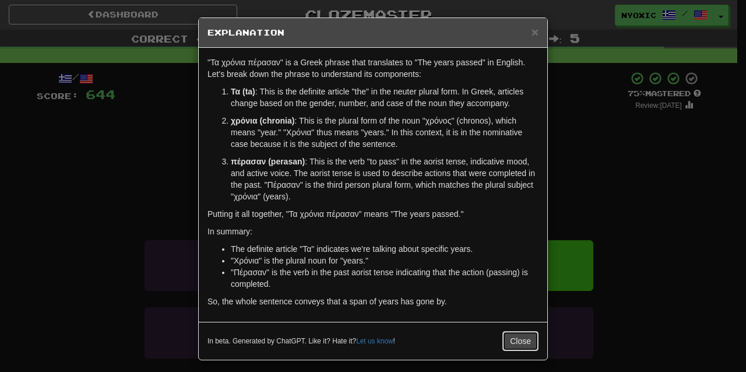
click at [505, 332] on button "Close" at bounding box center [520, 341] width 36 height 20
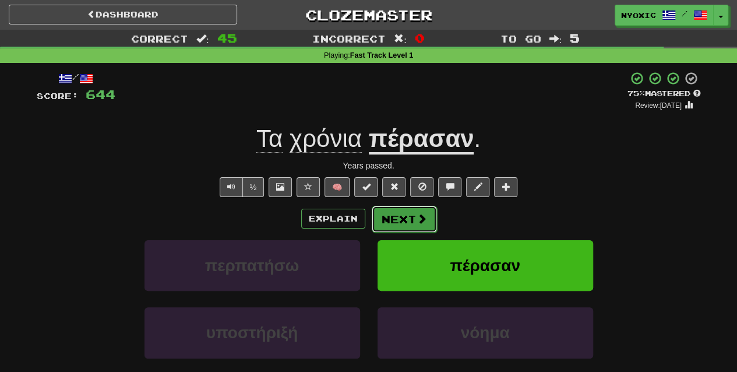
click at [407, 224] on button "Next" at bounding box center [404, 219] width 65 height 27
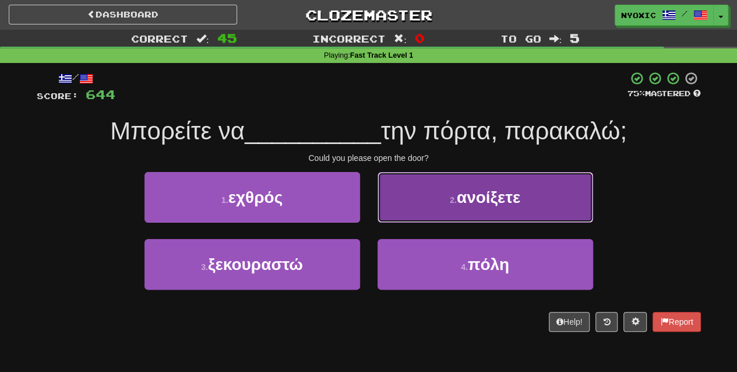
click at [438, 214] on button "2 . ανοίξετε" at bounding box center [486, 197] width 216 height 51
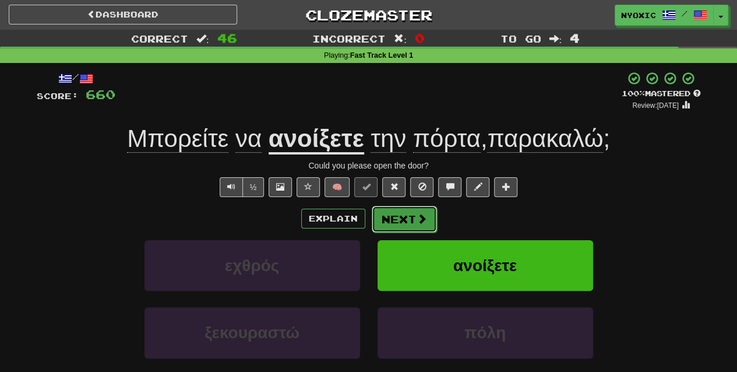
click at [406, 224] on button "Next" at bounding box center [404, 219] width 65 height 27
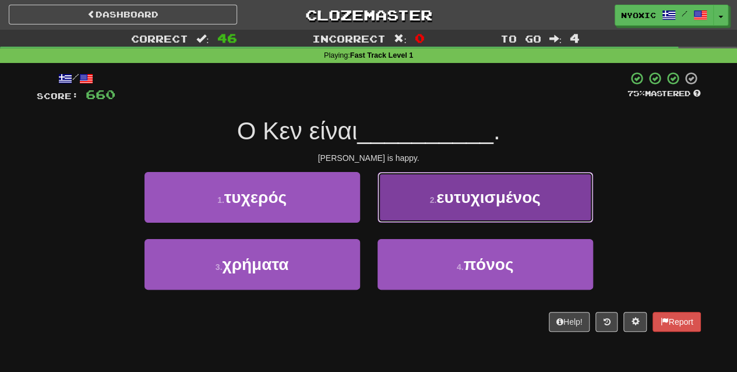
click at [449, 210] on button "2 . ευτυχισμένος" at bounding box center [486, 197] width 216 height 51
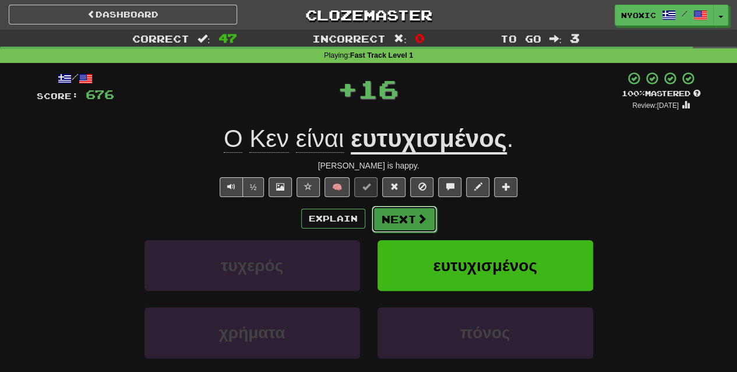
click at [411, 222] on button "Next" at bounding box center [404, 219] width 65 height 27
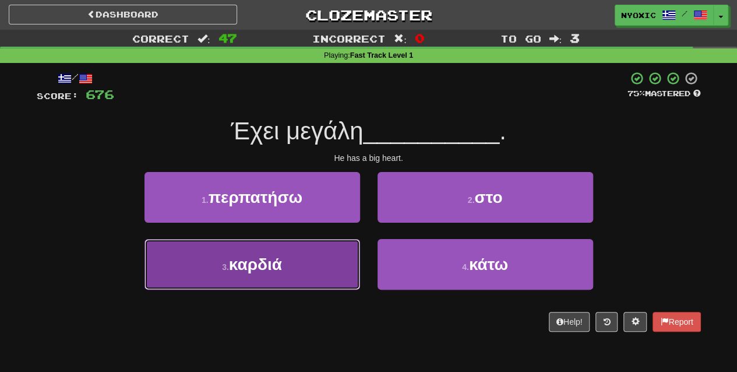
click at [319, 276] on button "3 . καρδιά" at bounding box center [252, 264] width 216 height 51
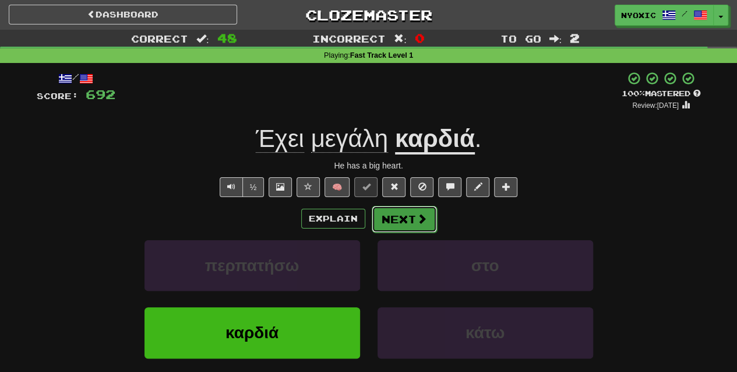
click at [403, 220] on button "Next" at bounding box center [404, 219] width 65 height 27
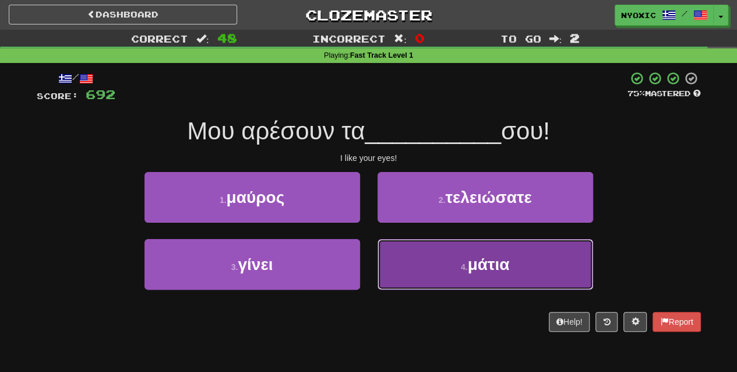
click at [438, 274] on button "4 . μάτια" at bounding box center [486, 264] width 216 height 51
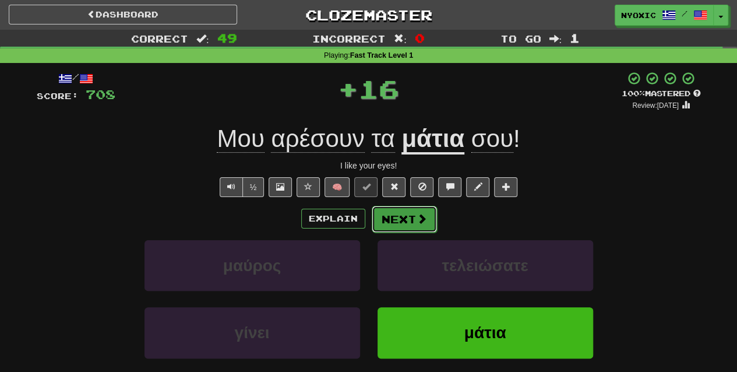
click at [414, 218] on button "Next" at bounding box center [404, 219] width 65 height 27
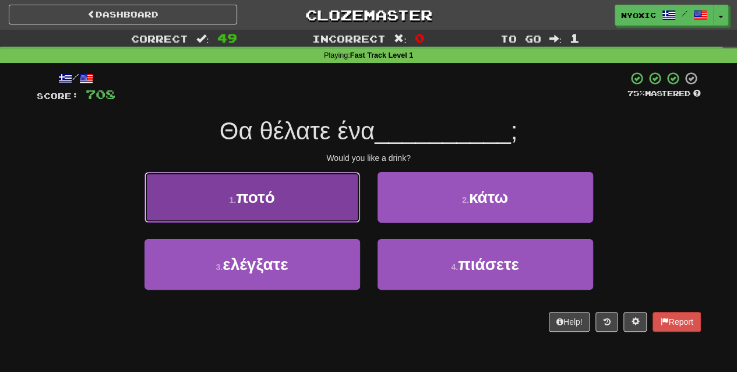
click at [296, 203] on button "1 . ποτό" at bounding box center [252, 197] width 216 height 51
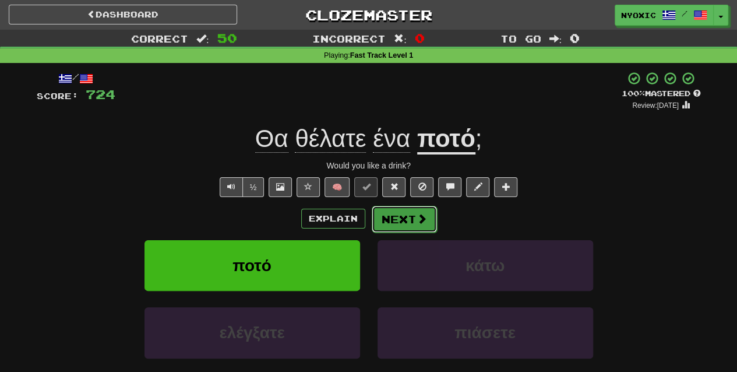
click at [405, 217] on button "Next" at bounding box center [404, 219] width 65 height 27
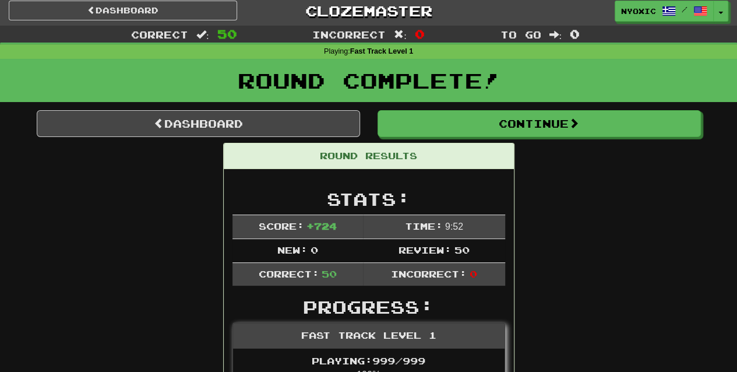
scroll to position [3, 0]
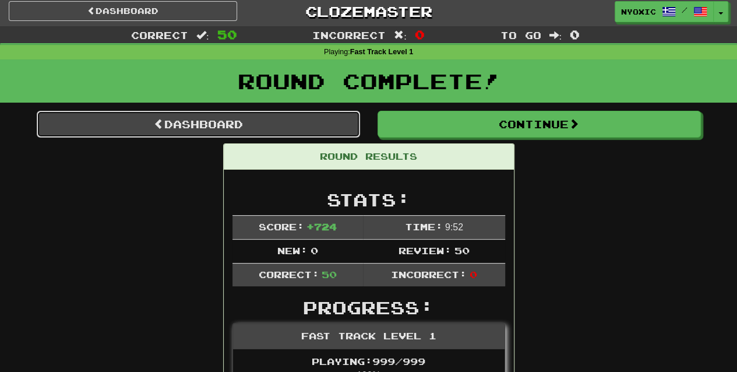
click at [221, 117] on link "Dashboard" at bounding box center [198, 124] width 323 height 27
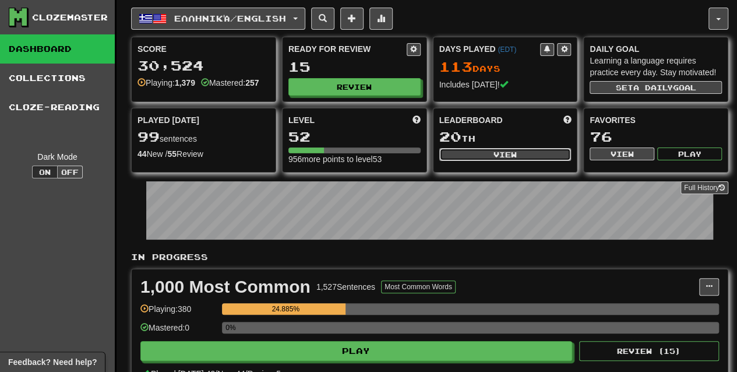
click at [465, 155] on button "View" at bounding box center [505, 154] width 132 height 13
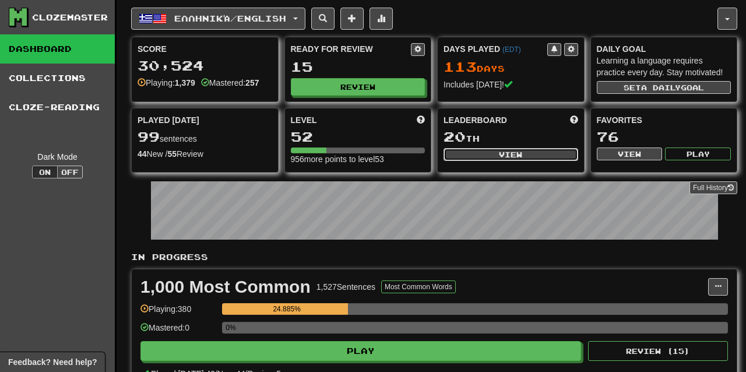
select select "**********"
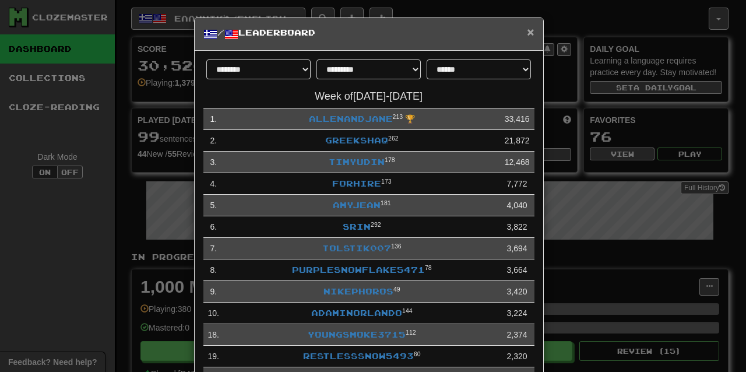
click at [527, 33] on span "×" at bounding box center [530, 31] width 7 height 13
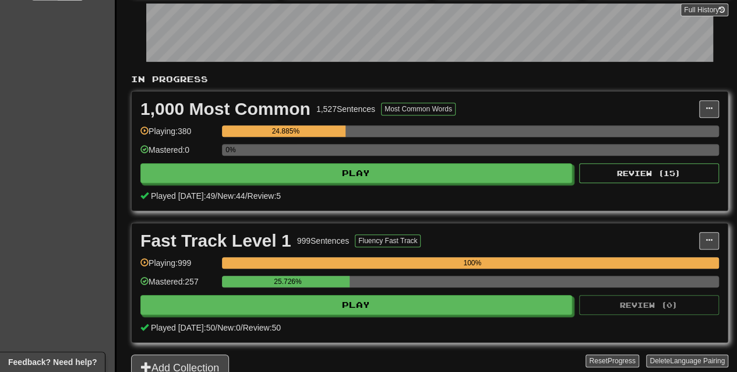
scroll to position [178, 0]
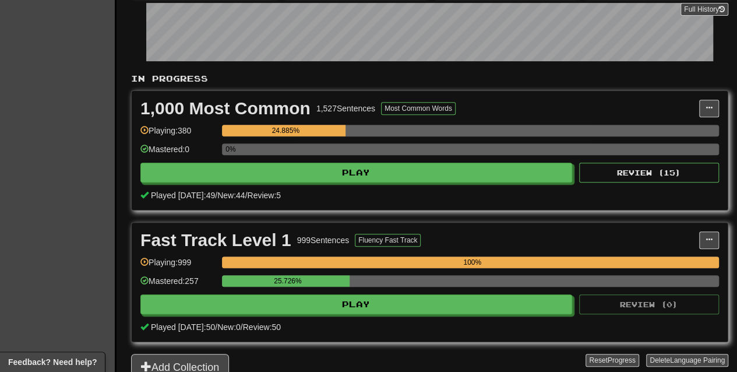
click at [489, 143] on div "0%" at bounding box center [470, 149] width 497 height 12
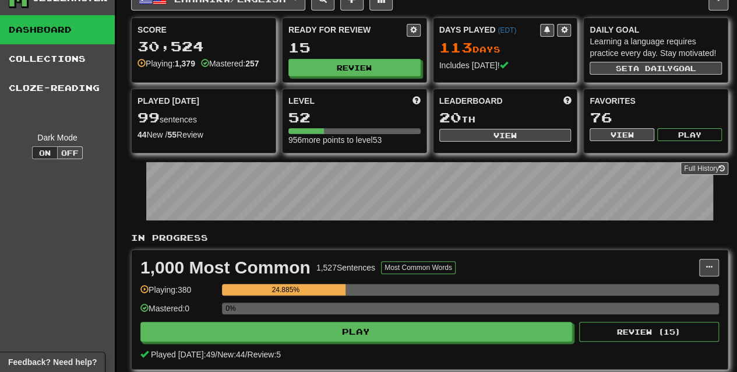
scroll to position [0, 0]
